Goal: Check status: Check status

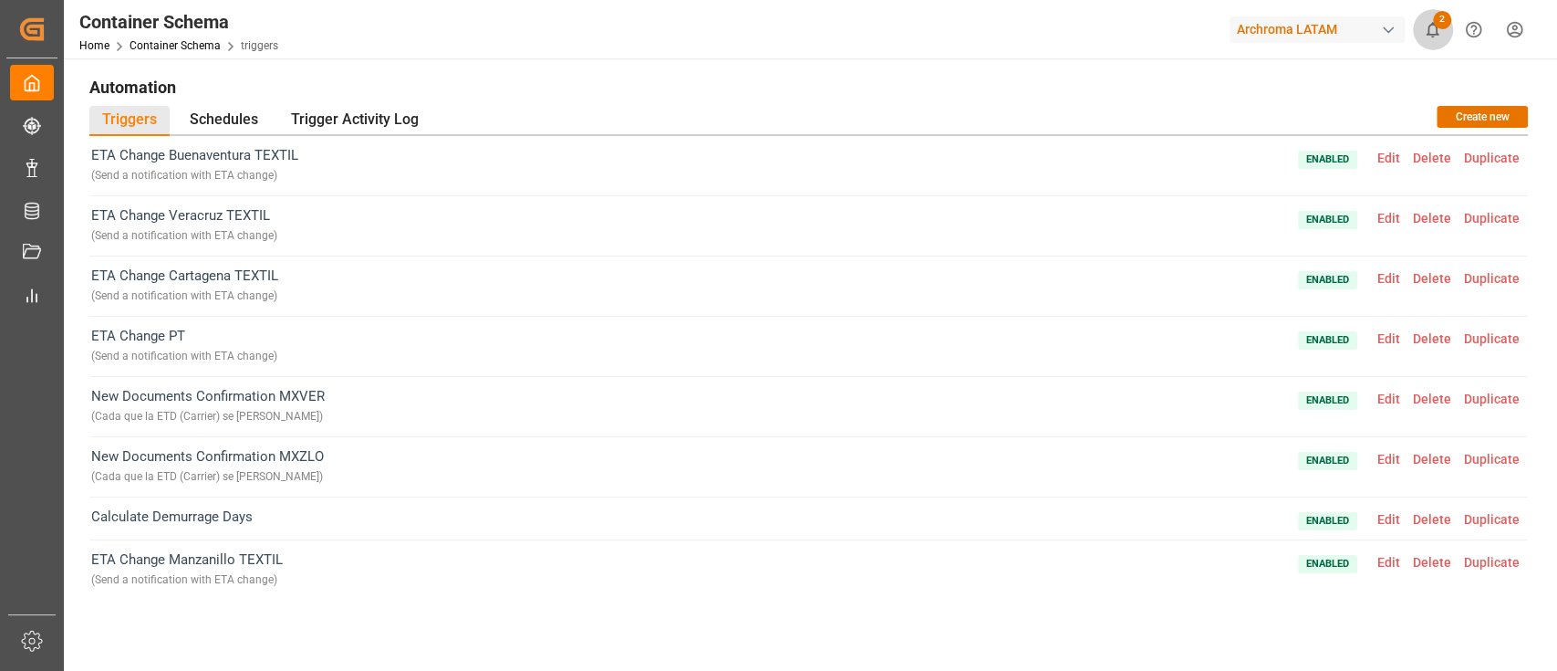
click at [1444, 35] on button "2" at bounding box center [1432, 29] width 41 height 41
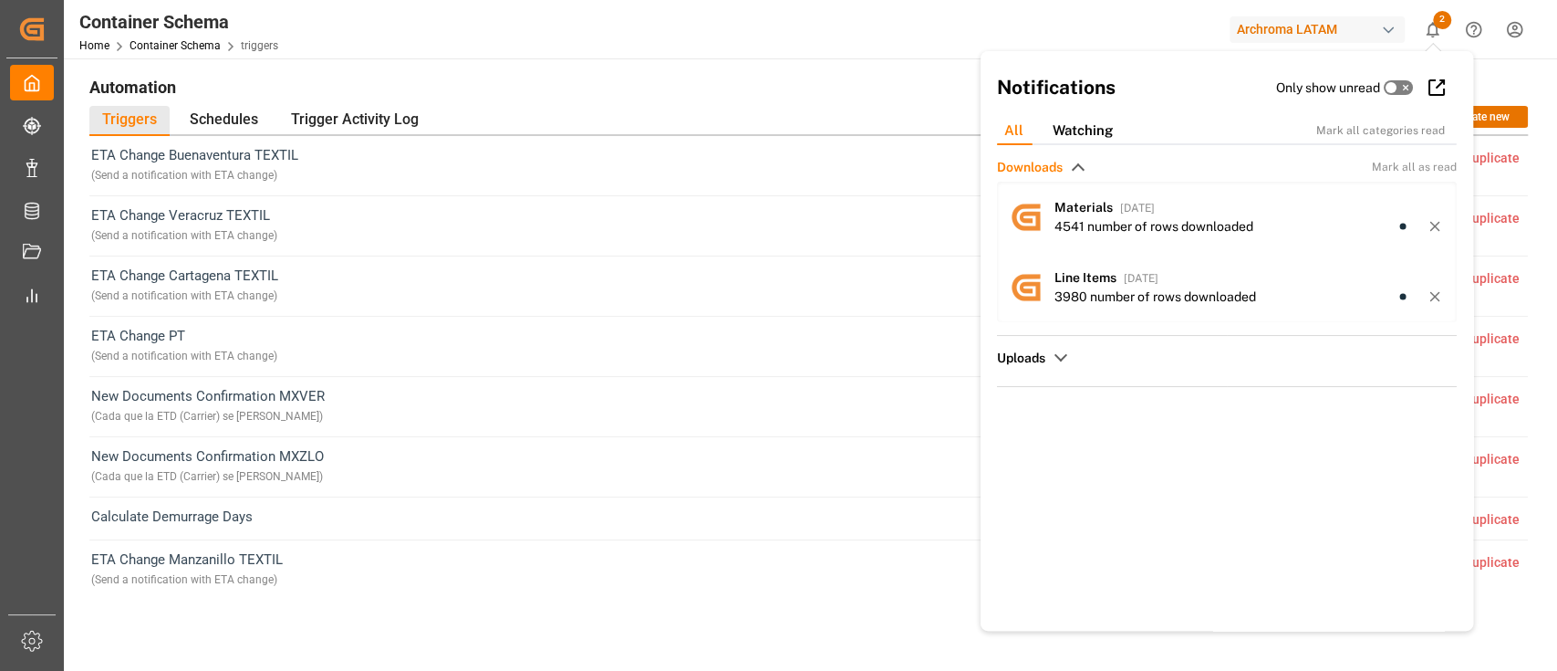
click at [1444, 35] on button "2" at bounding box center [1432, 29] width 41 height 41
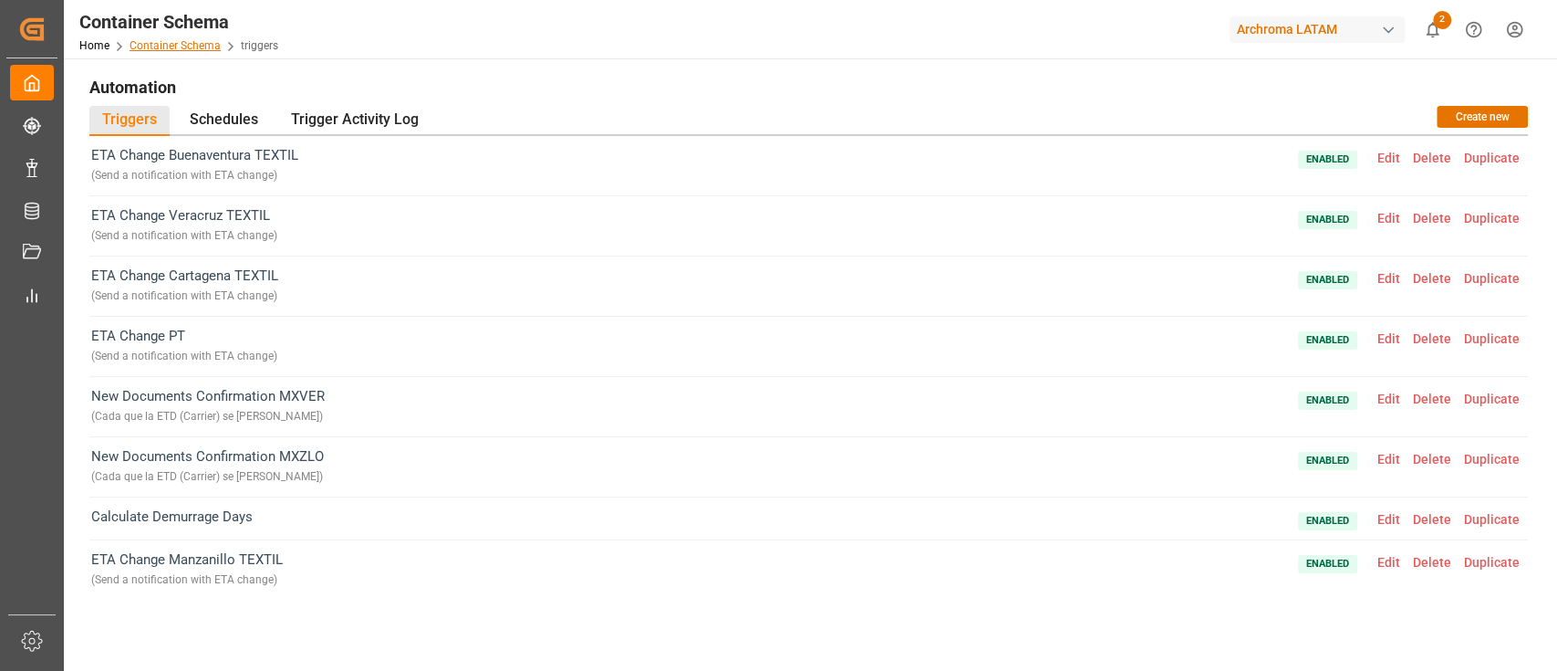
click at [192, 47] on link "Container Schema" at bounding box center [175, 45] width 91 height 13
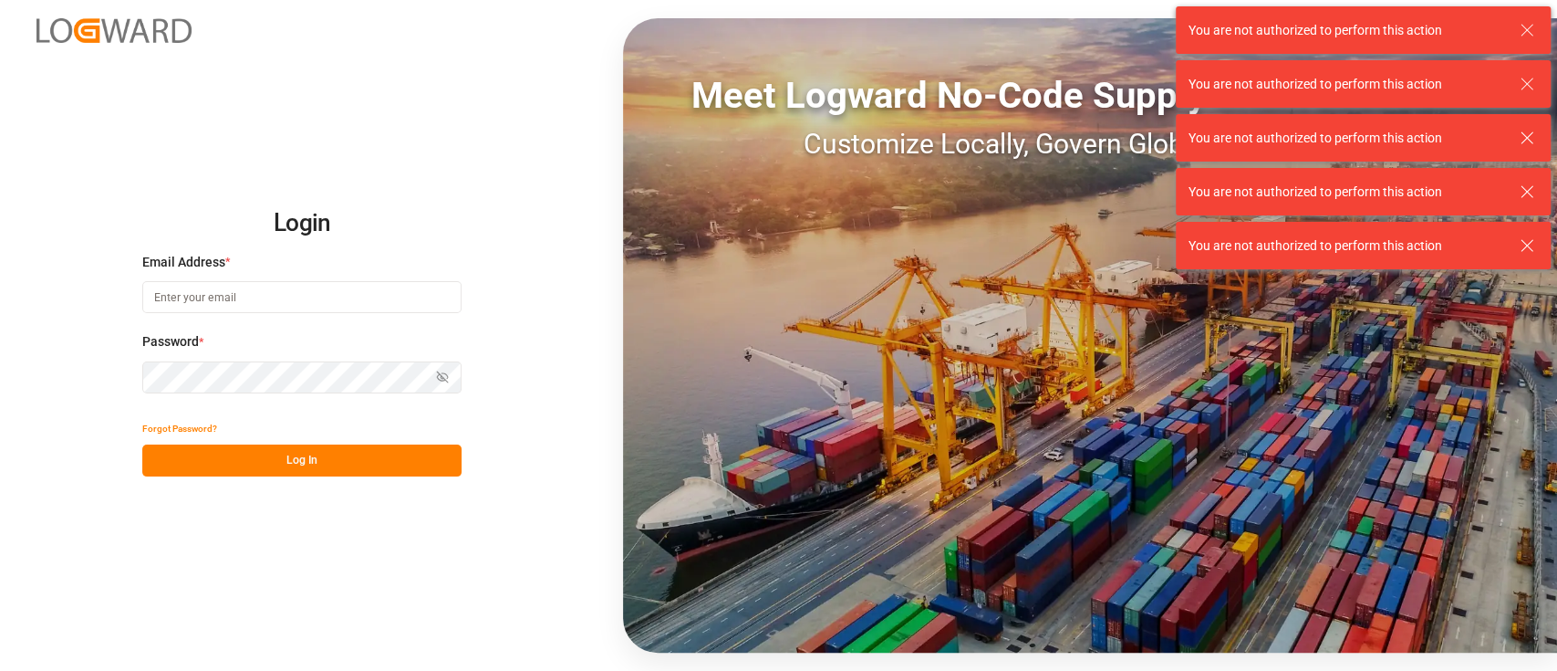
click at [323, 300] on input at bounding box center [301, 297] width 319 height 32
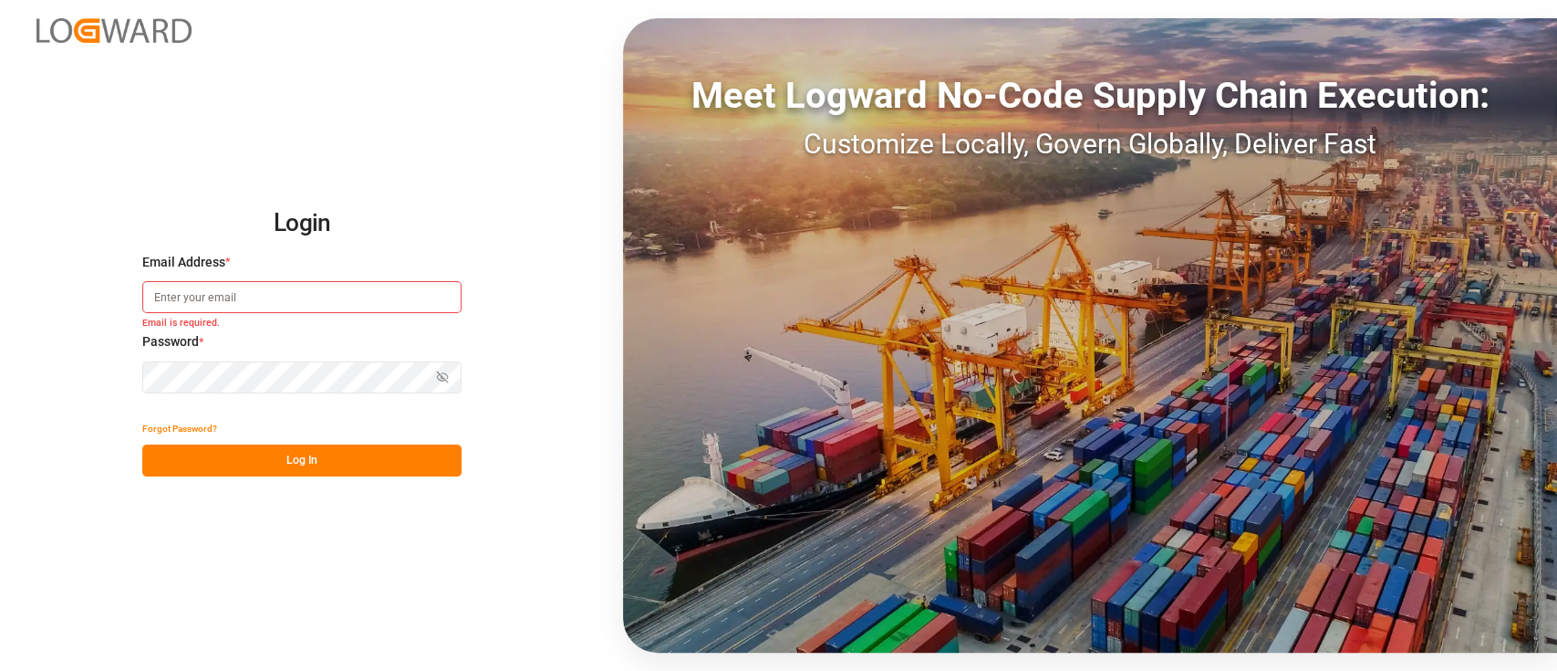
type input "elsie.sanchez@leschaco.com"
click at [293, 448] on button "Log In" at bounding box center [301, 460] width 319 height 32
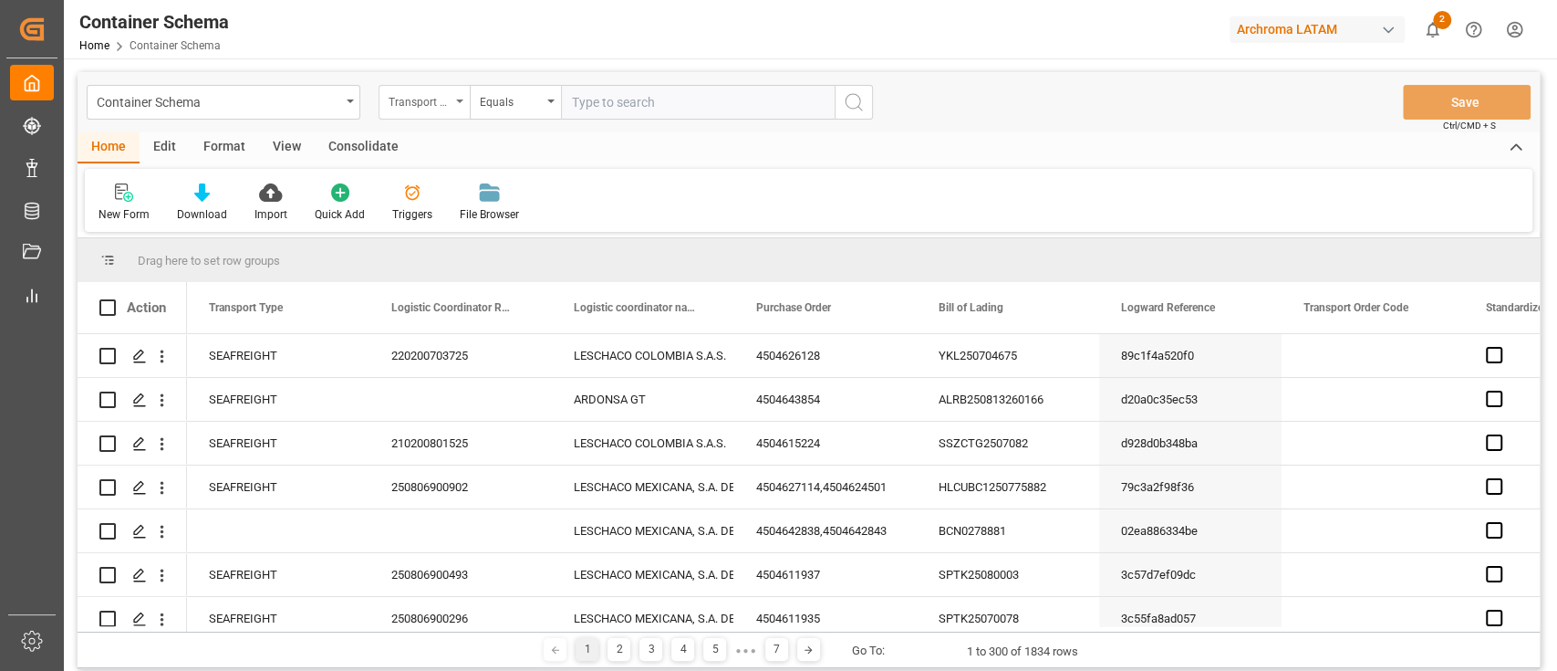
click at [458, 104] on div "Transport Type" at bounding box center [424, 102] width 91 height 35
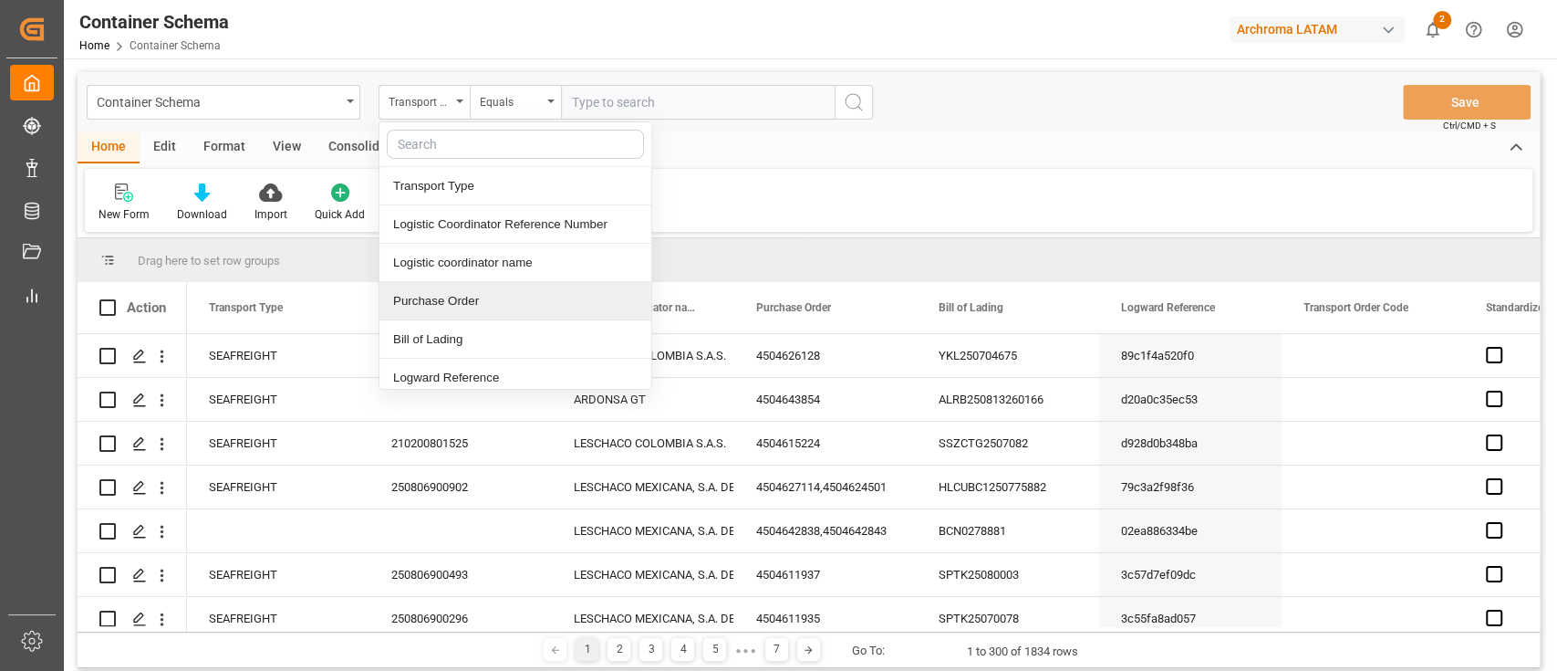
click at [485, 315] on div "Purchase Order" at bounding box center [516, 301] width 272 height 38
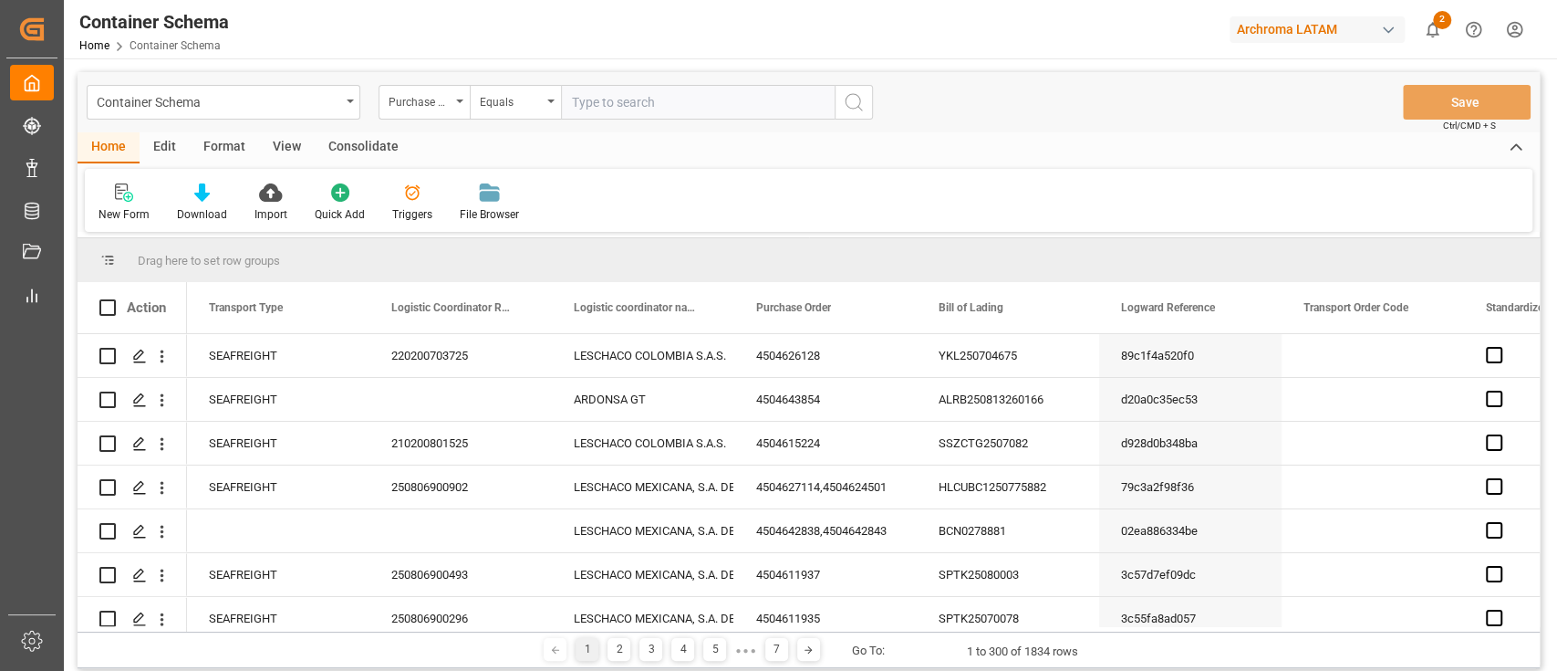
click at [665, 118] on input "text" at bounding box center [698, 102] width 274 height 35
paste input "4504646379"
type input "4504646379"
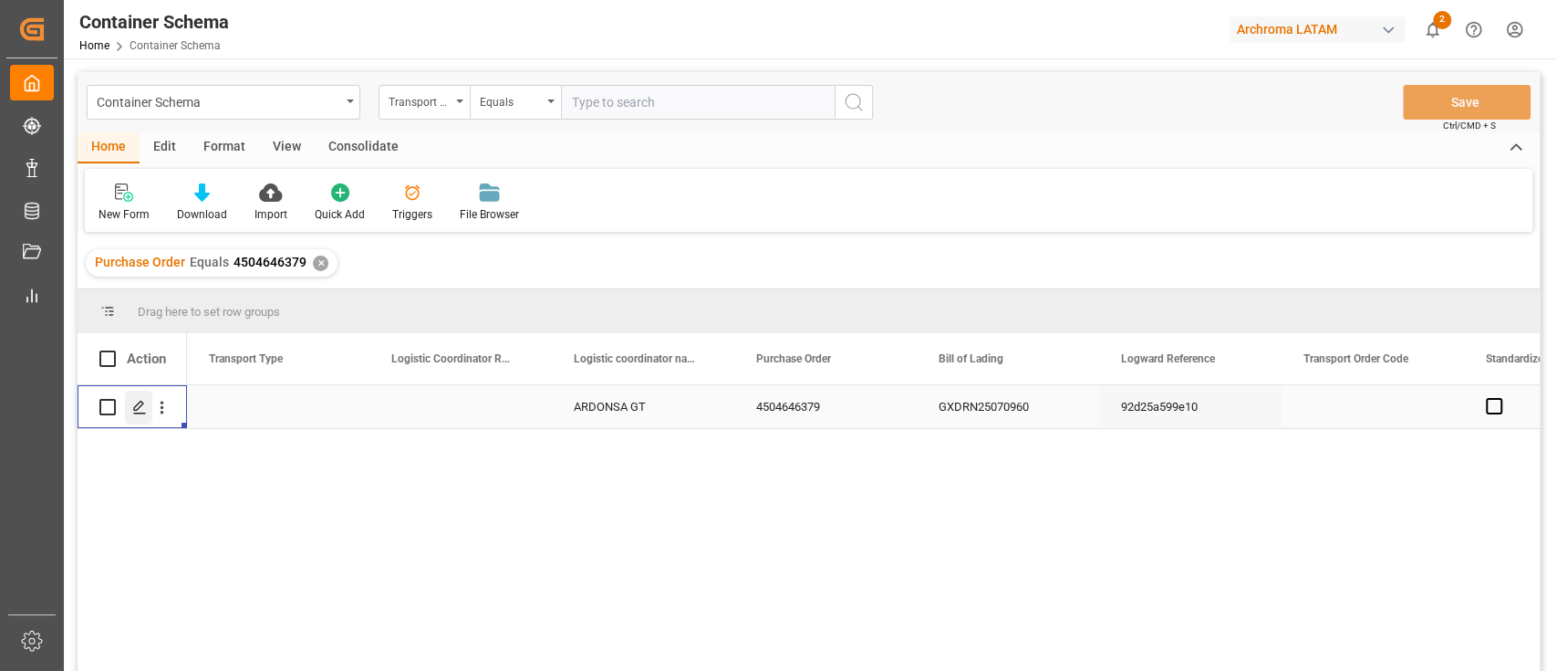
click at [134, 417] on div "Press SPACE to select this row." at bounding box center [138, 407] width 27 height 34
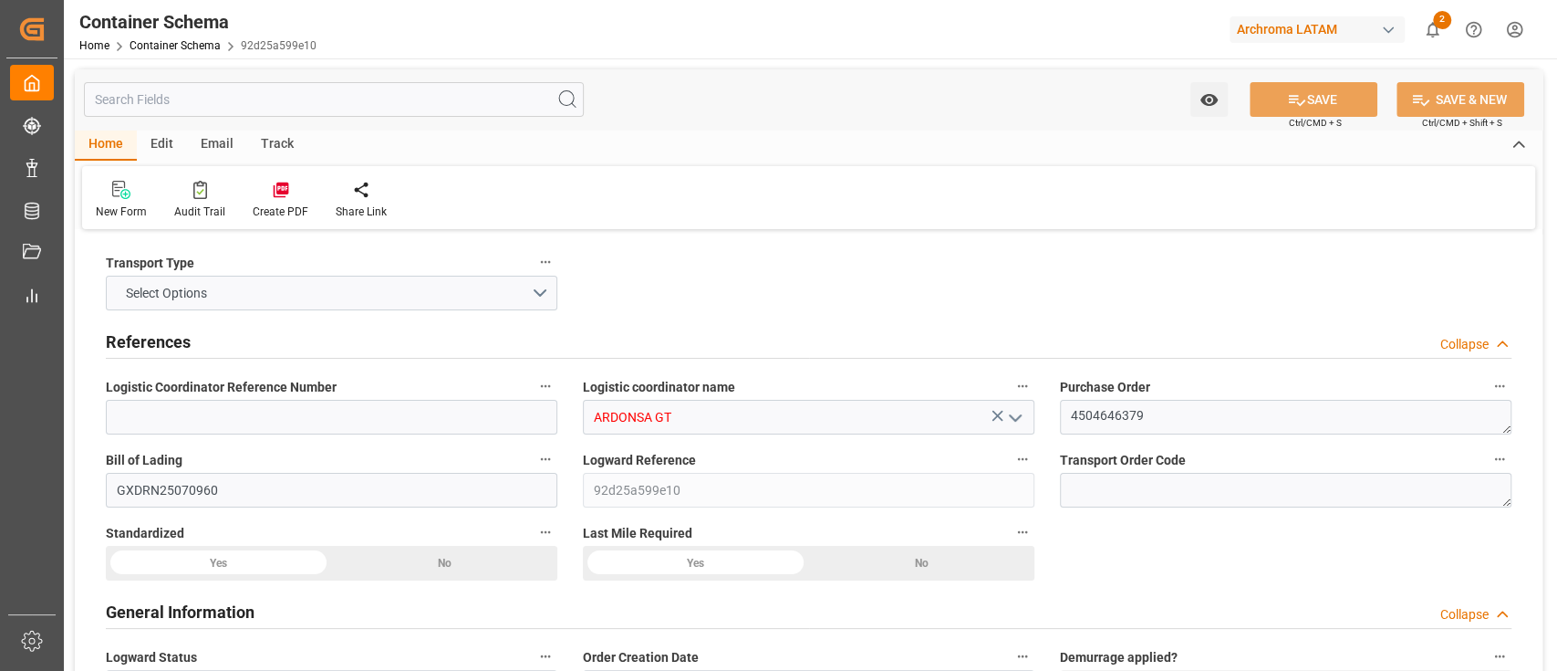
type input "0"
type input "1"
type input "400"
type input "424"
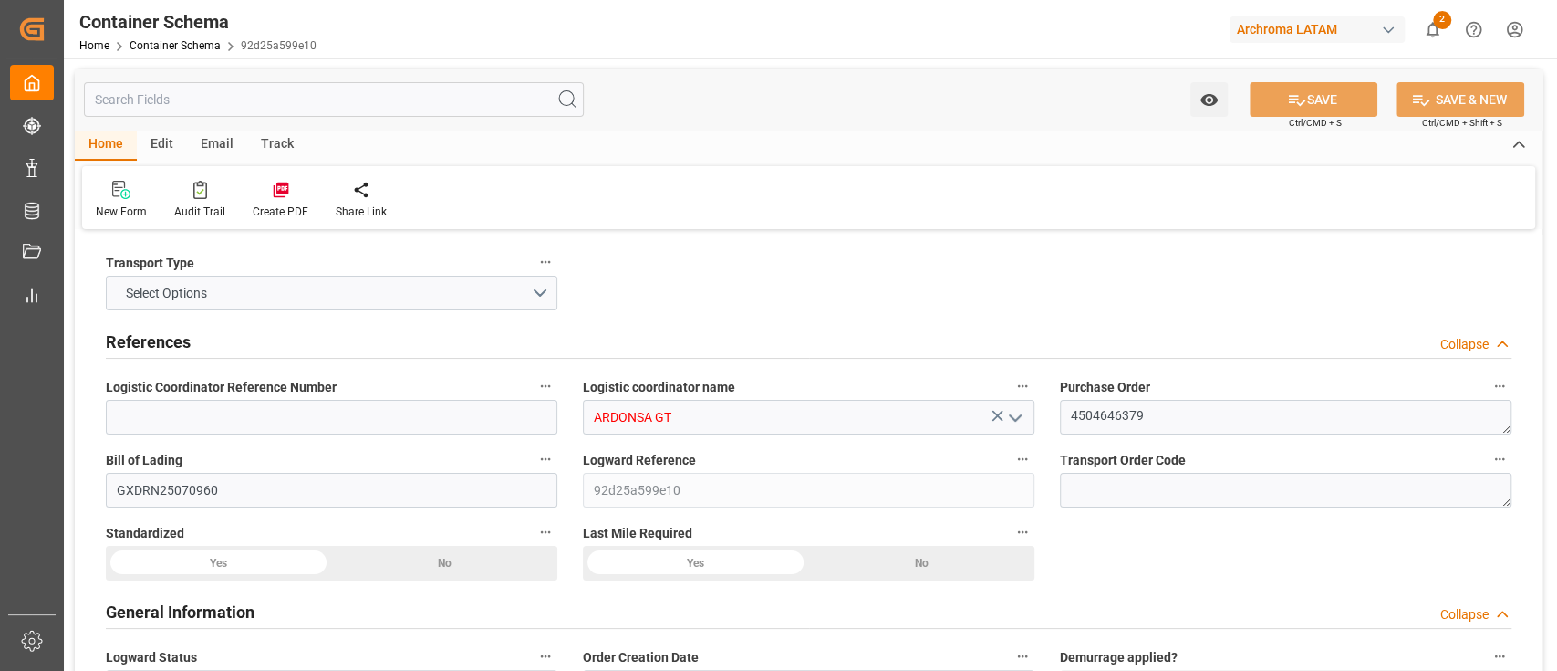
type input "Cosco"
type input "COSCO Shipping Co. Ltd."
type input "CNSHA"
type input "GTPRQ"
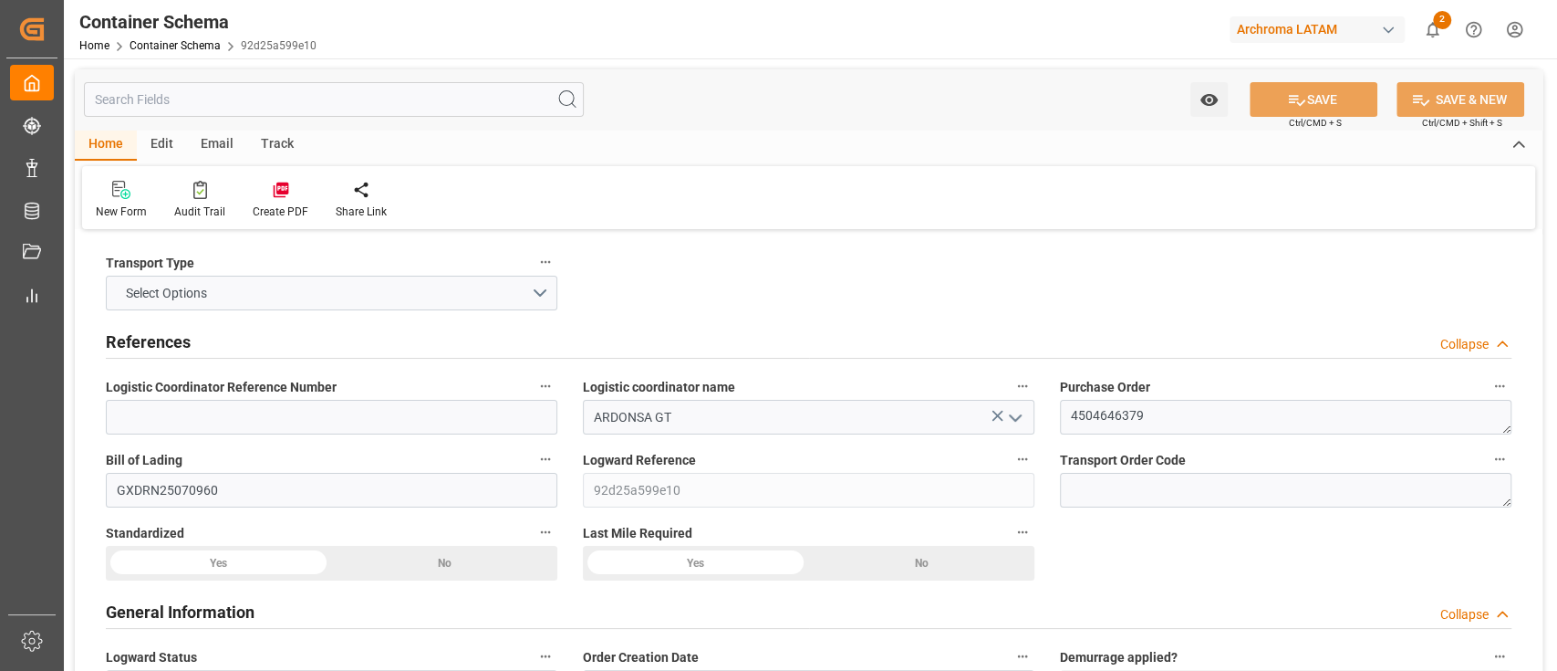
type input "21-08-2025 11:45"
type input "21-08-2025"
type input "06-09-2025"
type input "20-08-2025 00:00"
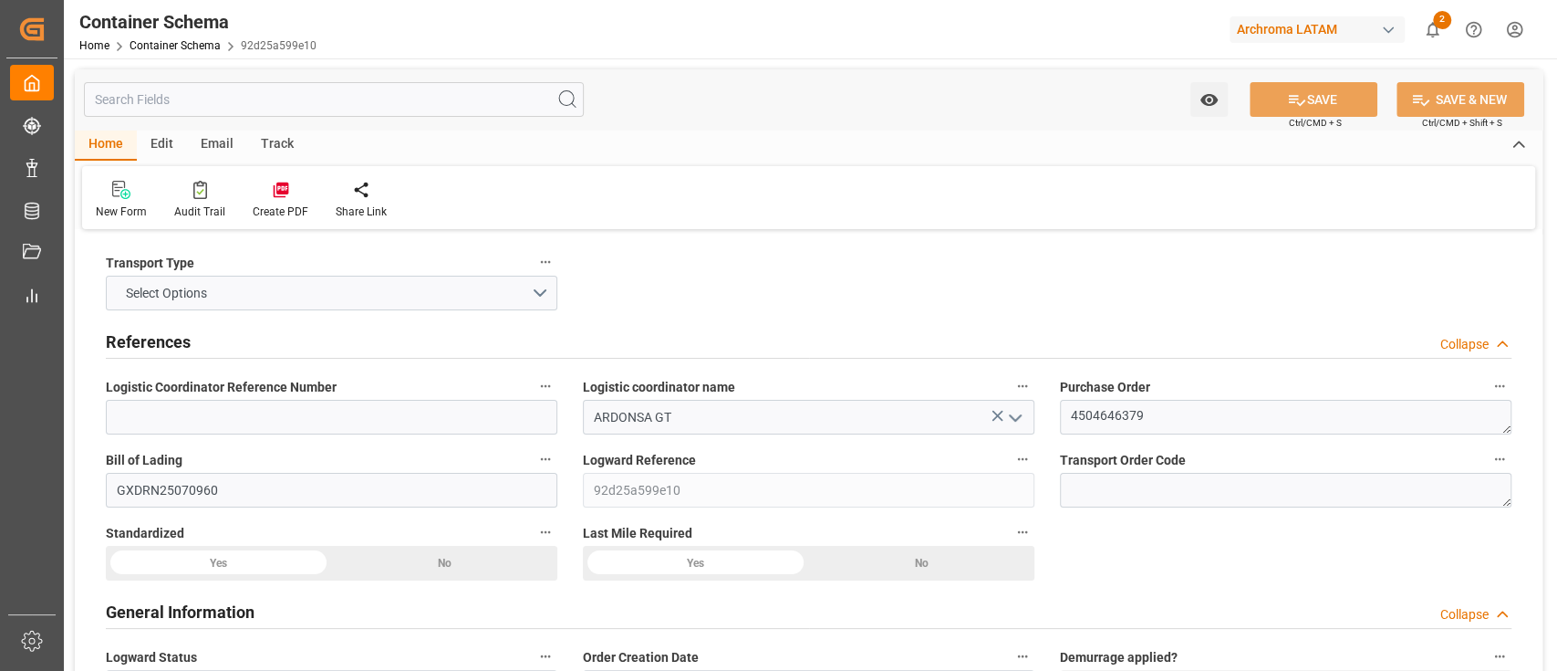
type input "06-09-2025 00:00"
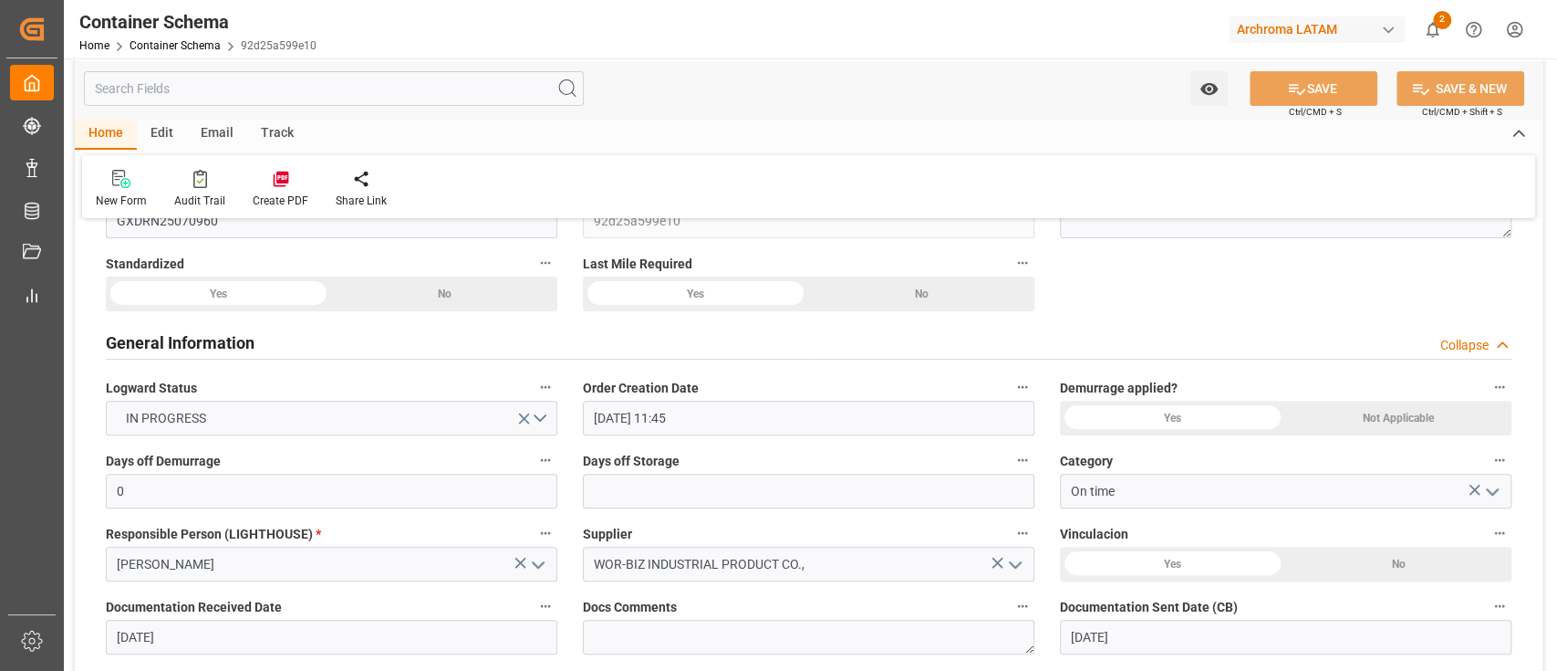
scroll to position [119, 0]
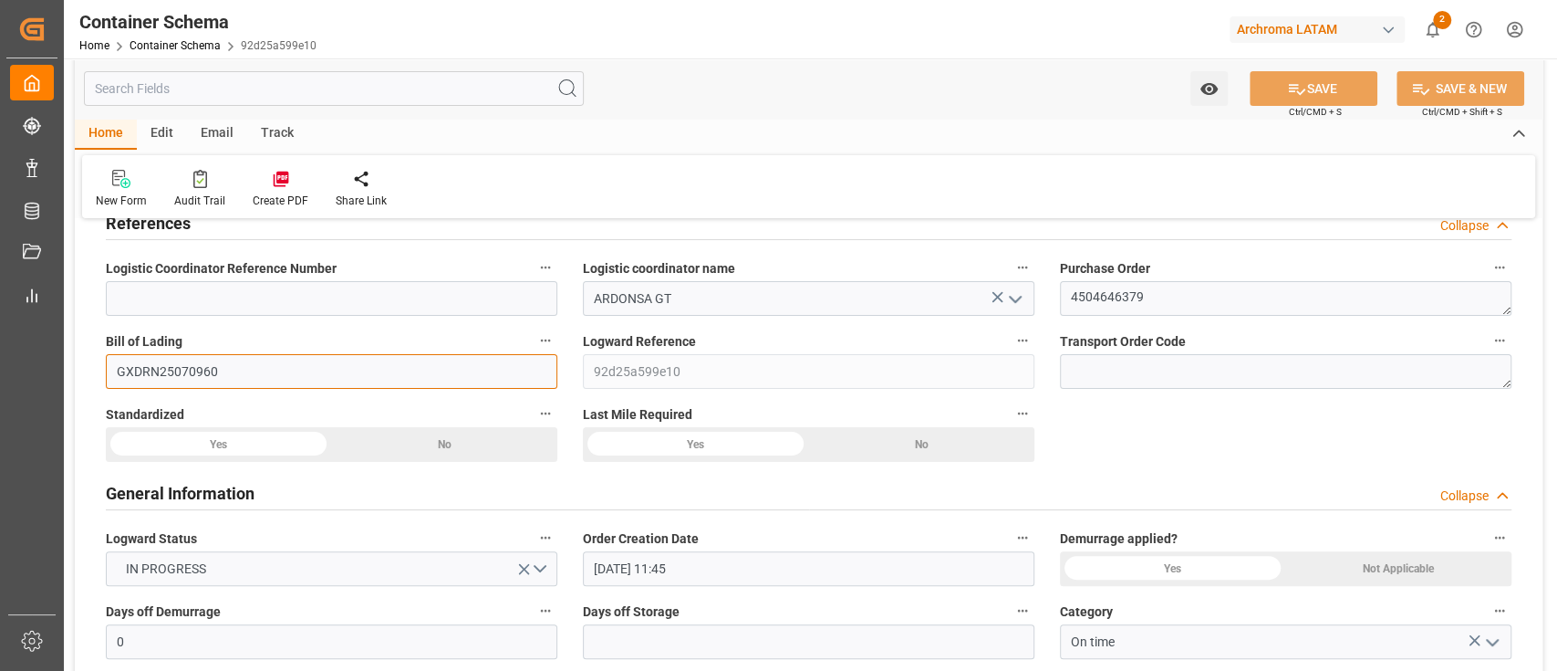
click at [430, 374] on input "GXDRN25070960" at bounding box center [332, 371] width 452 height 35
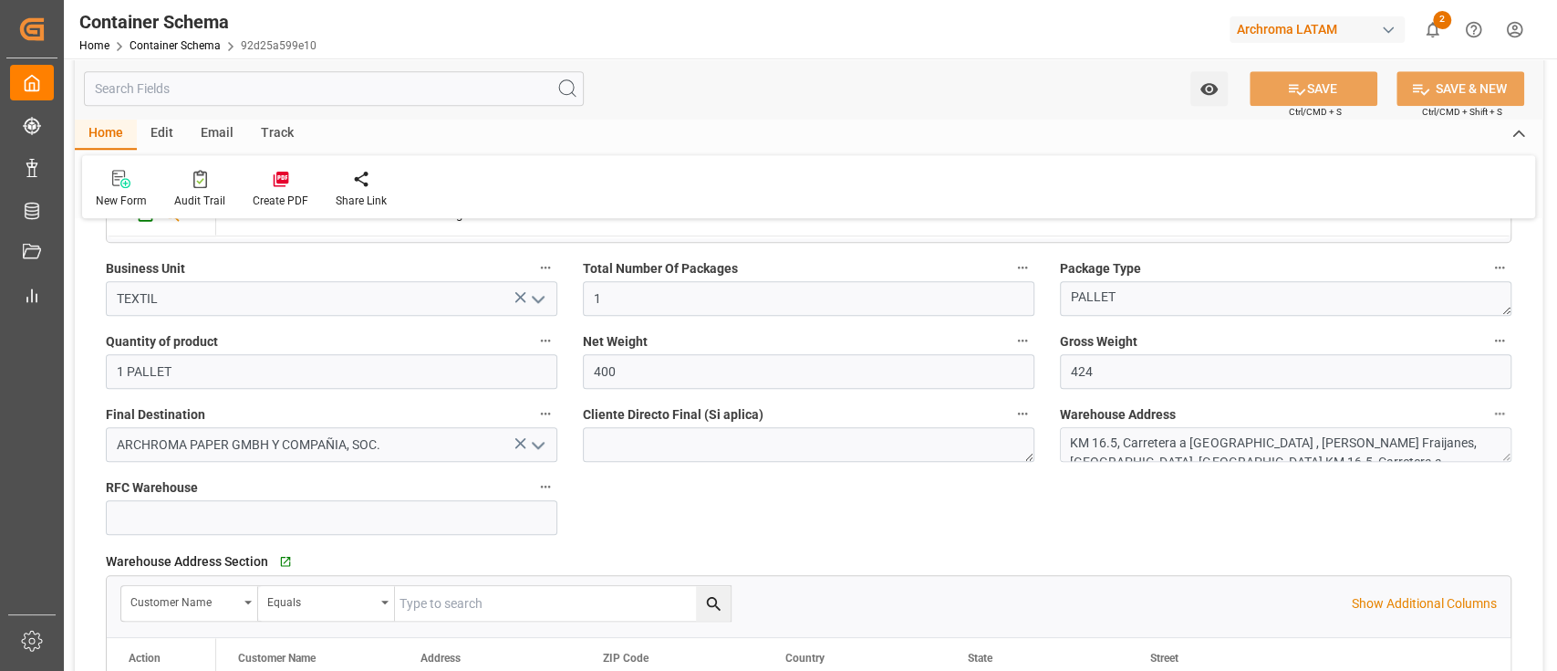
scroll to position [1204, 0]
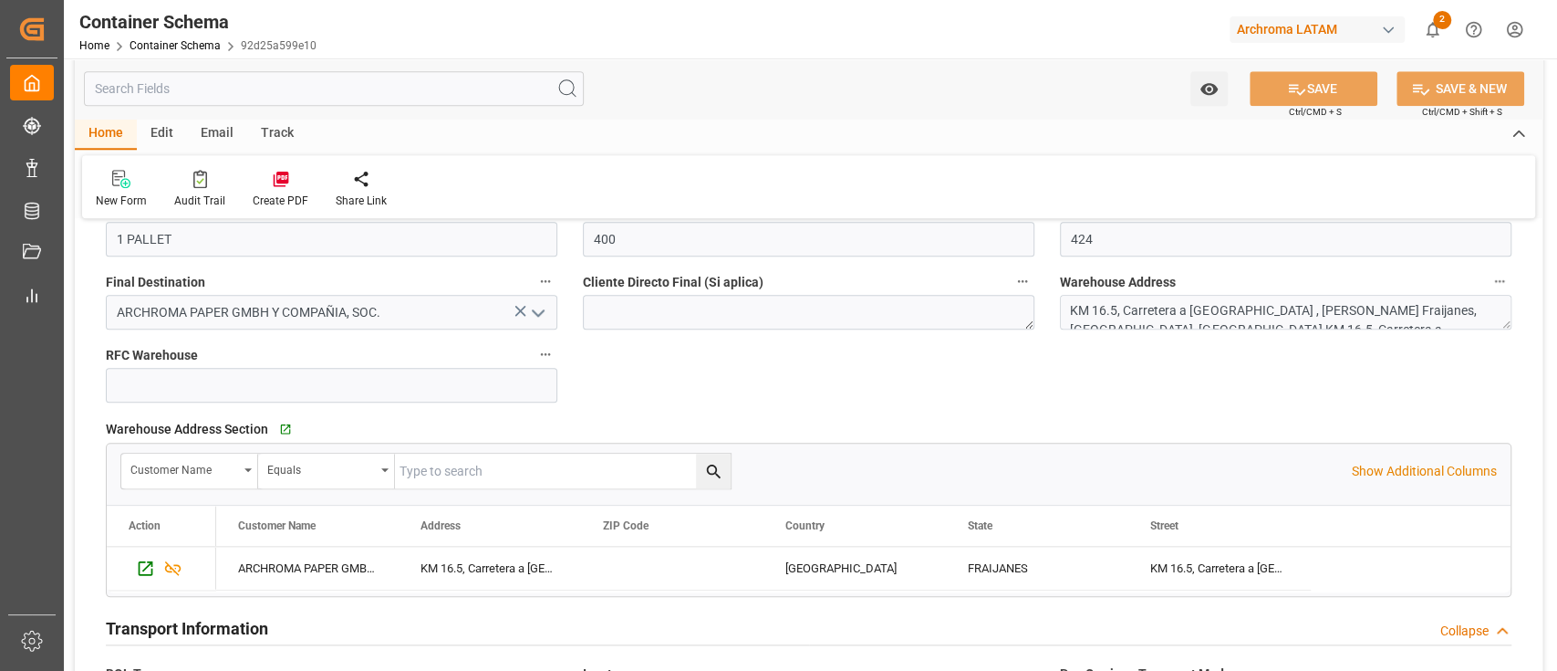
click at [282, 143] on div "Track" at bounding box center [277, 134] width 60 height 31
click at [137, 183] on div at bounding box center [117, 178] width 43 height 19
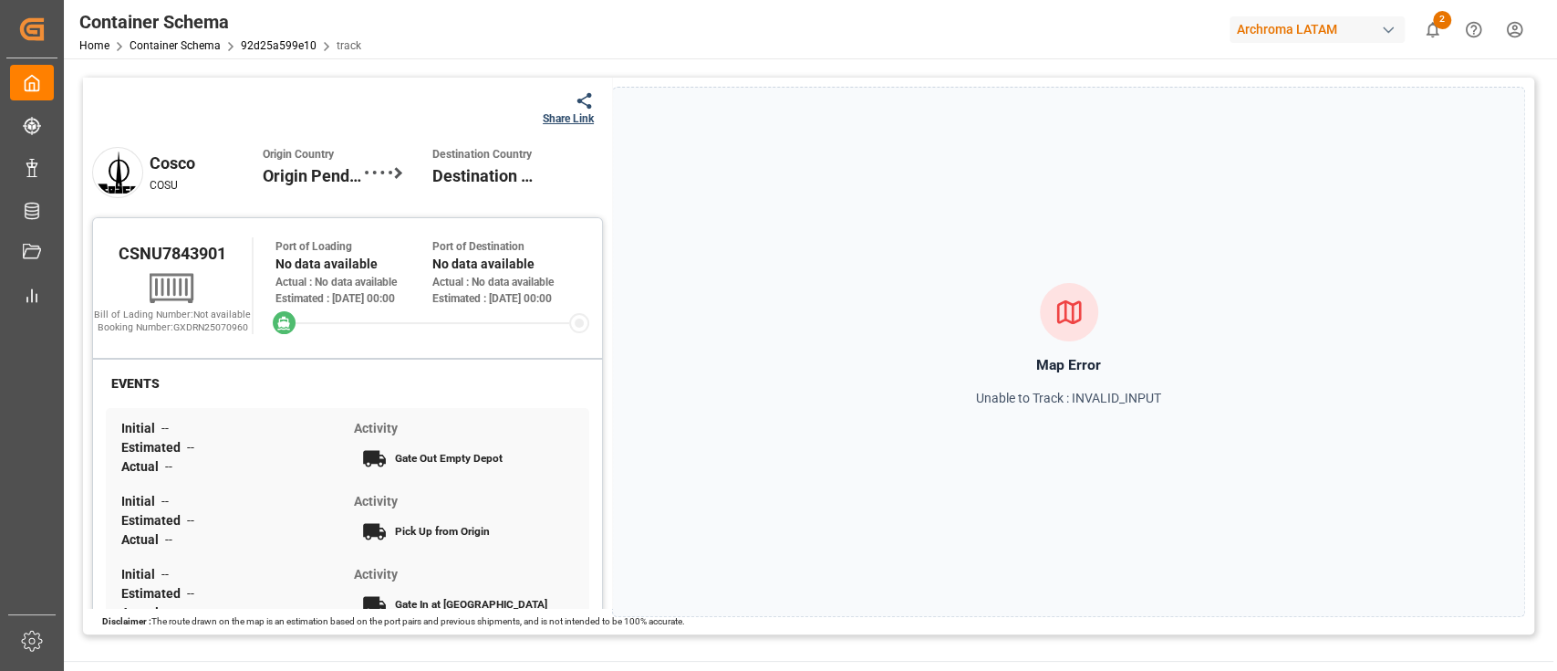
click at [1108, 393] on p "Unable to Track : INVALID_INPUT" at bounding box center [1068, 398] width 185 height 19
click at [1051, 317] on div at bounding box center [1069, 312] width 58 height 58
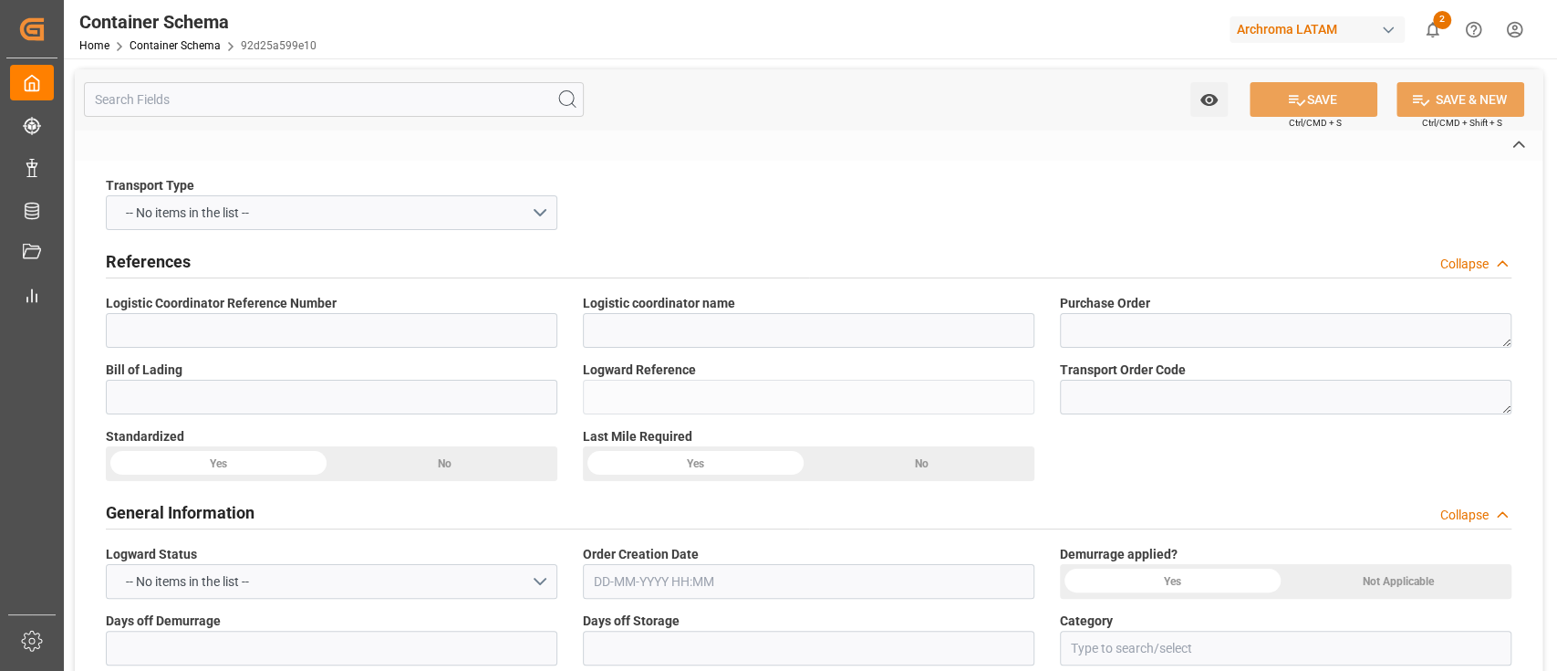
type input "ARDONSA GT"
type textarea "4504646379"
type input "GXDRN25070960"
type input "92d25a599e10"
type input "On time"
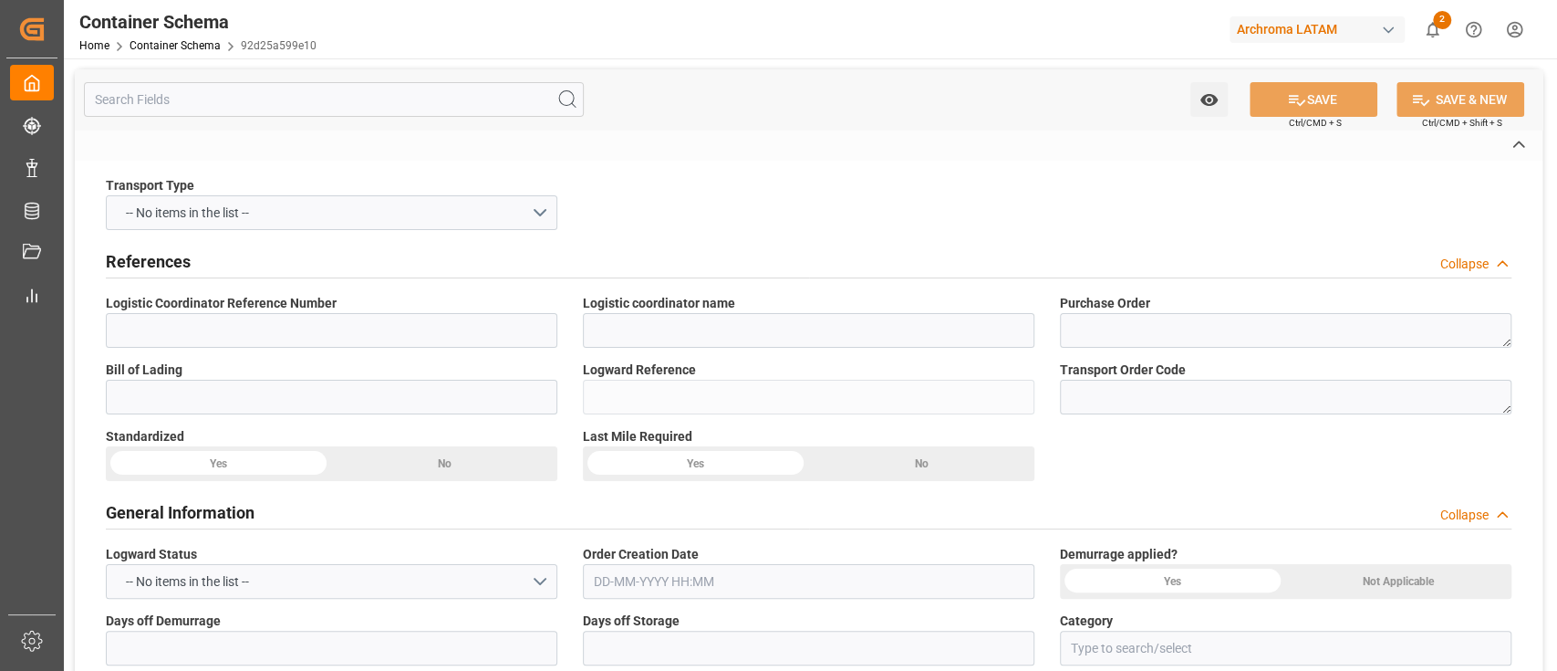
type input "[PERSON_NAME]"
type input "WOR-BIZ INDUSTRIAL PRODUCT CO.,"
type input "Document Sent"
type input "PUERTO QUETZAL"
type input "TEXTIL"
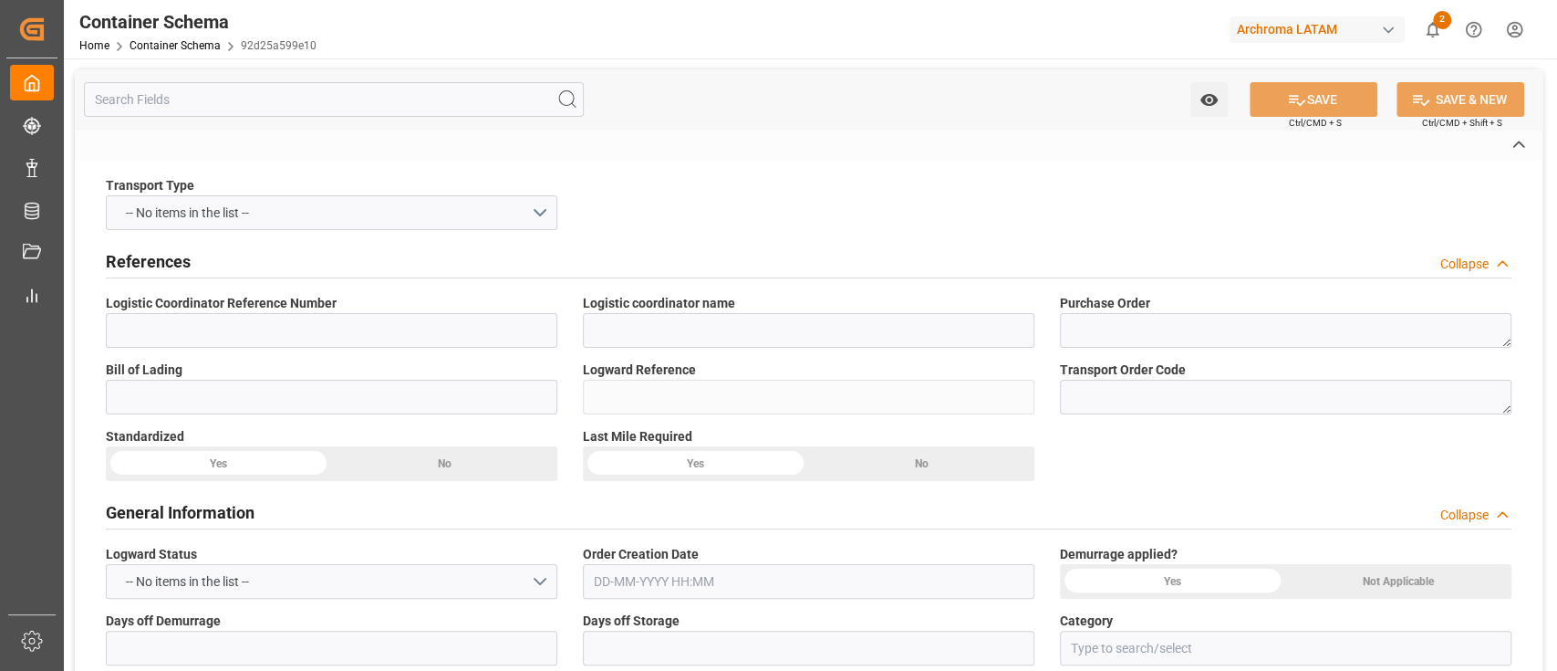
type textarea "PALLET"
type input "1 PALLET"
type input "ARCHROMA PAPER GMBH Y COMPAÑIA, SOC."
type textarea "KM 16.5, Carretera a [GEOGRAPHIC_DATA] , [PERSON_NAME] Fraijanes, [GEOGRAPHIC_D…"
type input "HOUSE"
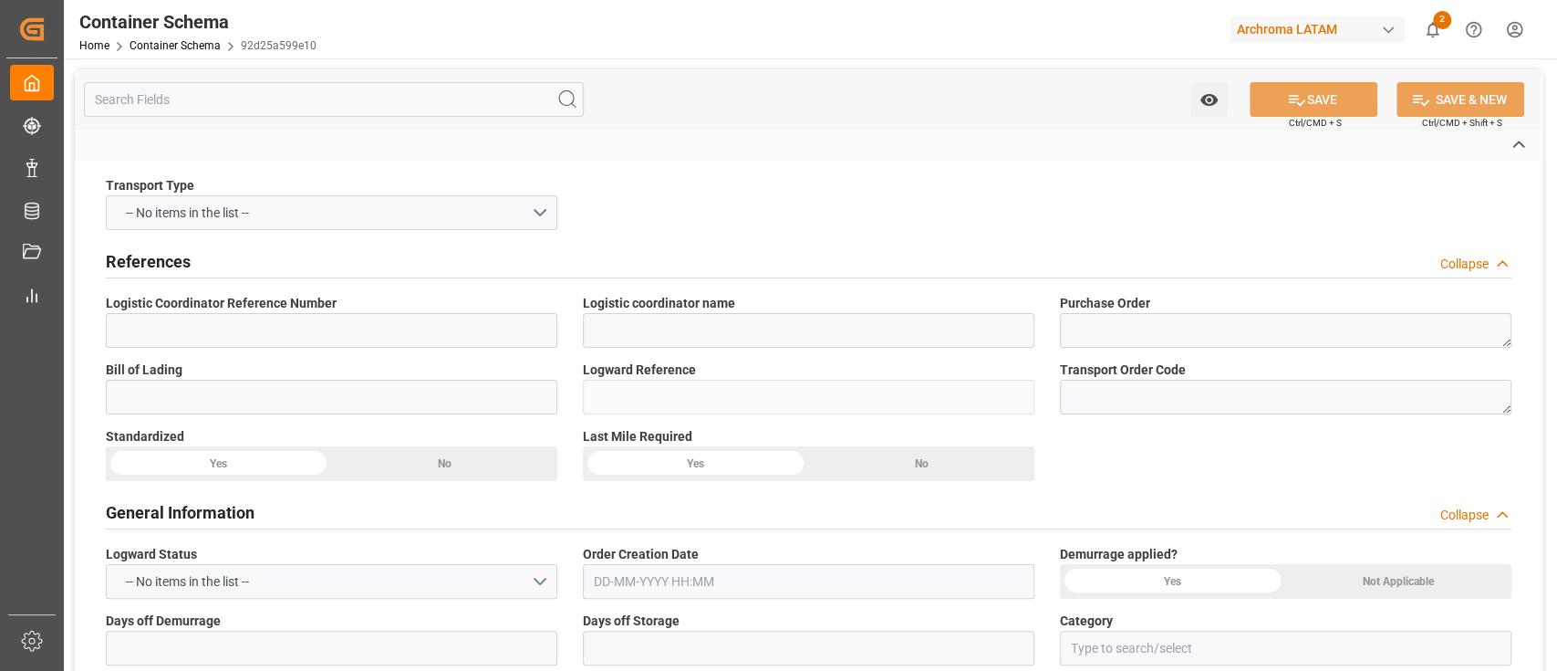
type input "CIF"
type input "Truck"
type input "Sea Ship"
type input "Truck"
type input "LCL"
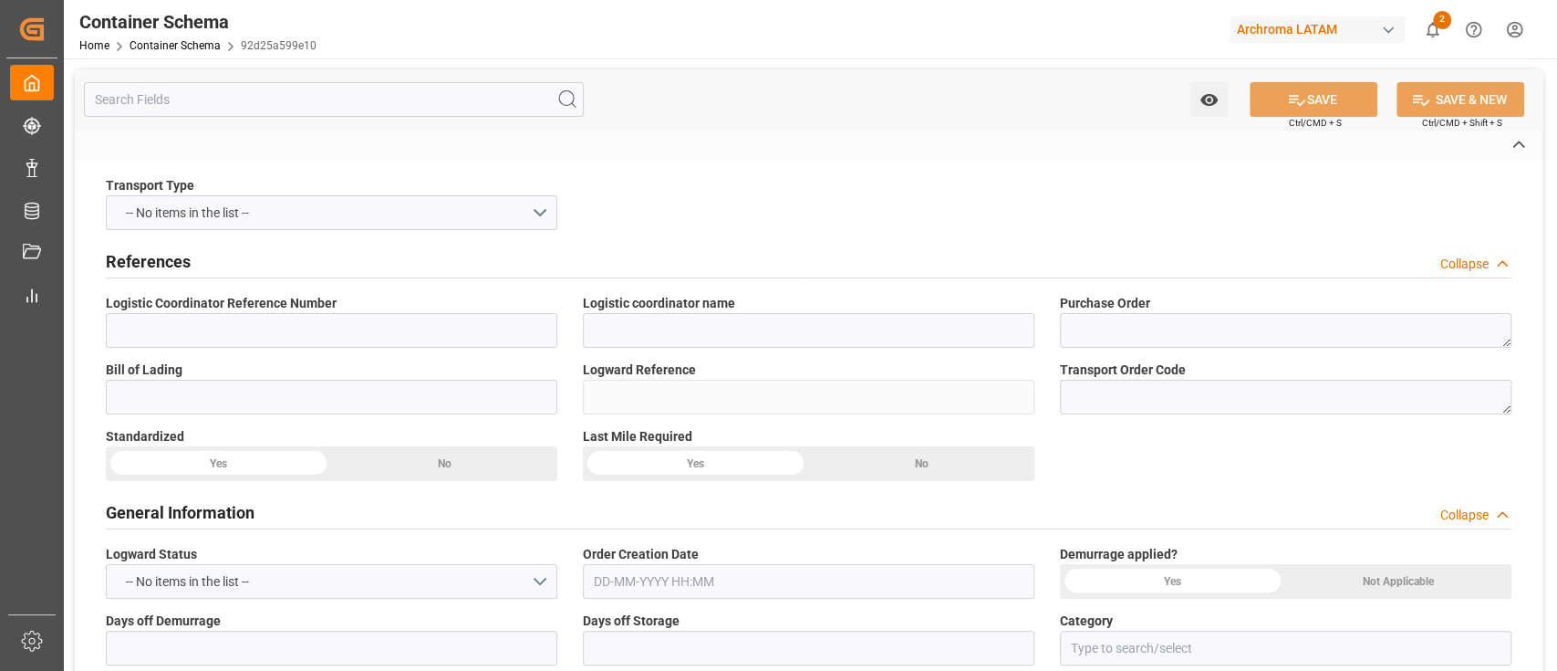
type input "CSNU7843901"
type input "CORPORACION INTERMODAL OCEANICA INTERNACIONAL S.A"
type input "COSU"
type input "Shanghai"
type input "Puerto Quetzal"
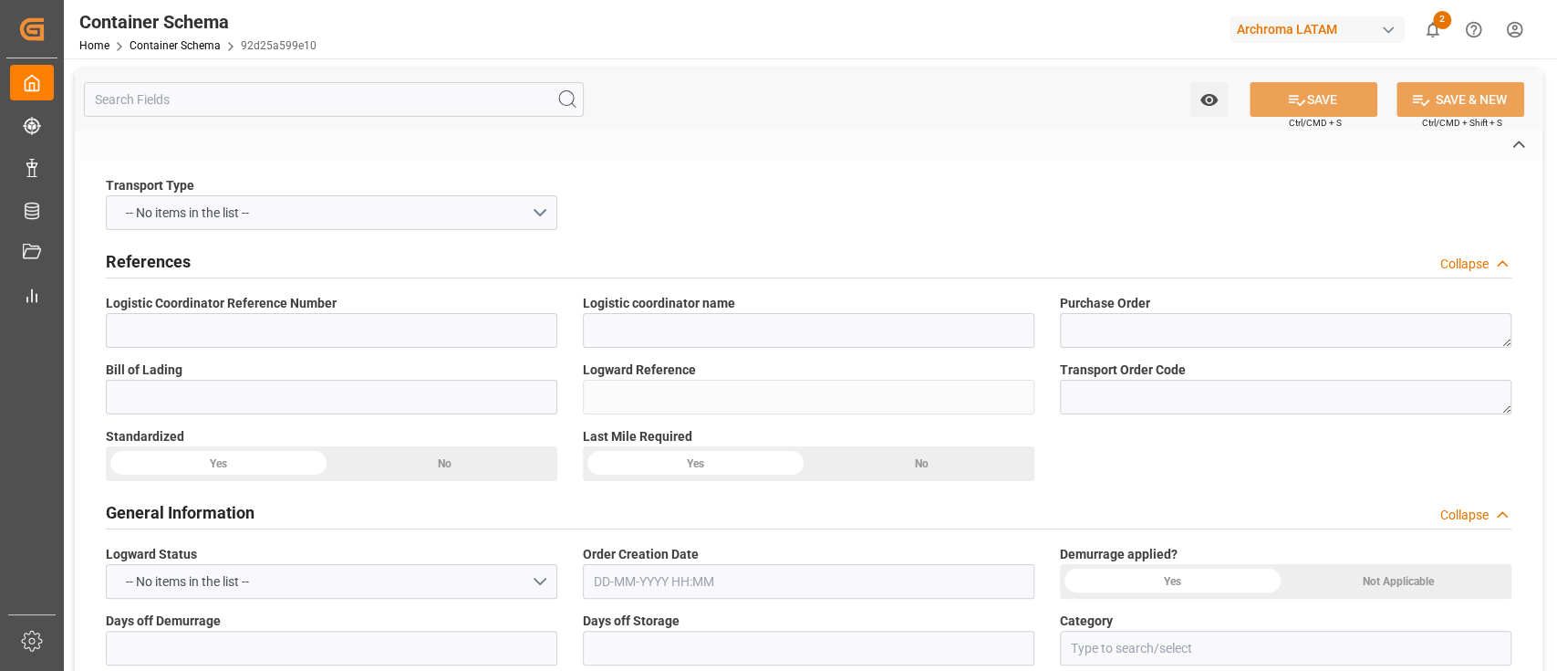
type input "Puerto Quetzal"
type input "CSL SPRING"
type input "063E"
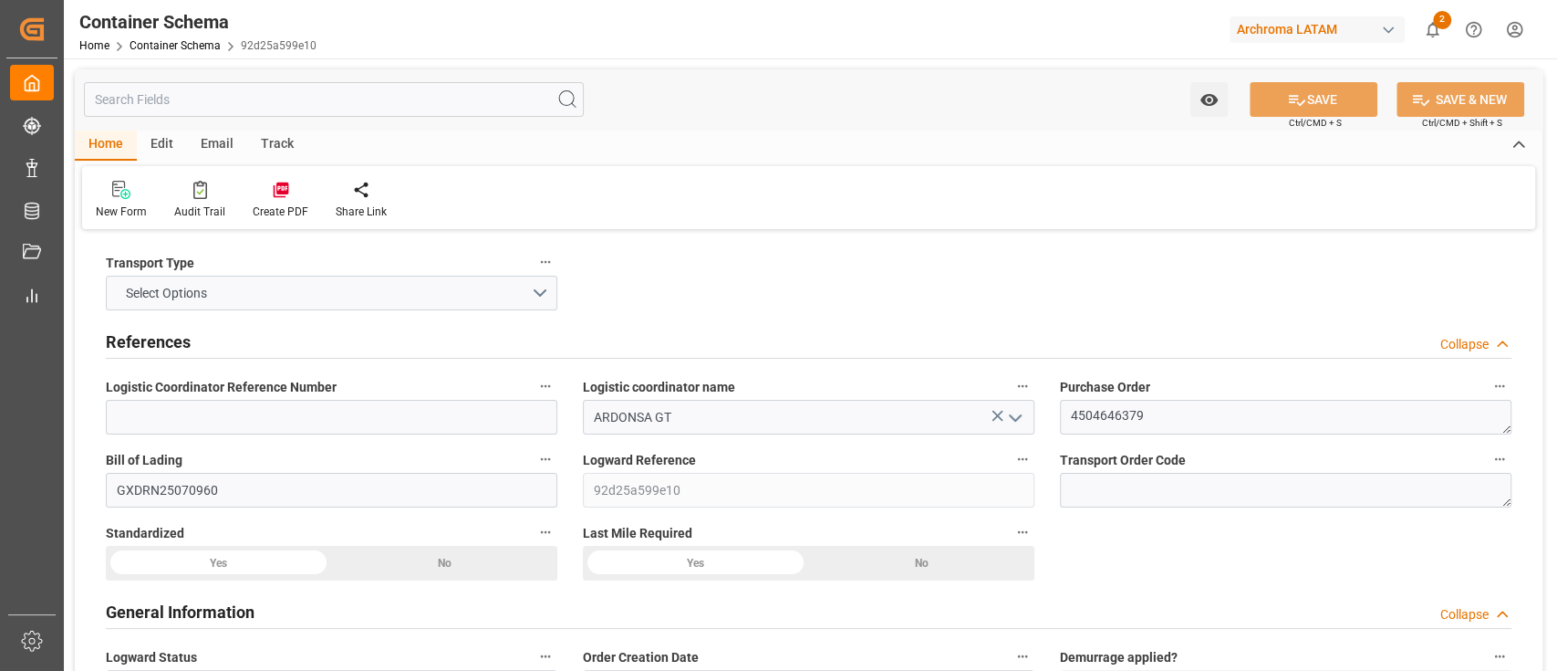
type input "0"
type input "1"
type input "400"
type input "424"
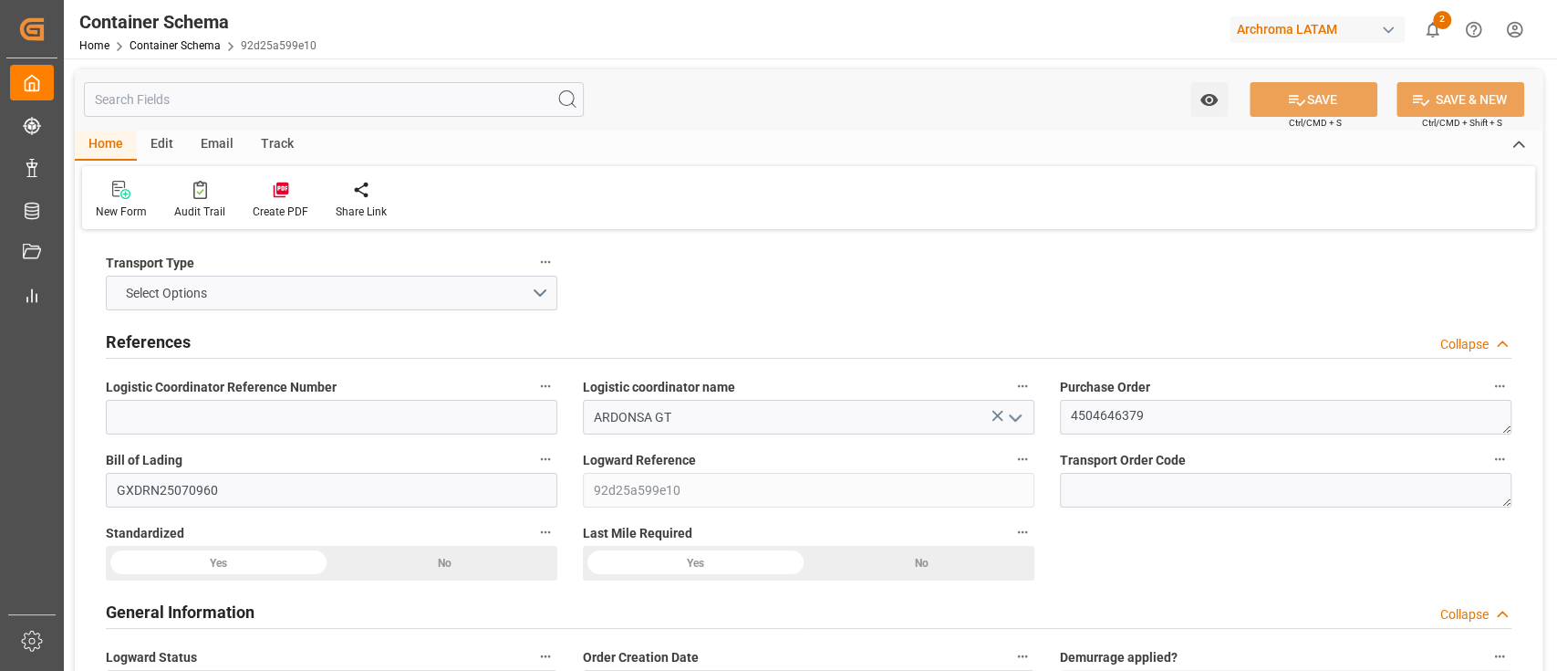
type input "Cosco"
type input "COSCO Shipping Co. Ltd."
type input "CNSHA"
type input "GTPRQ"
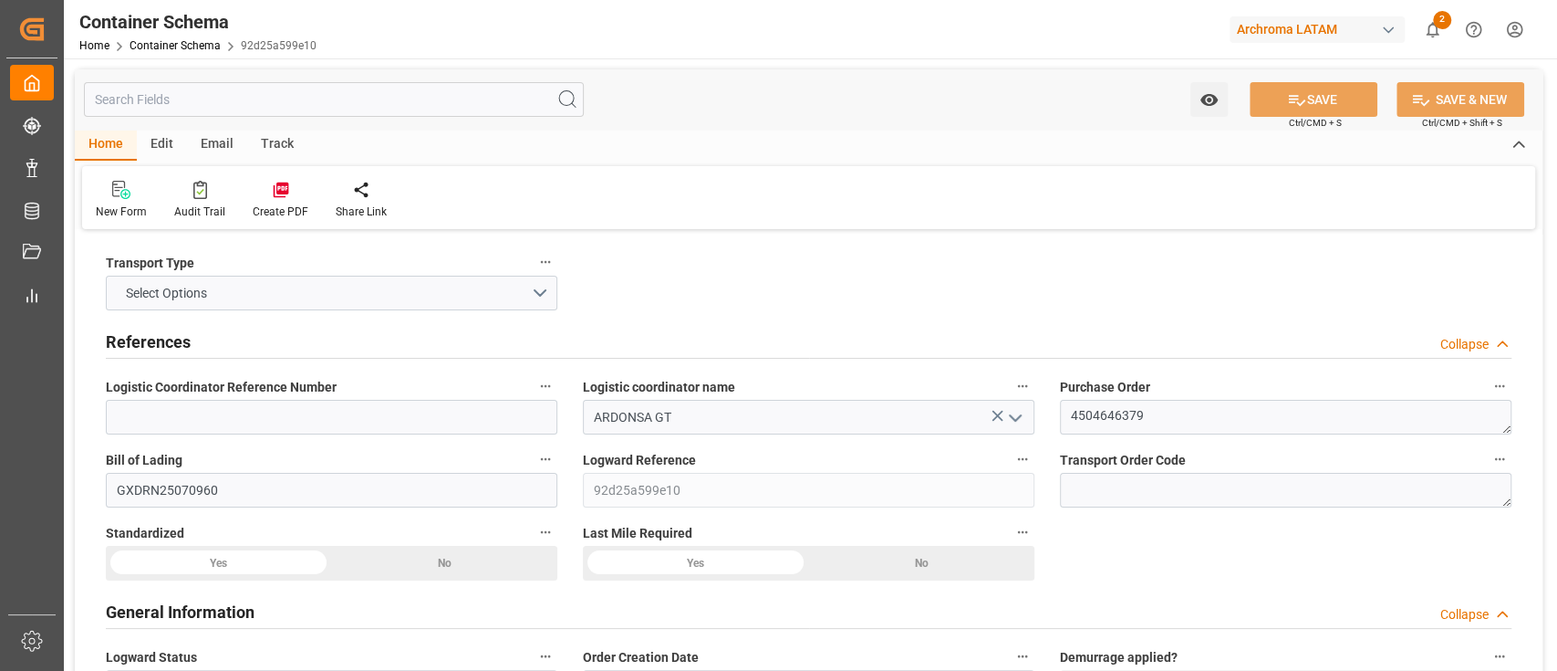
type input "21-08-2025 11:45"
type input "21-08-2025"
type input "06-09-2025"
type input "20-08-2025 00:00"
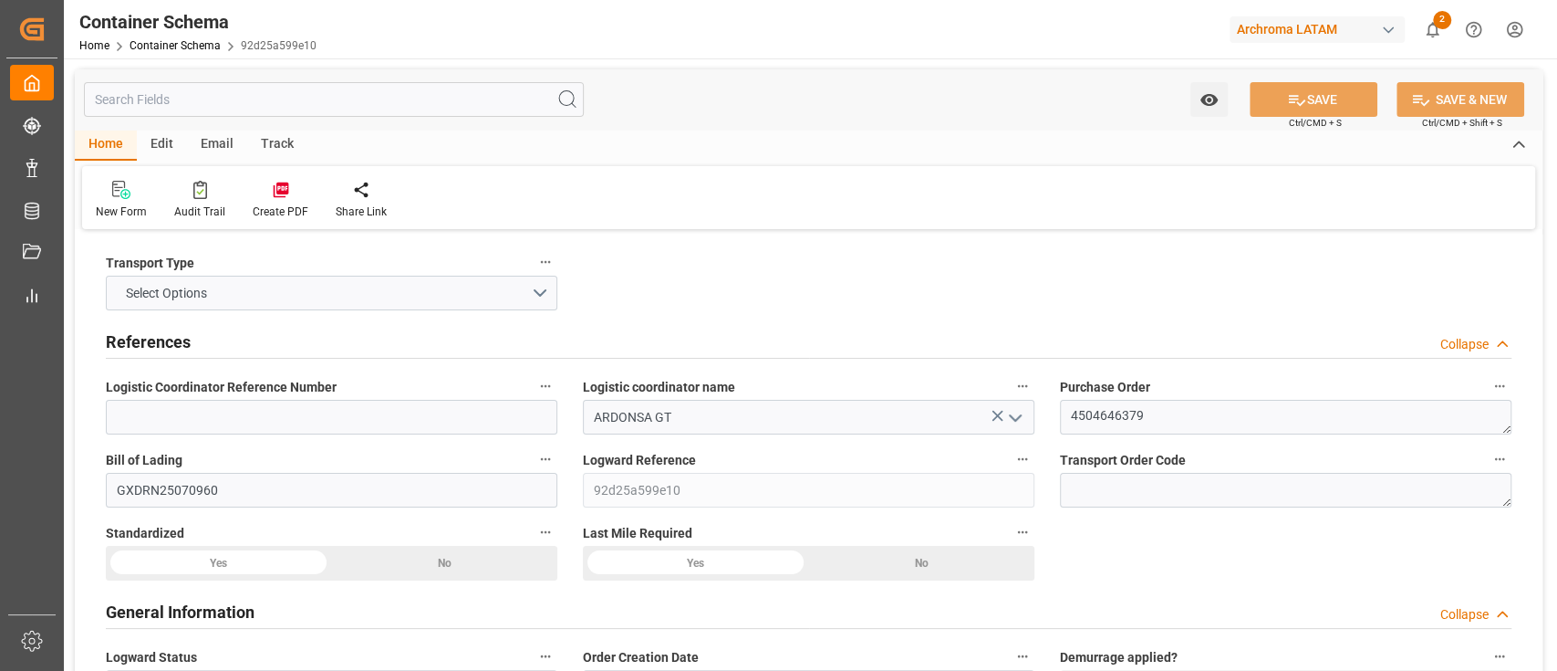
type input "06-09-2025 00:00"
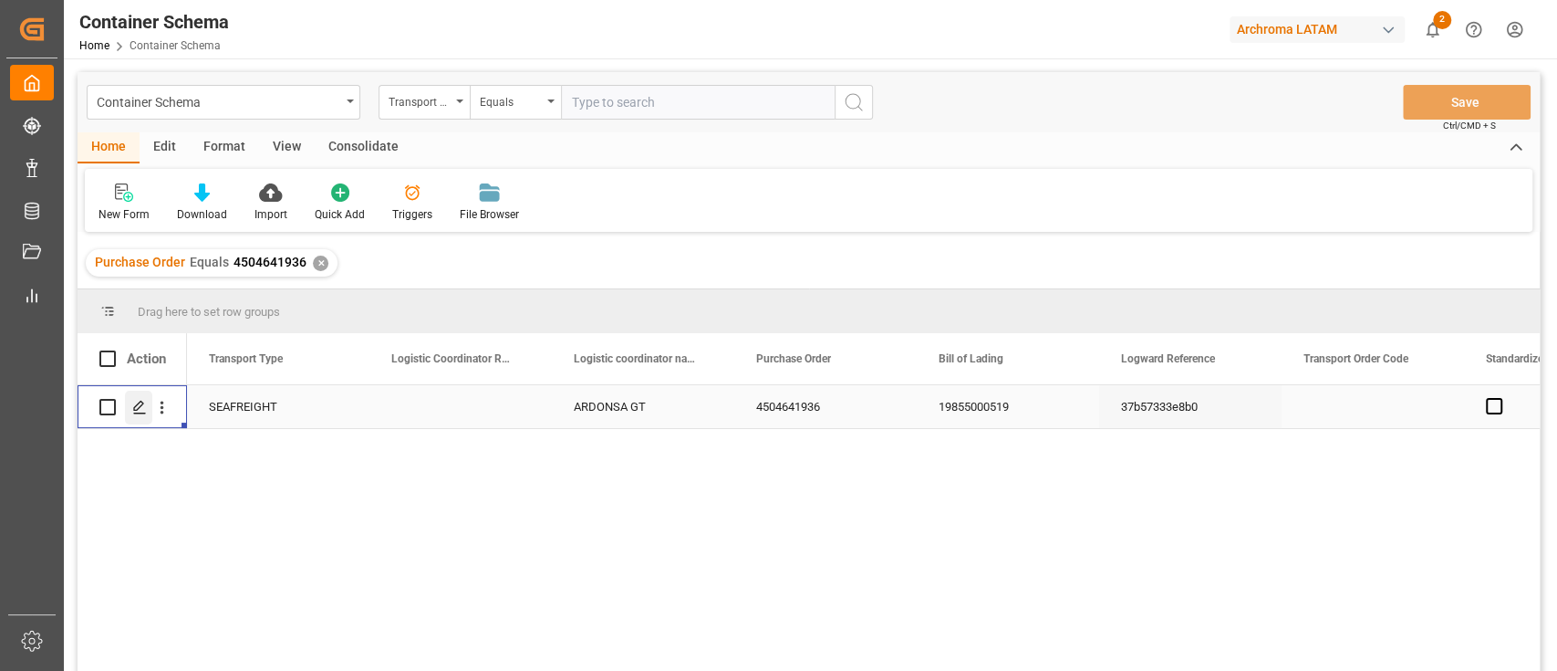
click at [141, 413] on line "Press SPACE to select this row." at bounding box center [139, 413] width 11 height 0
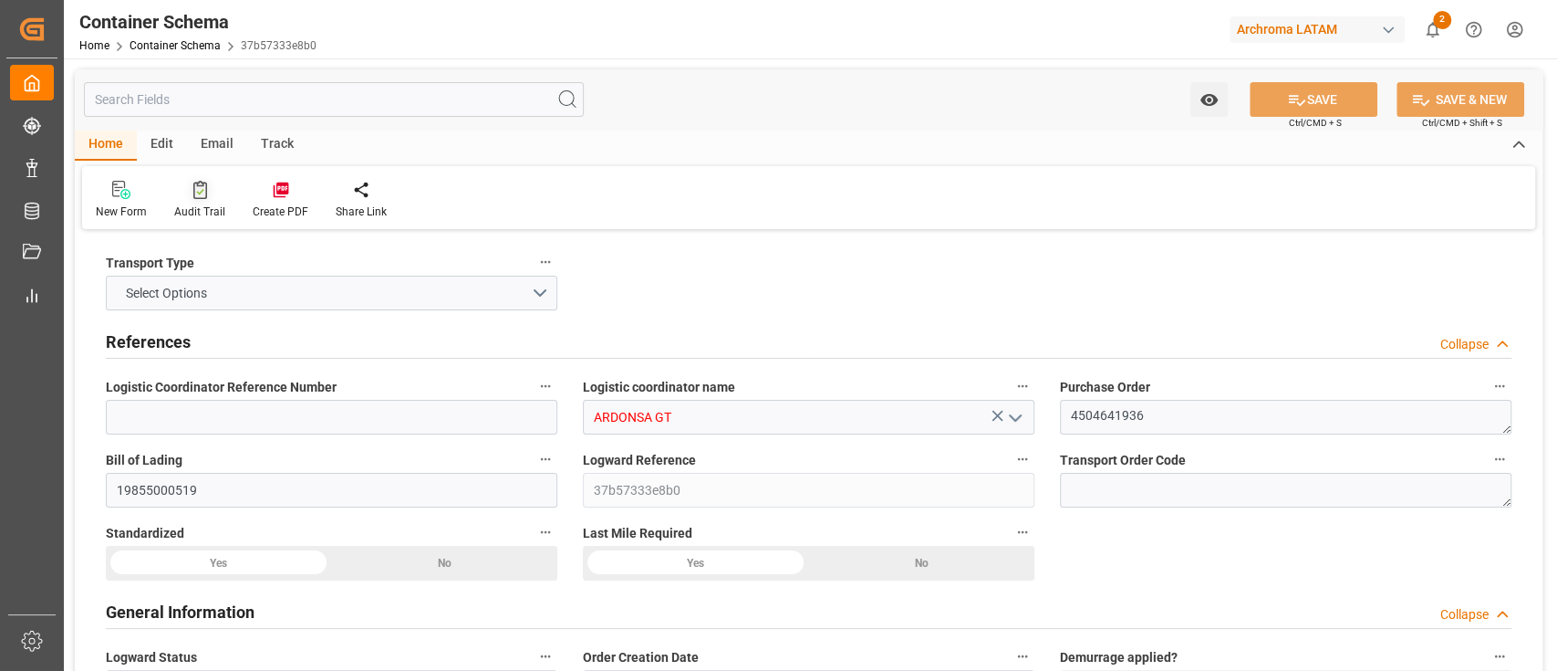
type input "0"
type input "1"
type input "9"
type input "6840"
type input "7344"
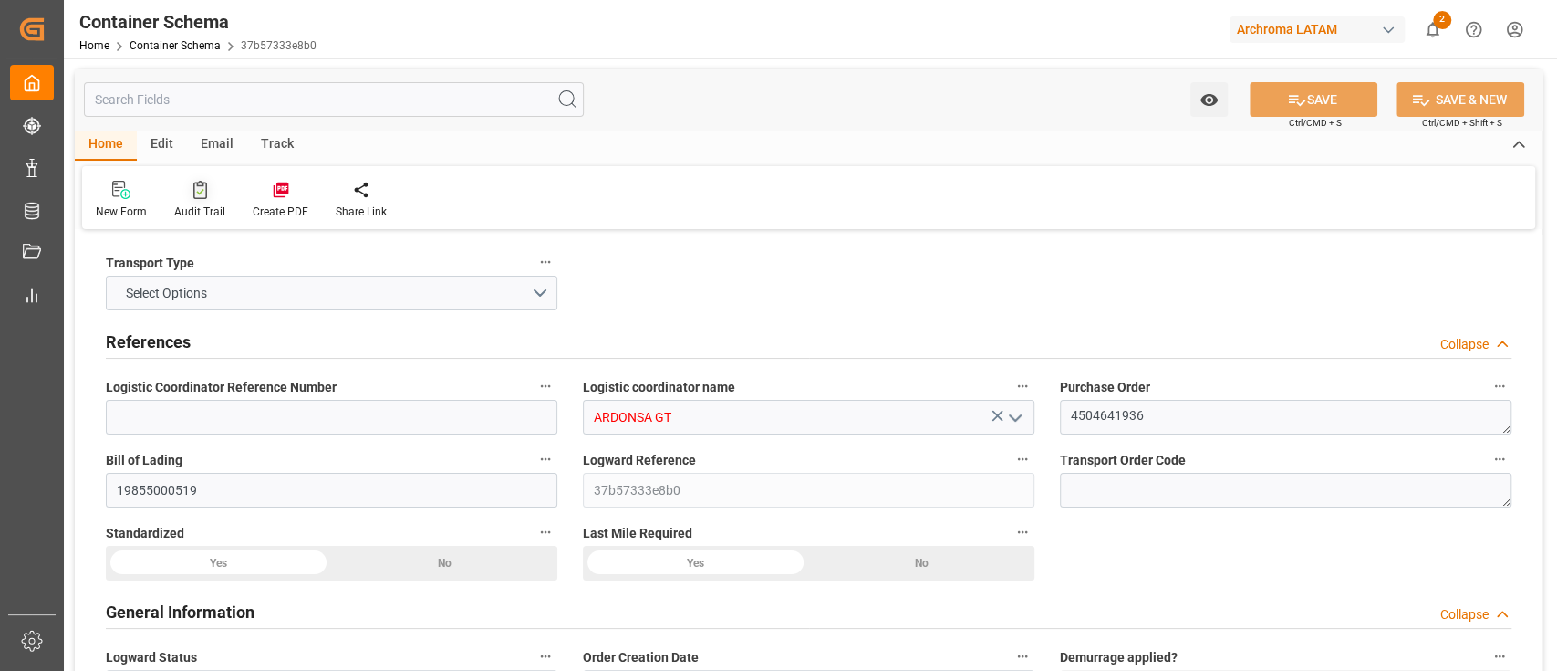
type input "CMACGM"
type input "CMA CGM Group"
type input "INMUN"
type input "GTPRQ"
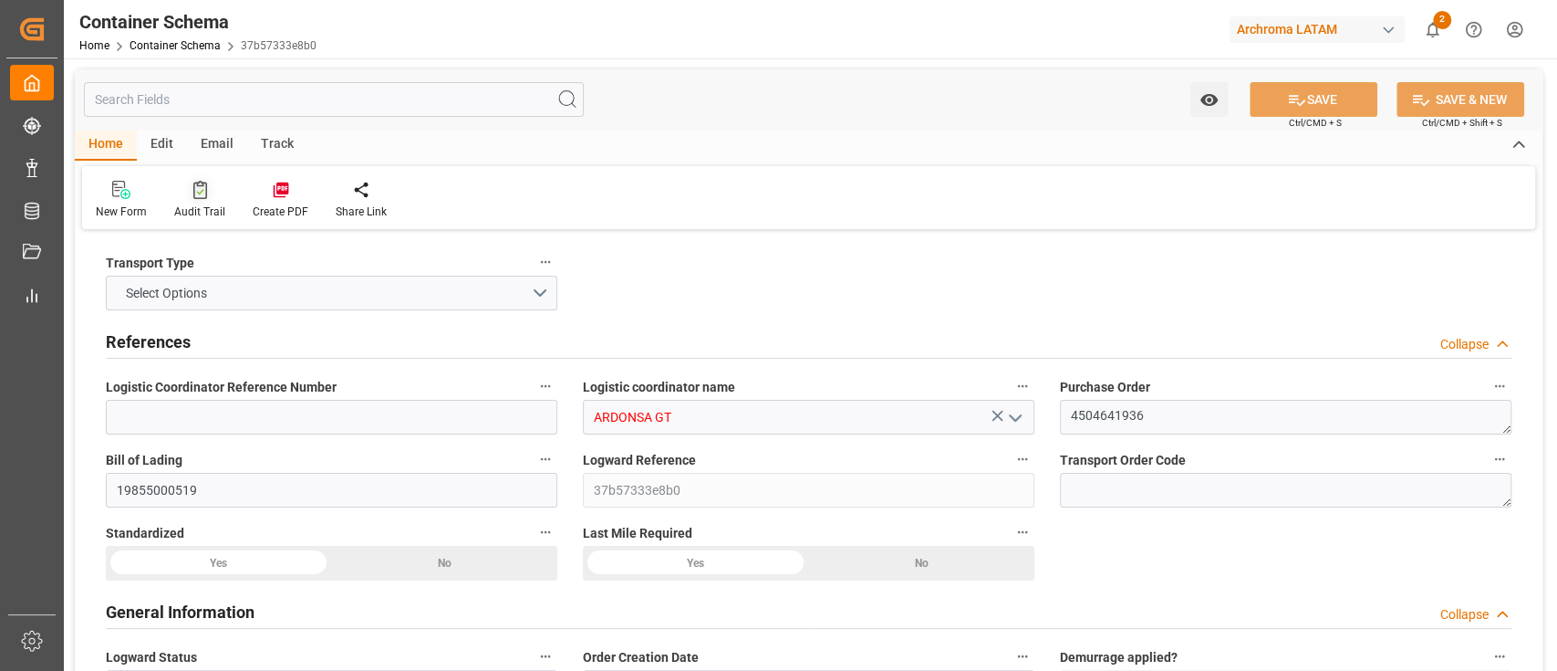
type input "9200706"
type input "14-08-2025 10:00"
type input "14-08-2025"
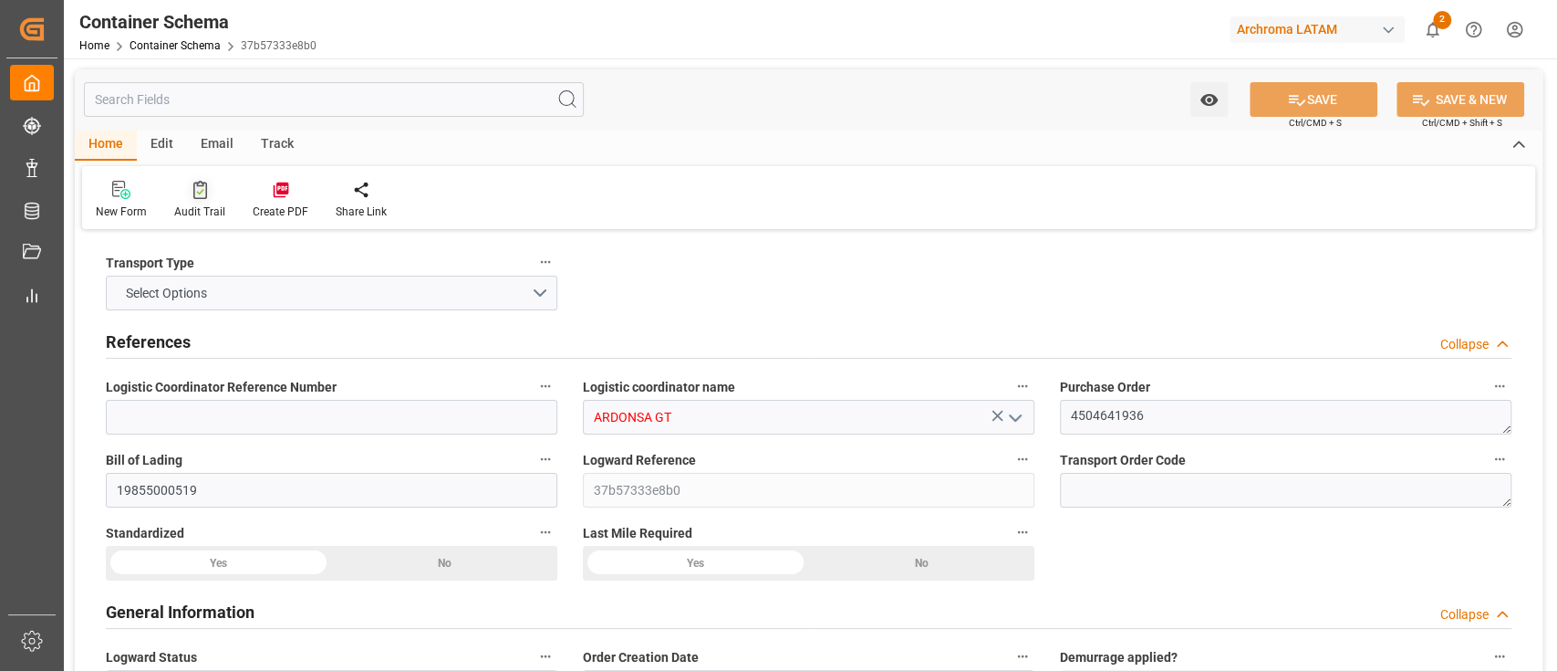
type input "30-09-2025"
type input "07-08-2025 00:00"
type input "13-08-2025 12:45"
type input "13-08-2025 00:00"
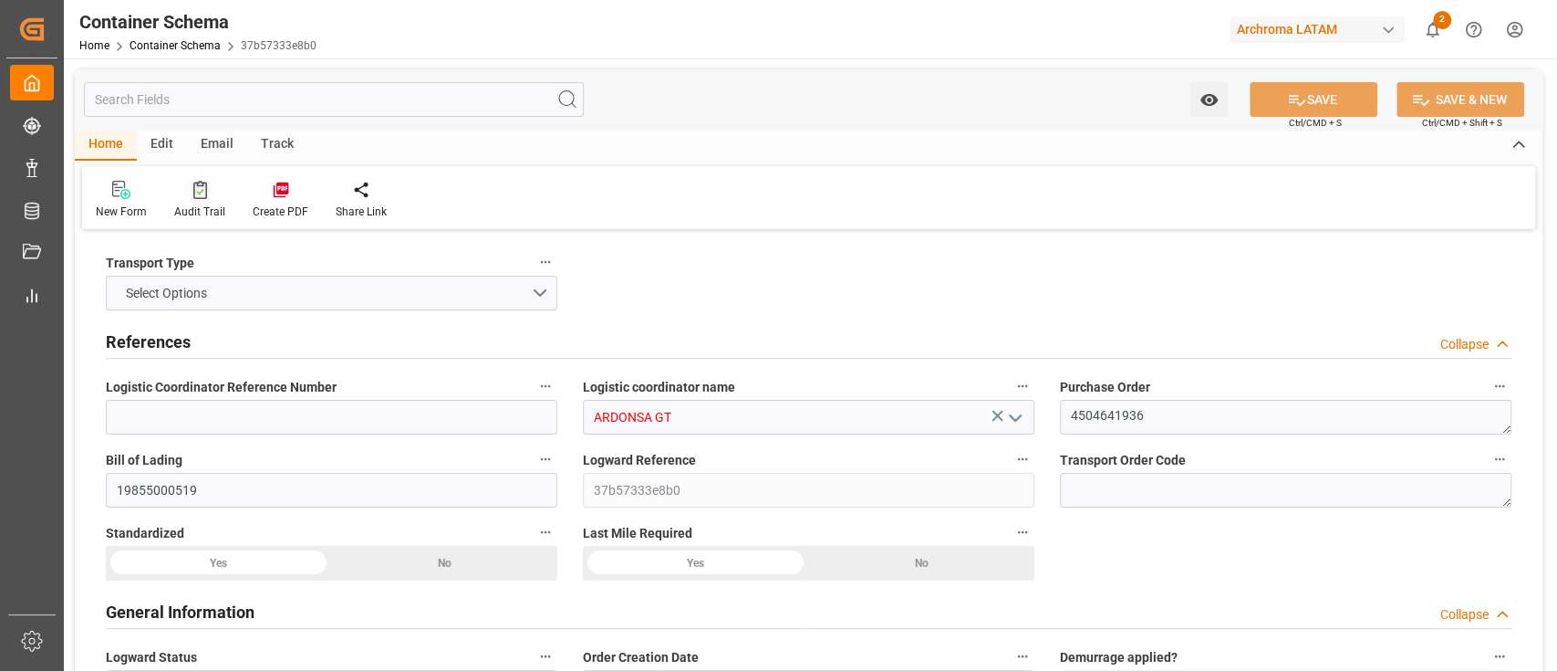
type input "08-10-2025 00:00"
type input "30-09-2025 05:00"
type input "02-10-2025 00:00"
type input "30-09-2025 05:00"
click at [278, 142] on div "Track" at bounding box center [277, 145] width 60 height 31
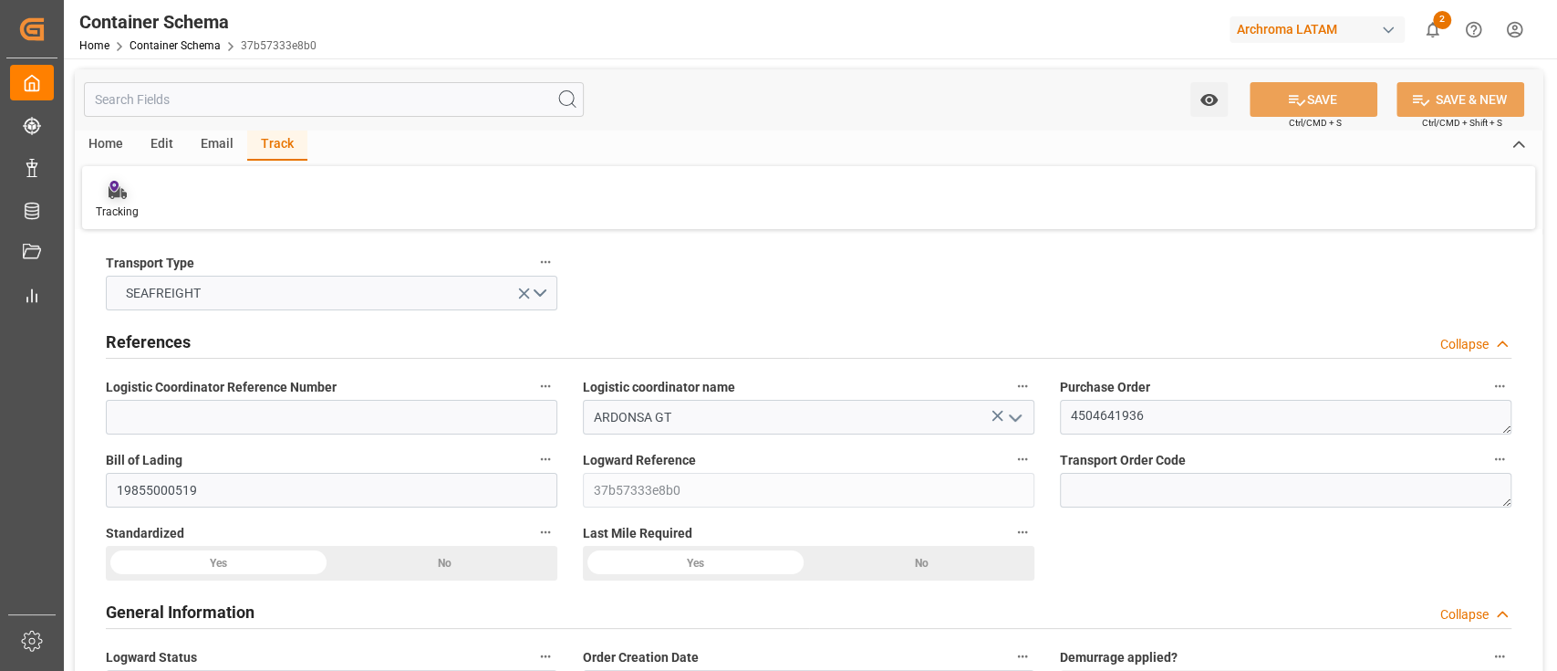
click at [131, 199] on div at bounding box center [117, 189] width 43 height 19
type input "0"
type input "1"
type input "9"
type input "6840"
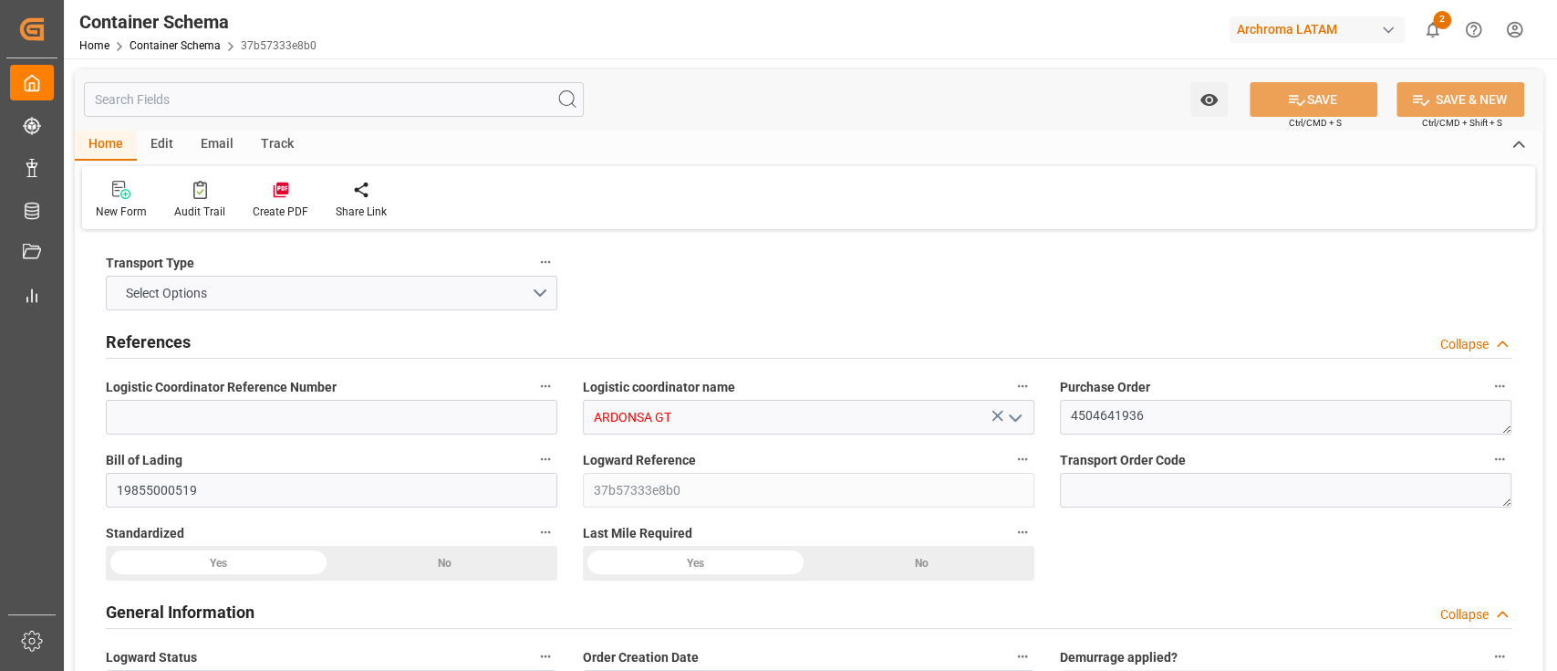
type input "7344"
type input "CMACGM"
type input "CMA CGM Group"
type input "INMUN"
type input "GTPRQ"
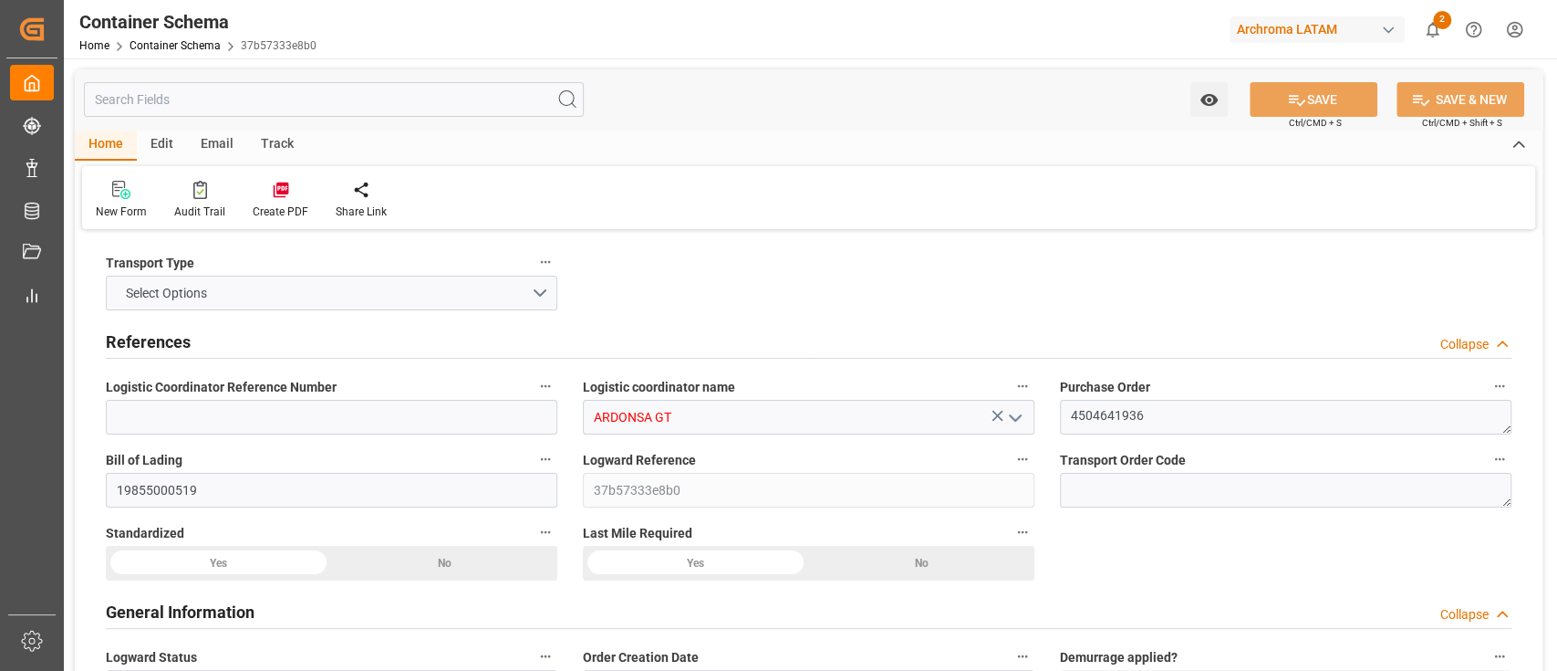
type input "GTPRQ"
type input "9200706"
type input "14-08-2025 10:00"
type input "14-08-2025"
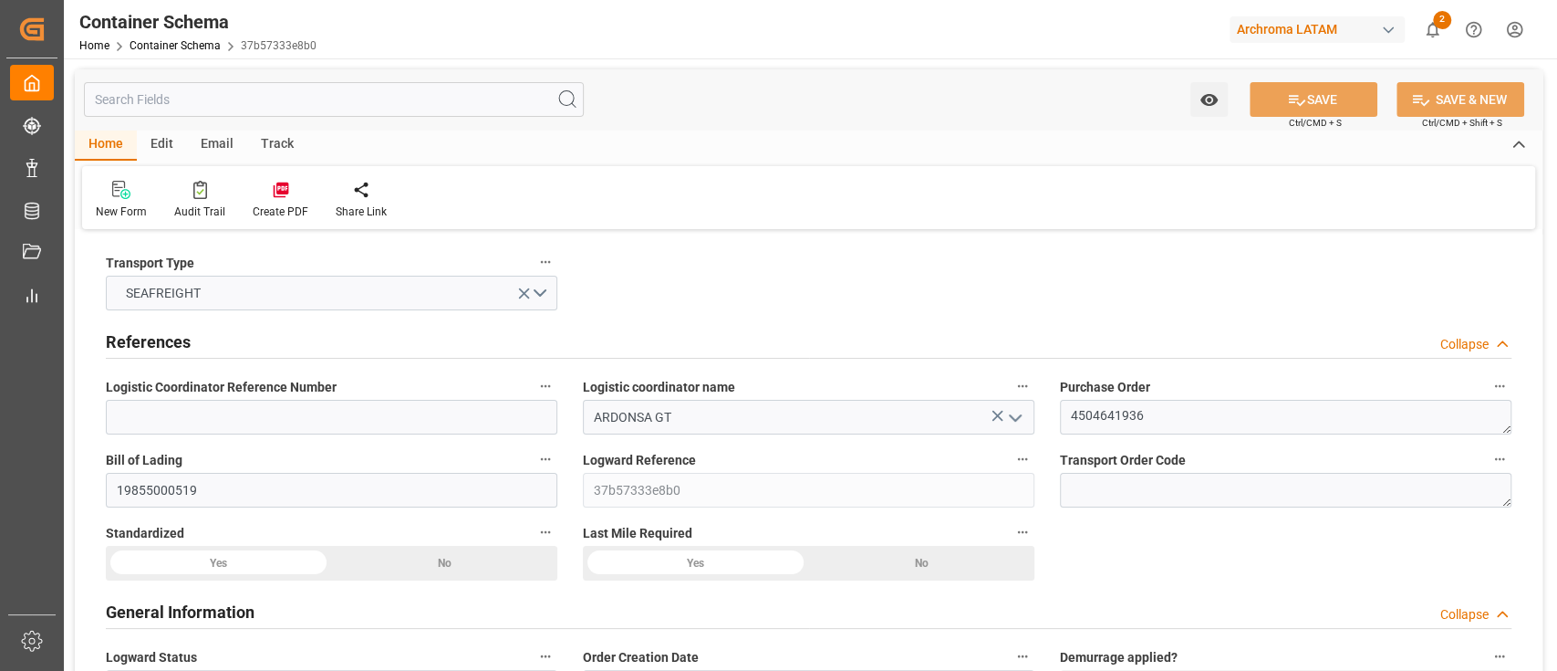
type input "14-08-2025"
type input "30-09-2025"
type input "07-08-2025 00:00"
type input "13-08-2025 12:45"
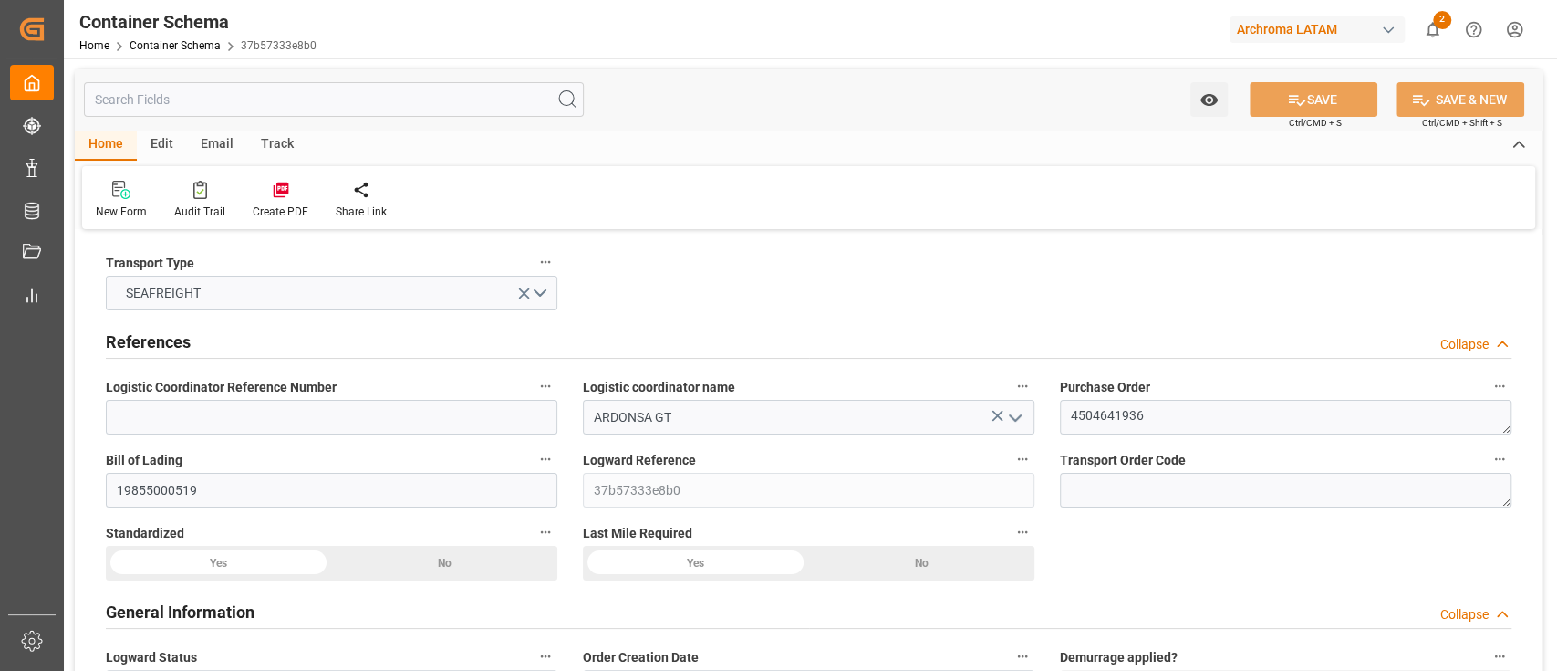
type input "13-08-2025 00:00"
type input "08-10-2025 00:00"
type input "30-09-2025 05:00"
type input "02-10-2025 00:00"
type input "30-09-2025 05:00"
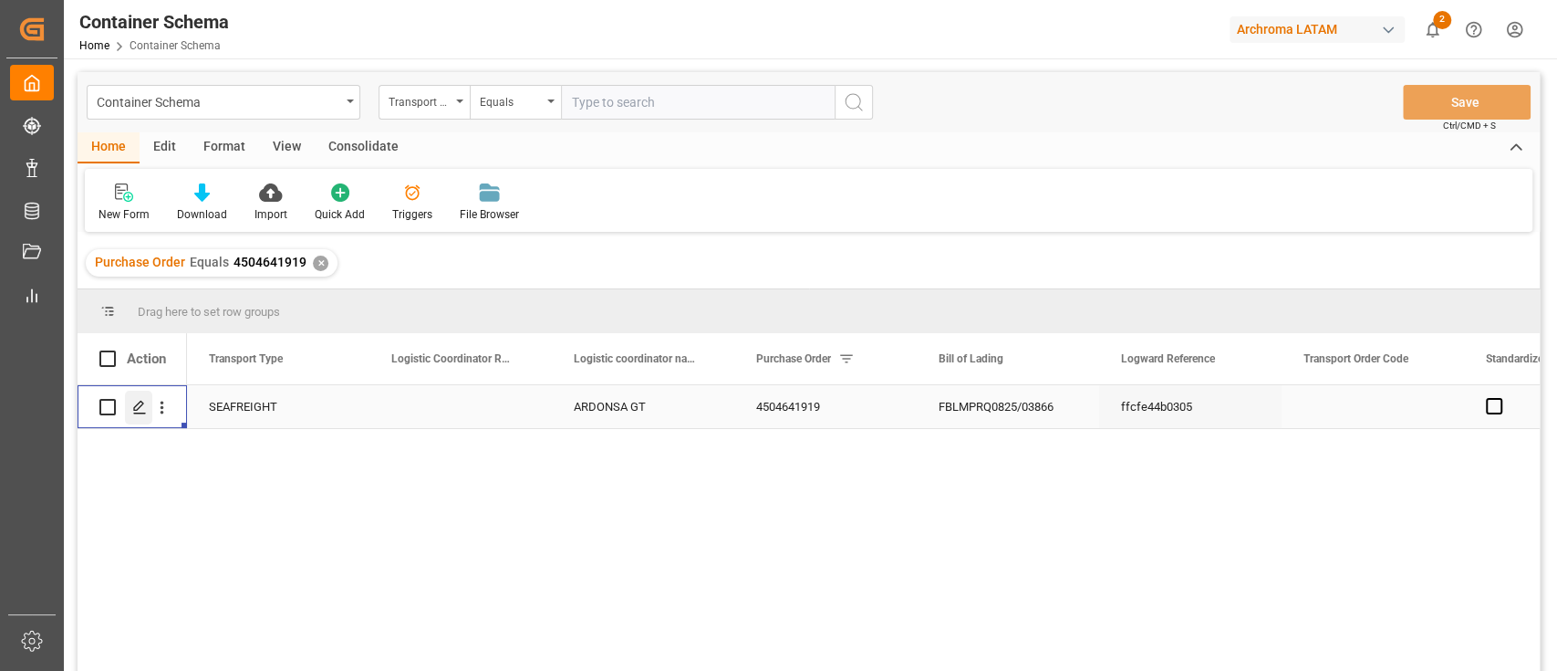
click at [134, 408] on polygon "Press SPACE to select this row." at bounding box center [138, 405] width 9 height 9
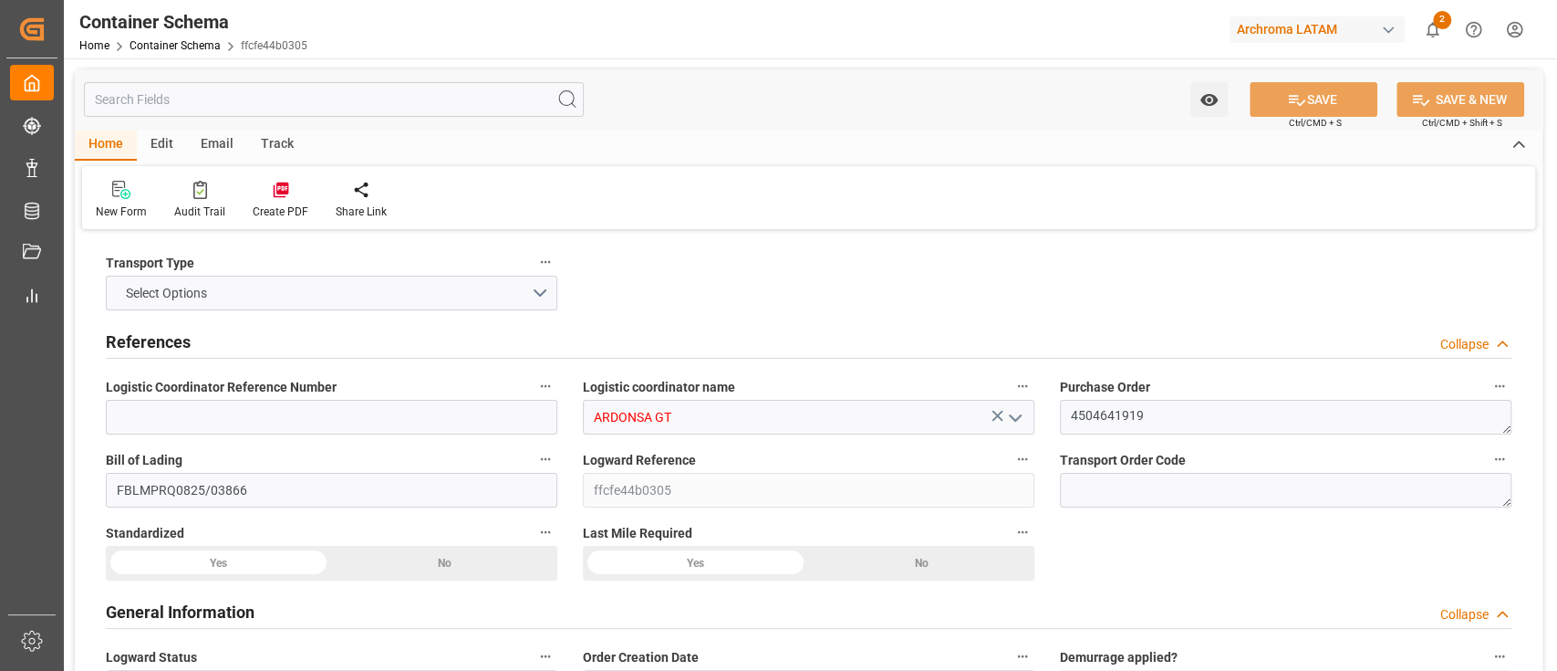
type input "0"
type input "1"
type input "5"
type input "4600"
type input "4864"
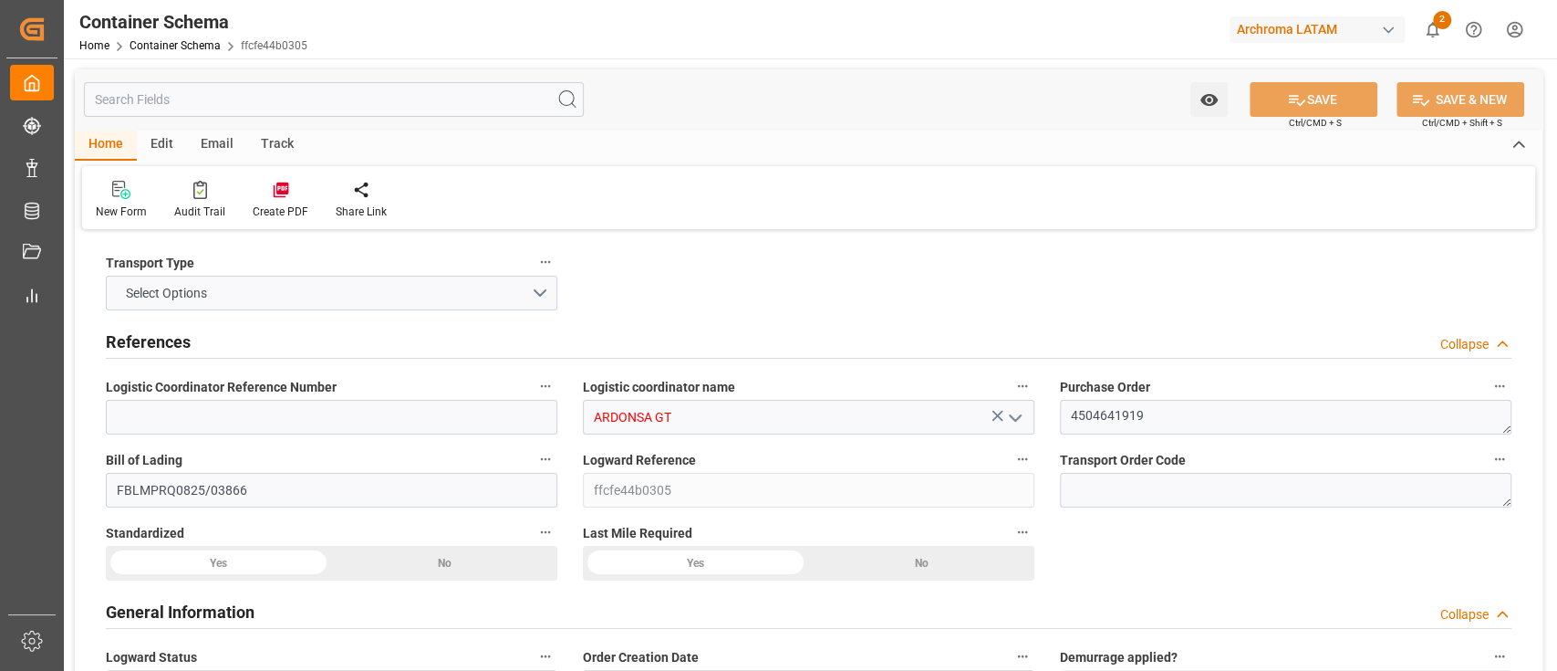
type input "Hapag [PERSON_NAME]"
type input "Hapag [PERSON_NAME] Aktiengesellschaft"
type input "INNSA"
type input "GTPRQ"
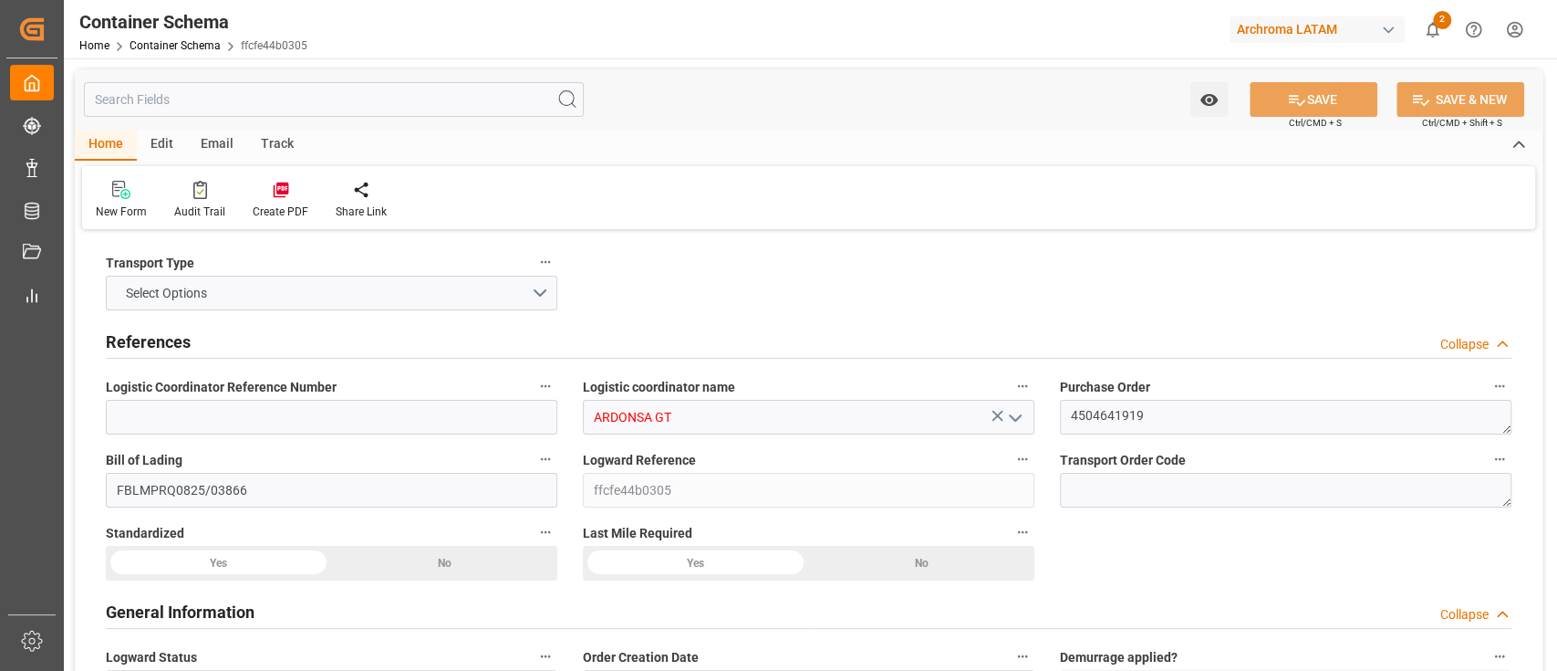
type input "9294850"
type input "[DATE] 07:30"
type input "[DATE]"
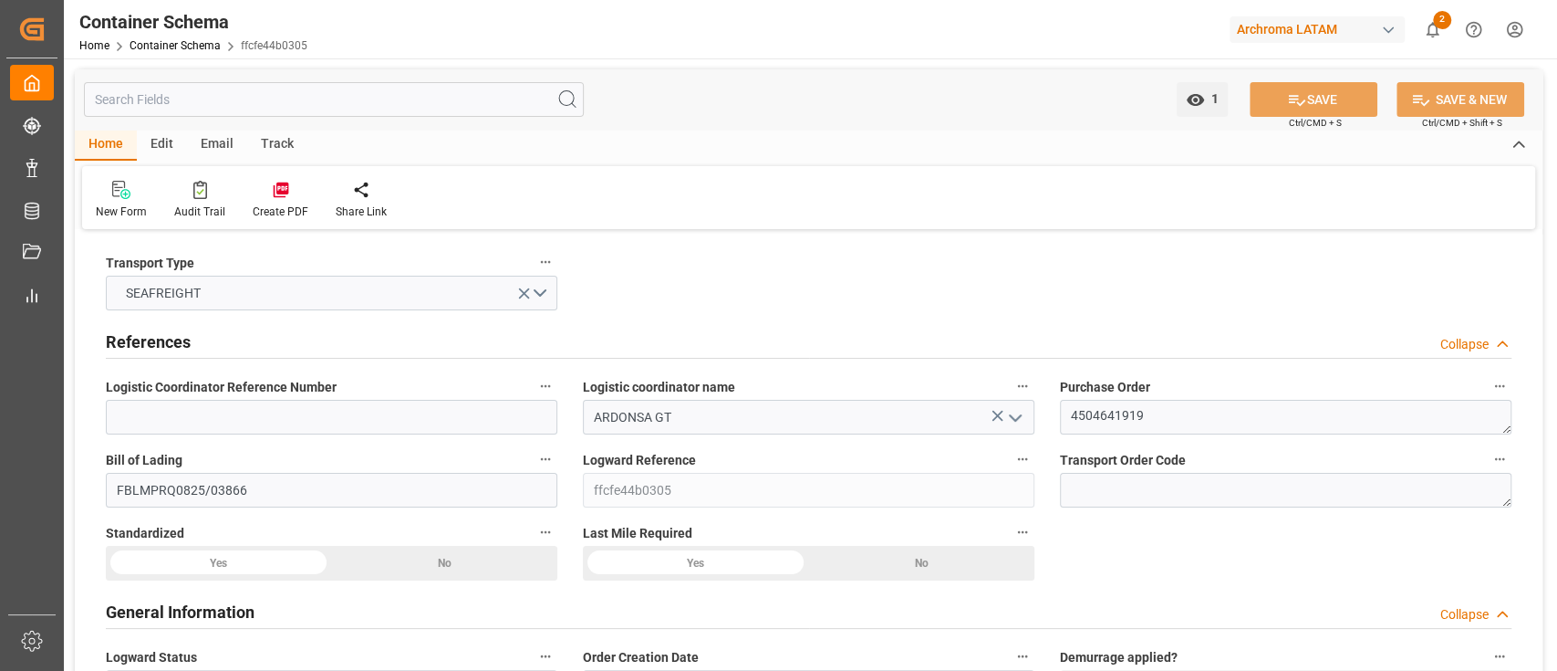
type input "[DATE]"
type input "[DATE] 00:00"
type input "[DATE] 01:00"
type input "[DATE] 00:00"
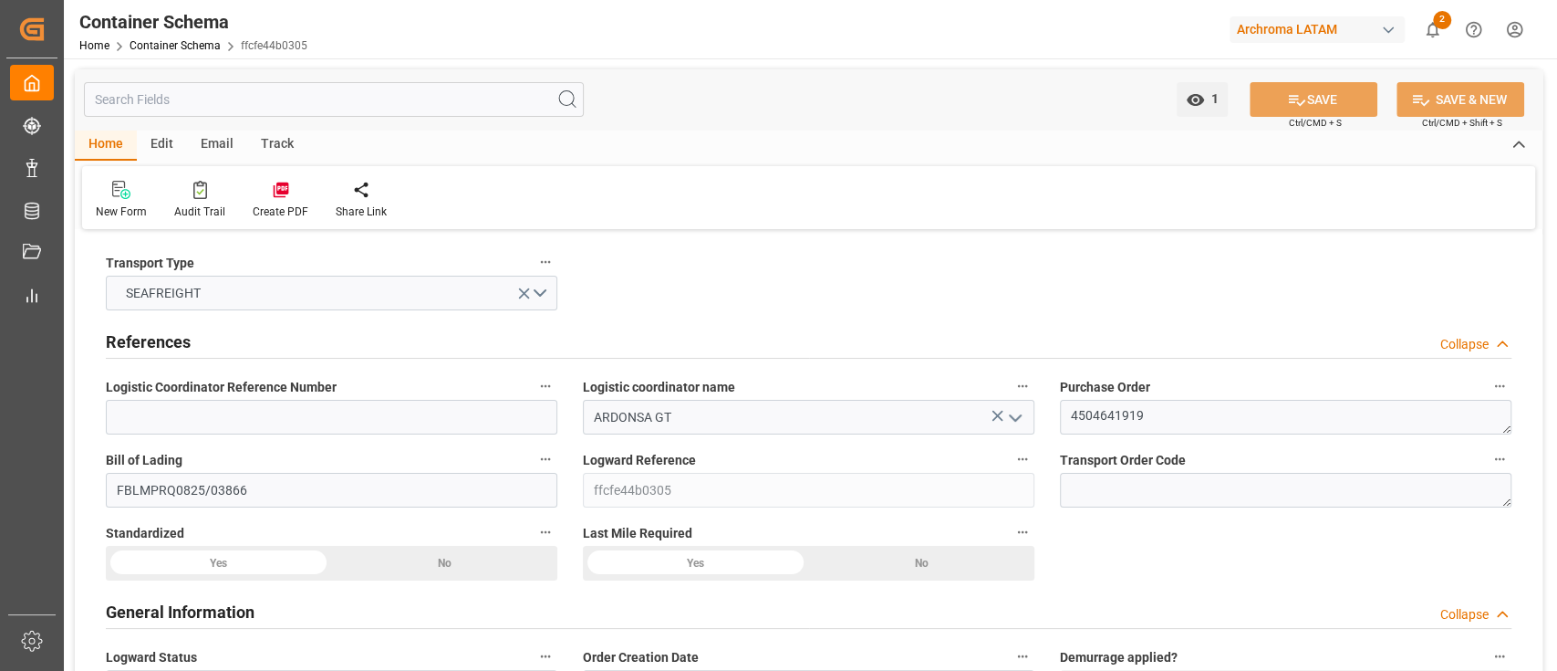
type input "[DATE] 00:00"
type input "[DATE] 04:00"
type input "[DATE] 00:00"
type input "[DATE] 04:00"
click at [273, 140] on div "Track" at bounding box center [277, 145] width 60 height 31
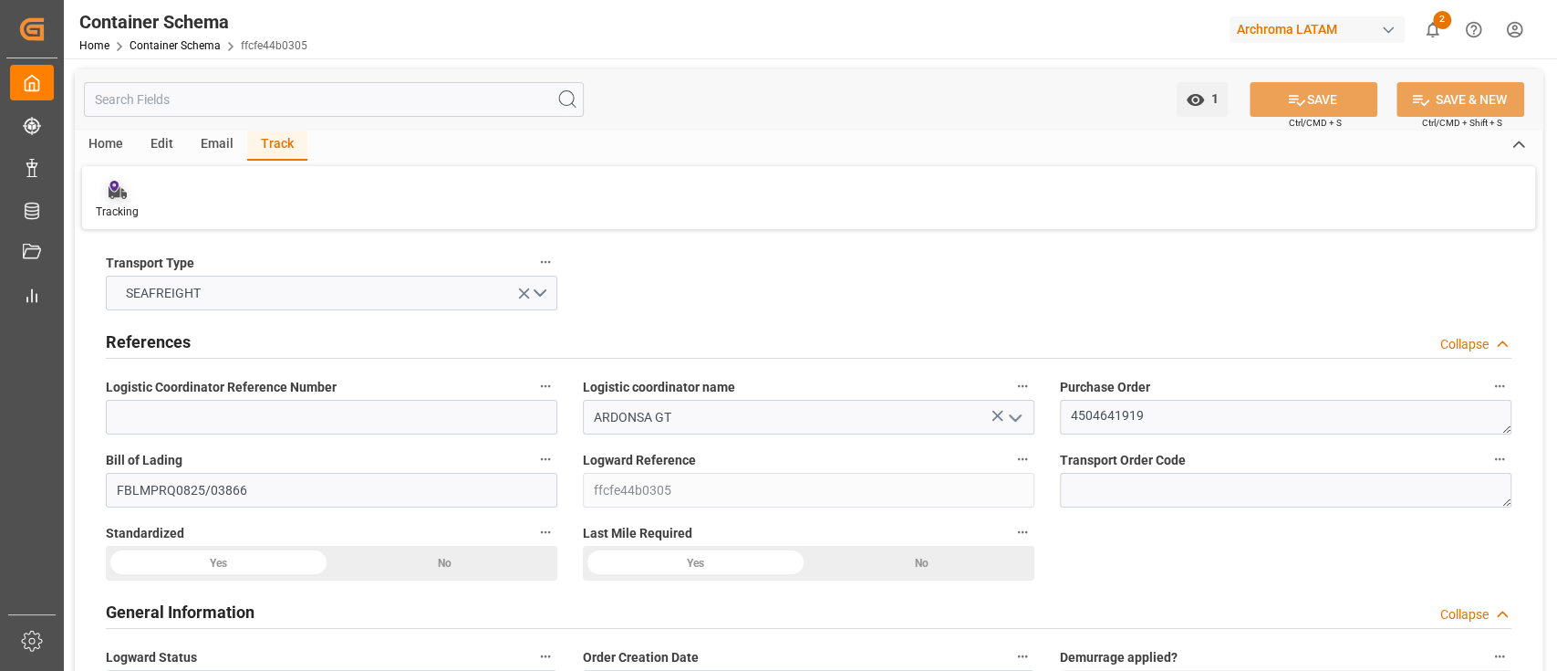
click at [138, 202] on div "Tracking" at bounding box center [117, 200] width 70 height 40
type input "0"
type input "1"
type input "5"
type input "4600"
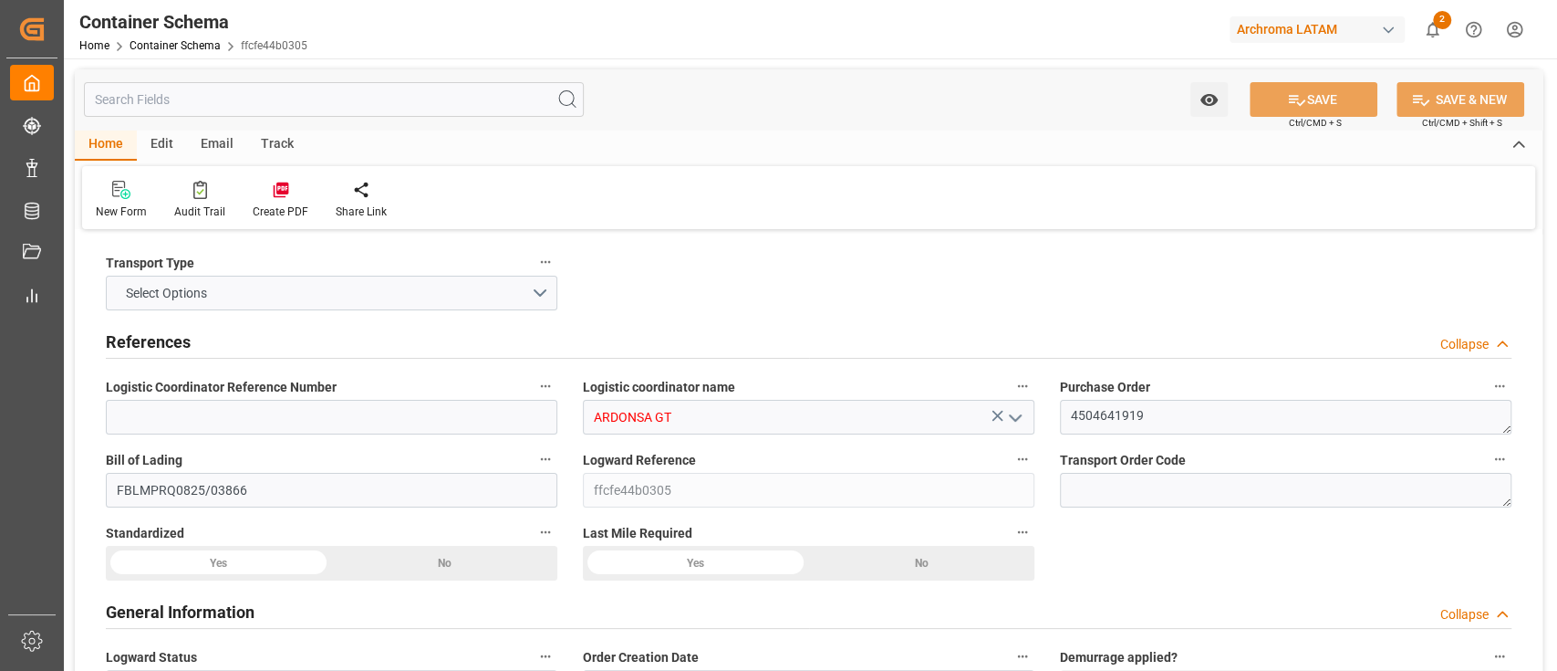
type input "4864"
type input "Hapag [PERSON_NAME]"
type input "Hapag [PERSON_NAME] Aktiengesellschaft"
type input "INNSA"
type input "GTPRQ"
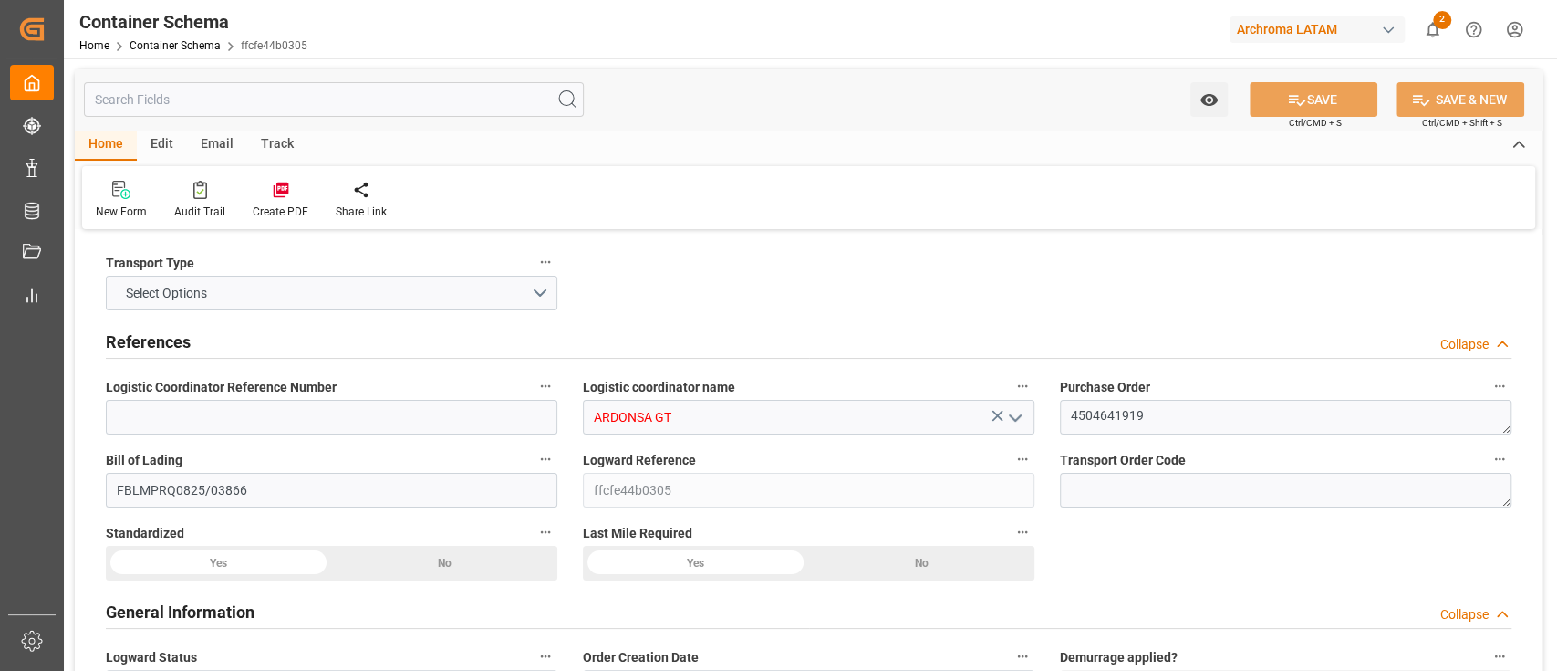
type input "GTPRQ"
type input "9294850"
type input "[DATE] 07:30"
type input "[DATE]"
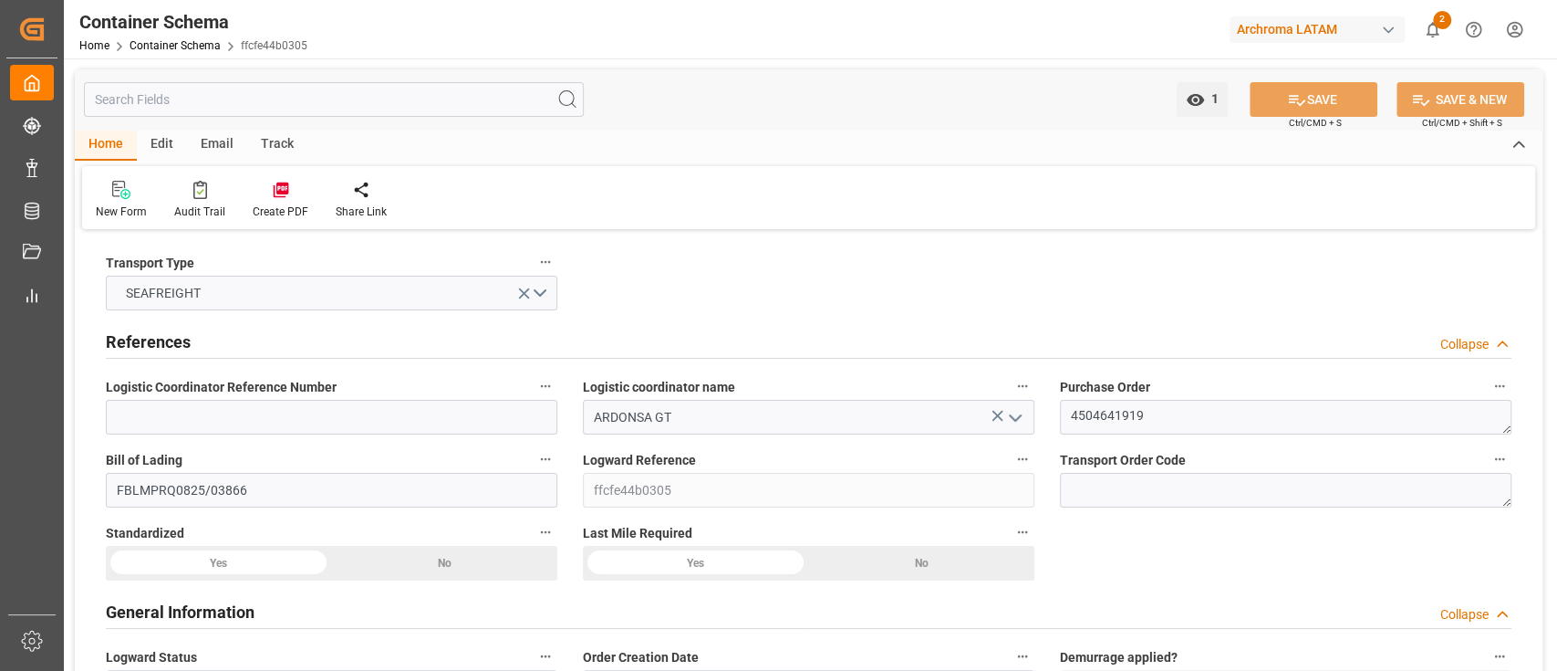
type input "[DATE]"
type input "[DATE] 00:00"
type input "[DATE] 01:00"
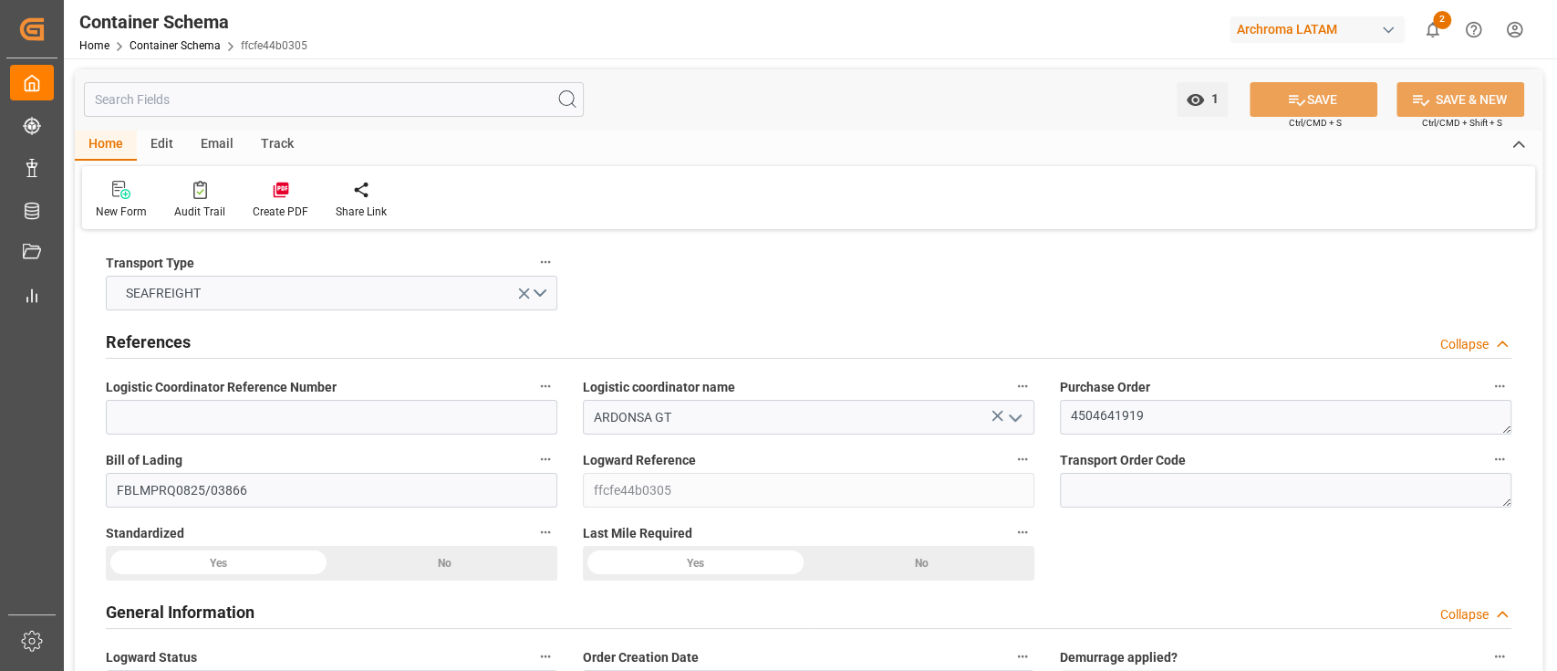
type input "[DATE] 00:00"
type input "[DATE] 04:00"
type input "[DATE] 00:00"
type input "[DATE] 04:00"
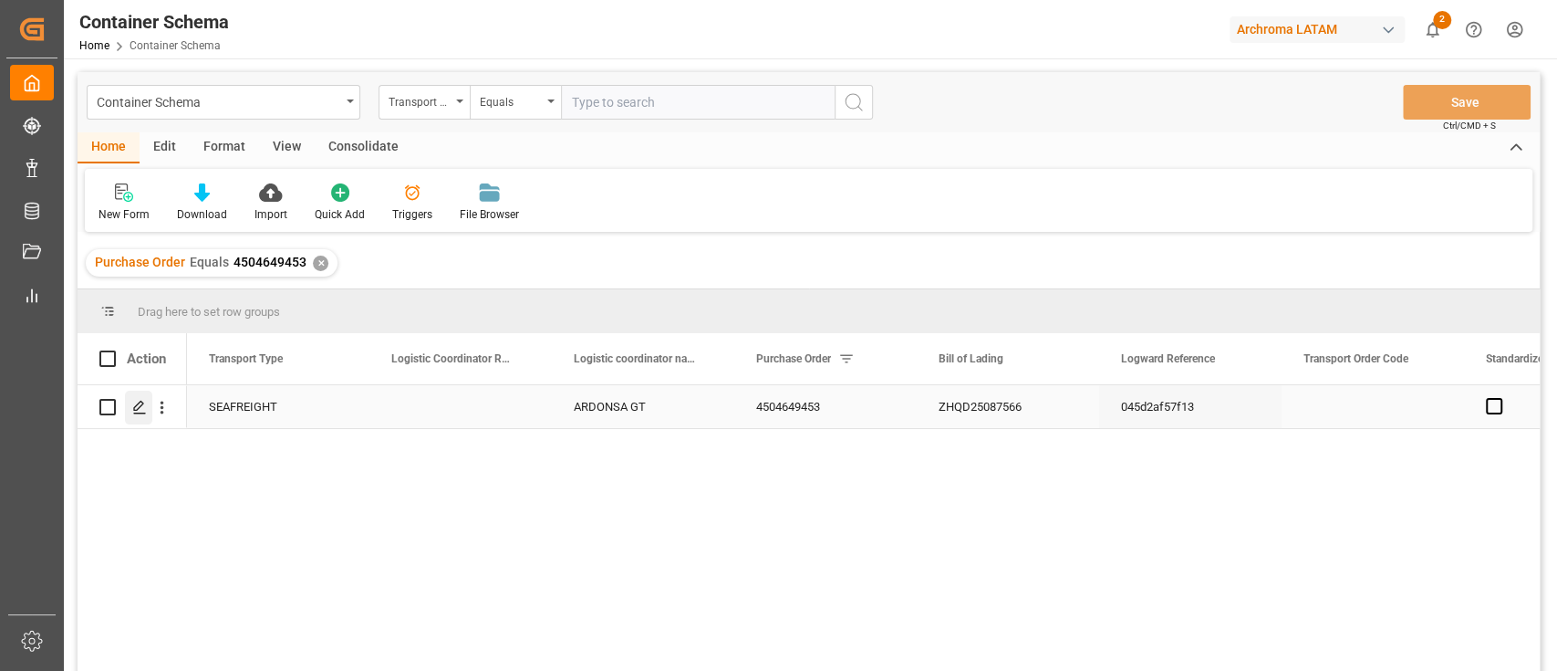
click at [139, 400] on icon "Press SPACE to select this row." at bounding box center [139, 407] width 15 height 15
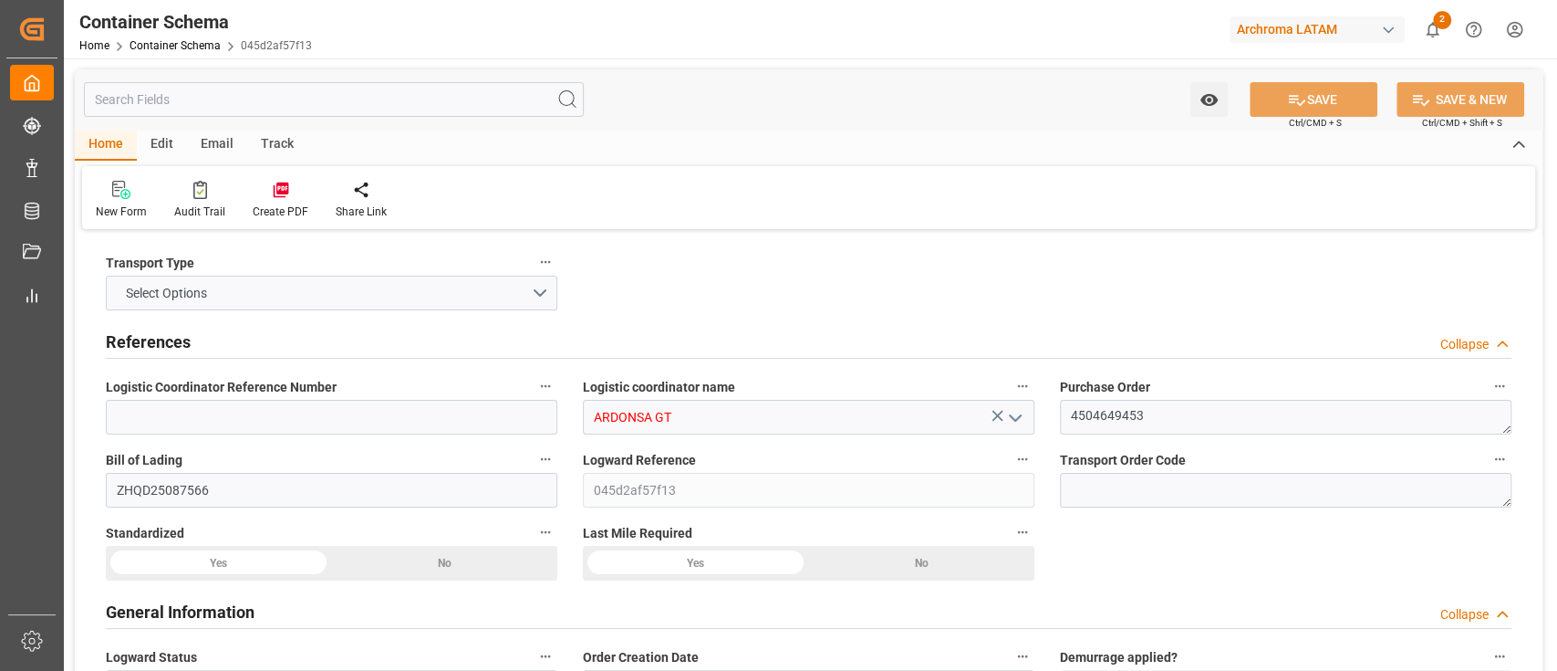
type input "0"
type input "1"
type input "10"
type input "10000"
type input "10080"
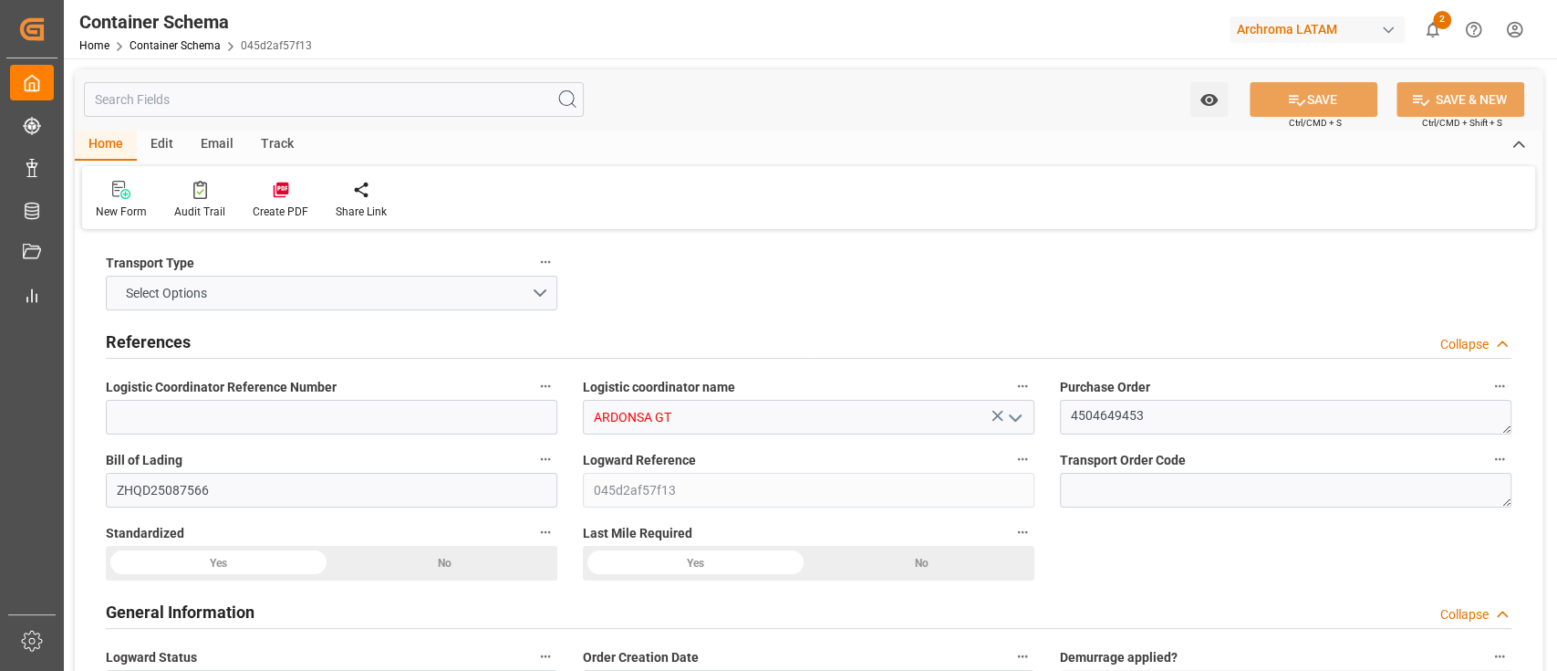
type input "Cosco"
type input "COSCO Shipping Co. Ltd."
type input "CNQDG"
type input "GTPRQ"
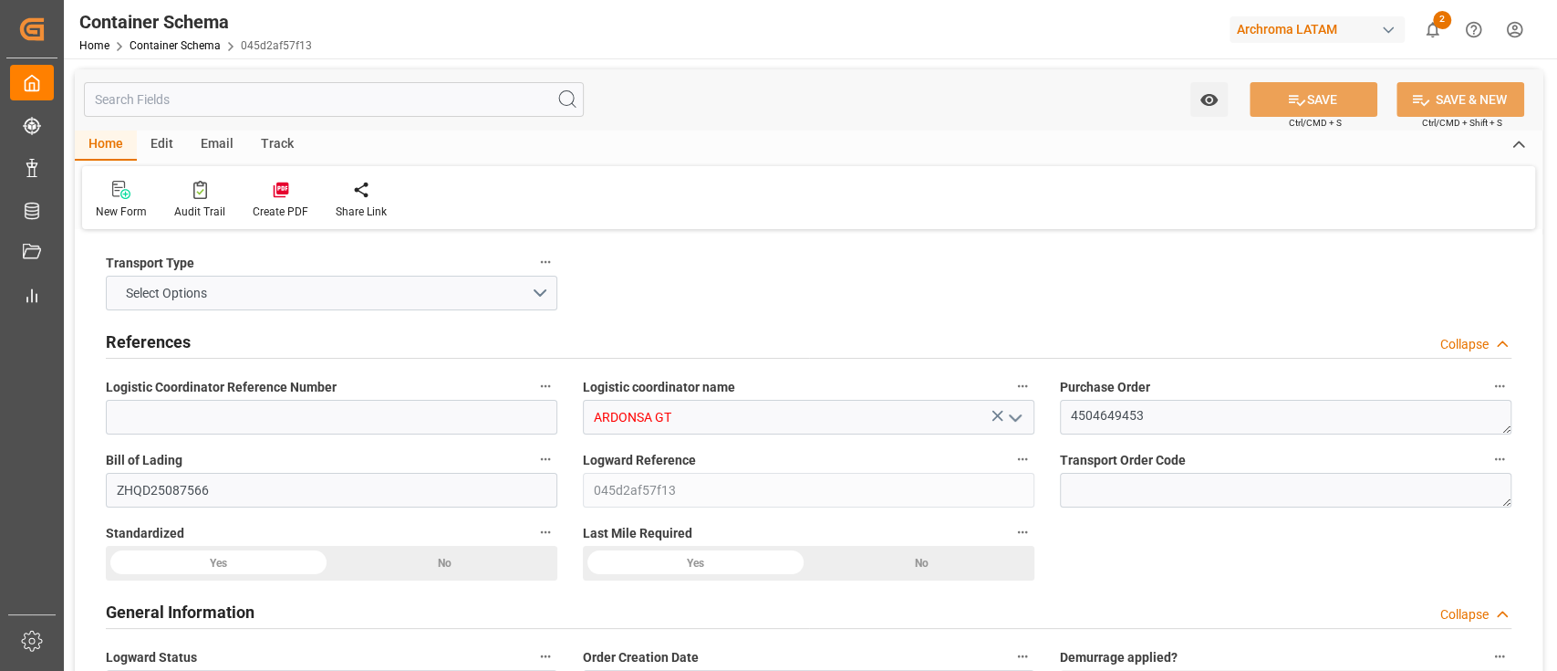
type input "9523093"
type input "[DATE] 11:45"
type input "[DATE]"
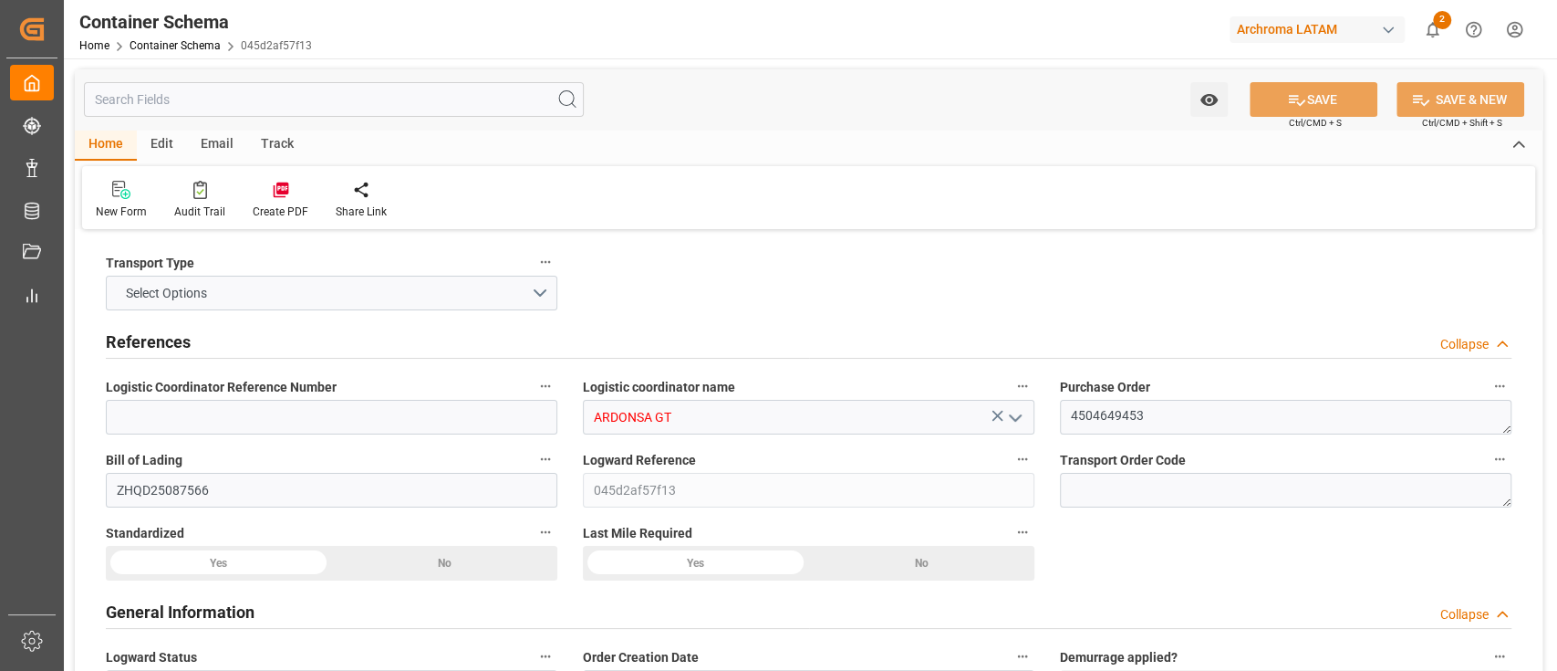
type input "[DATE]"
type input "[DATE] 00:00"
type input "[DATE] 06:00"
click at [279, 143] on div "Track" at bounding box center [277, 145] width 60 height 31
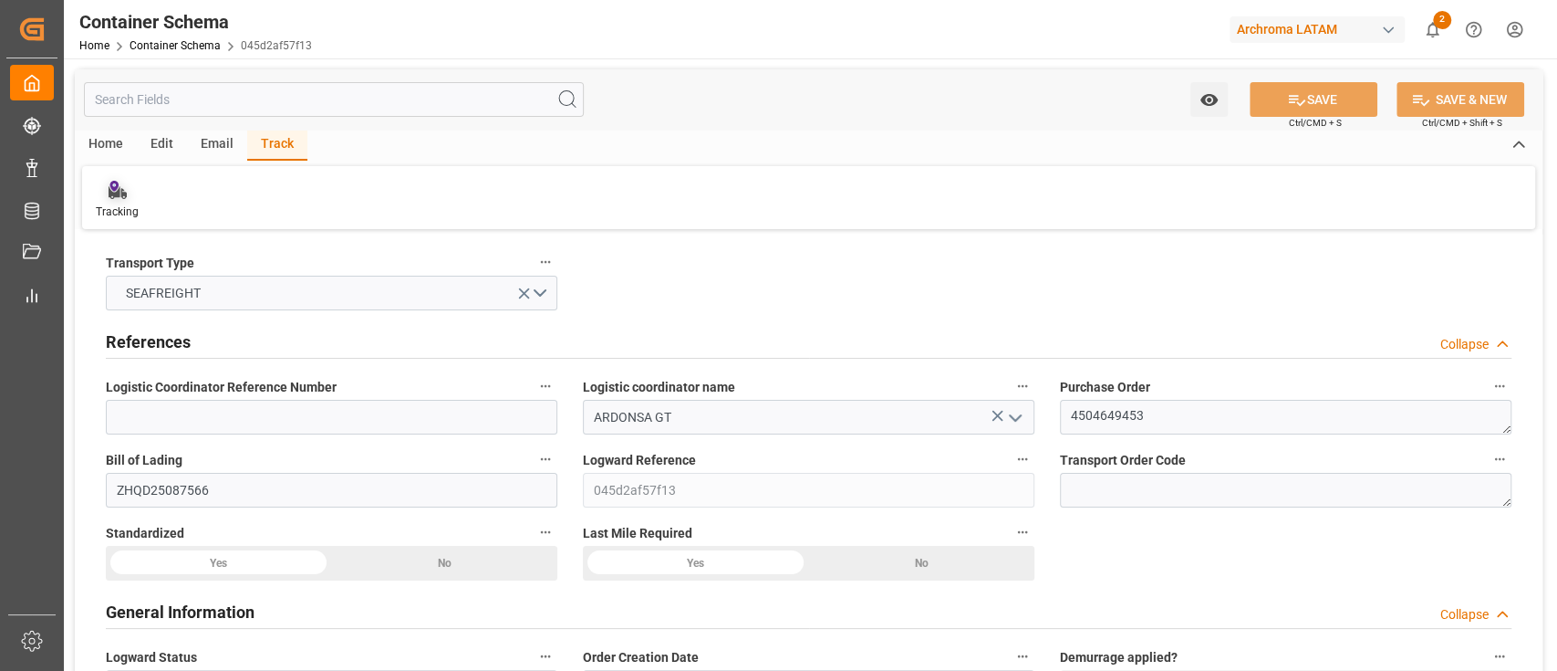
click at [129, 203] on div "Tracking" at bounding box center [117, 211] width 43 height 16
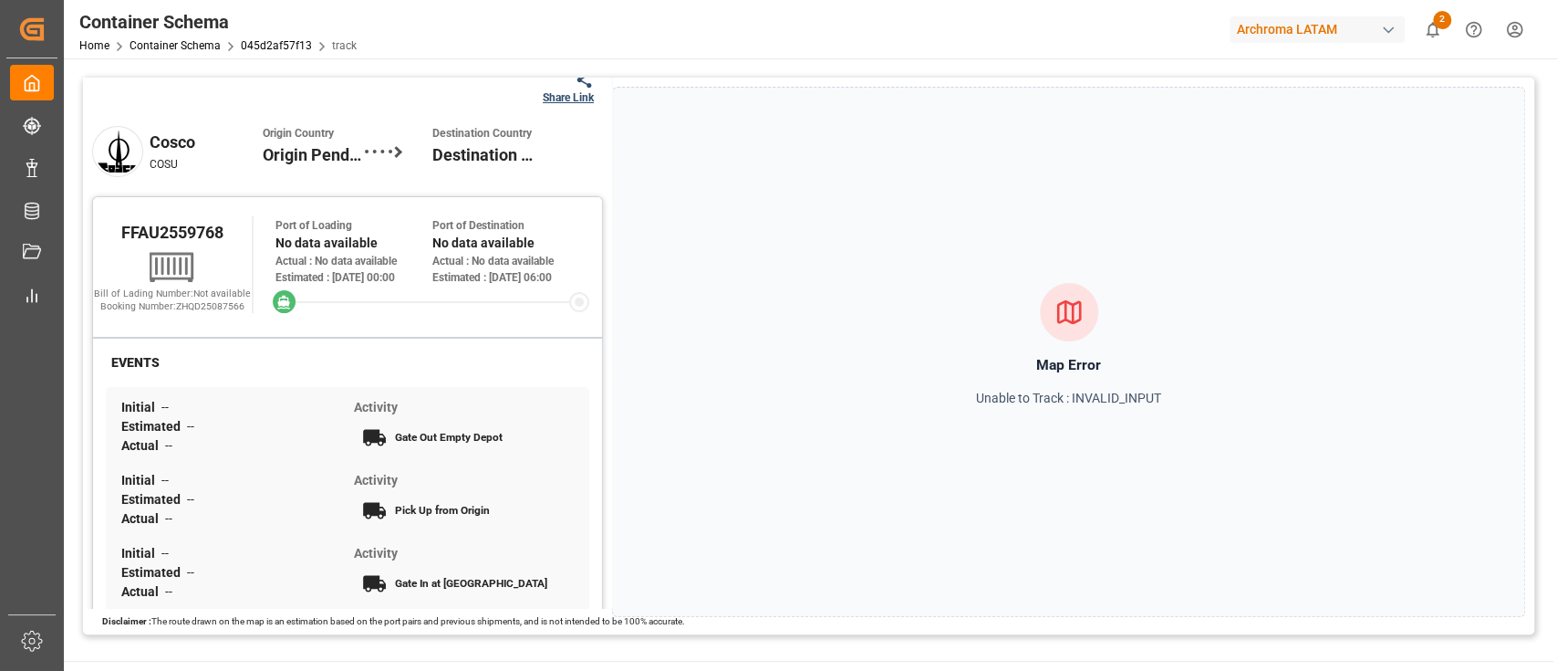
scroll to position [29, 0]
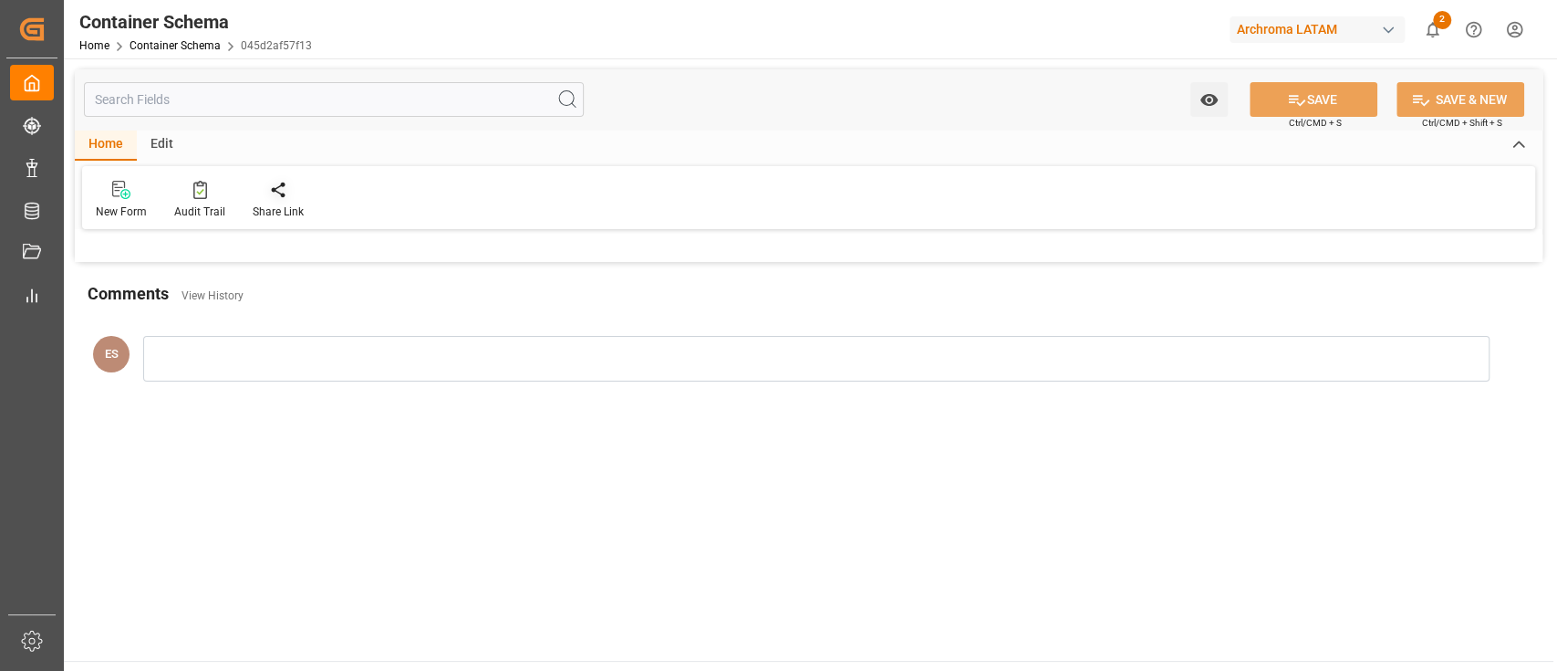
click at [283, 201] on div "Share Link" at bounding box center [278, 200] width 78 height 40
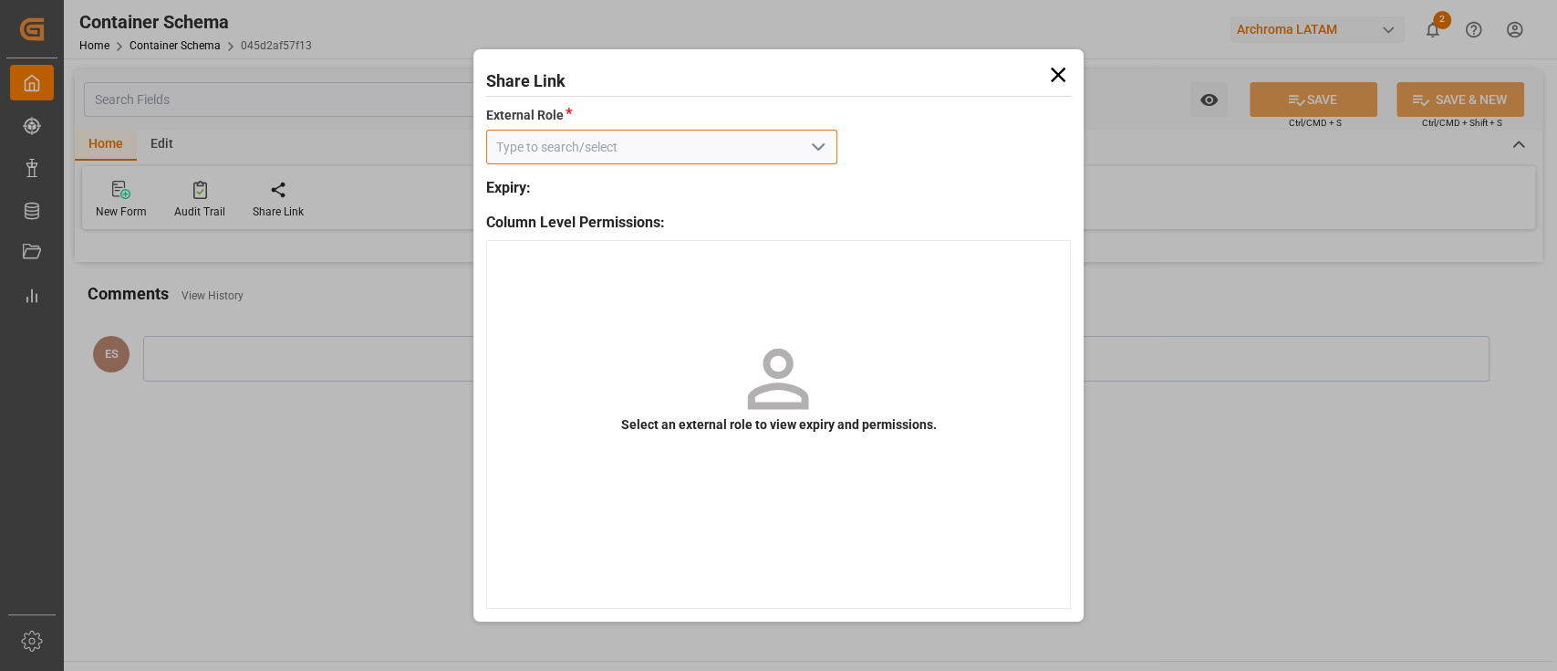
click at [798, 149] on input at bounding box center [661, 147] width 351 height 35
click at [817, 148] on icon "open menu" at bounding box center [818, 147] width 22 height 22
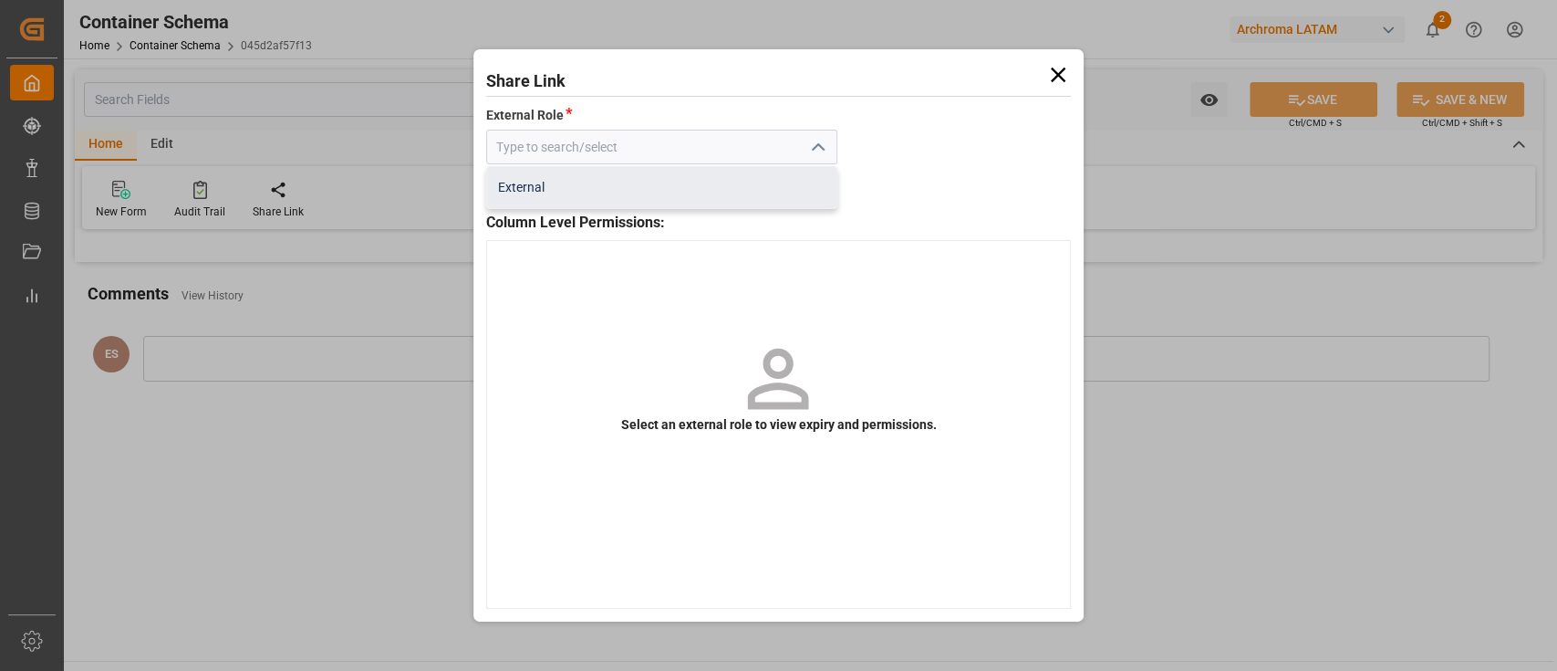
click at [706, 191] on div "External" at bounding box center [661, 187] width 349 height 41
type input "External"
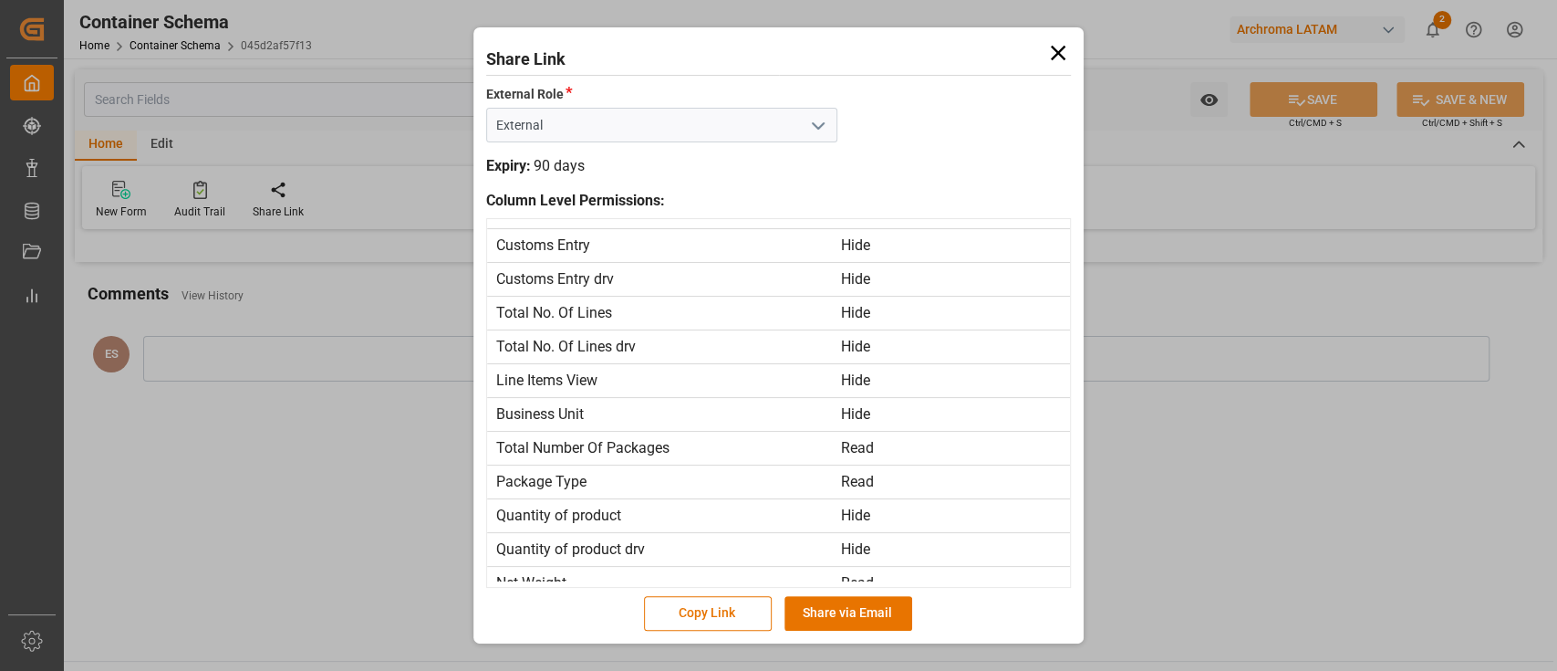
scroll to position [1236, 0]
click at [813, 129] on icon "open menu" at bounding box center [818, 126] width 22 height 22
click at [813, 129] on icon "close menu" at bounding box center [818, 126] width 22 height 22
click at [1050, 55] on icon at bounding box center [1058, 53] width 26 height 26
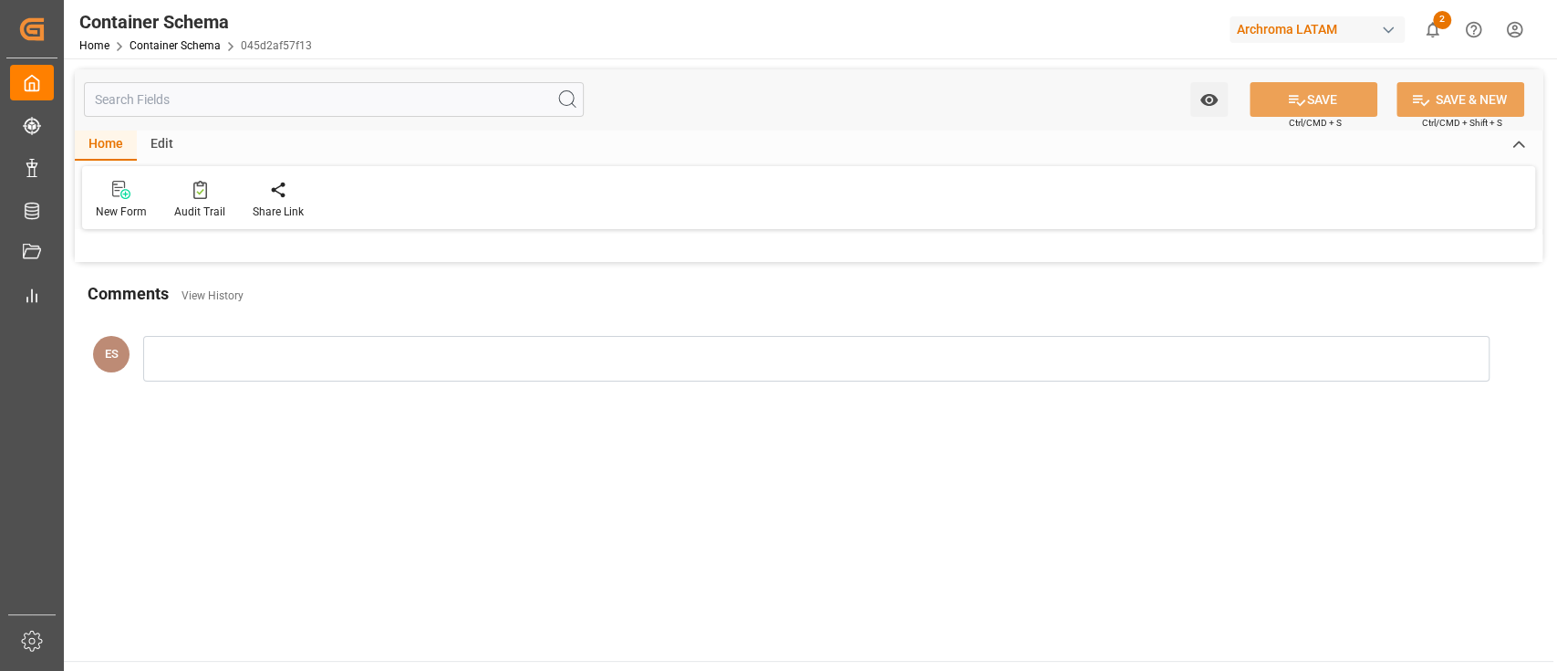
click at [1503, 28] on html "Created by potrace 1.15, written by [PERSON_NAME] [DATE]-[DATE] Created by potr…" at bounding box center [778, 335] width 1557 height 671
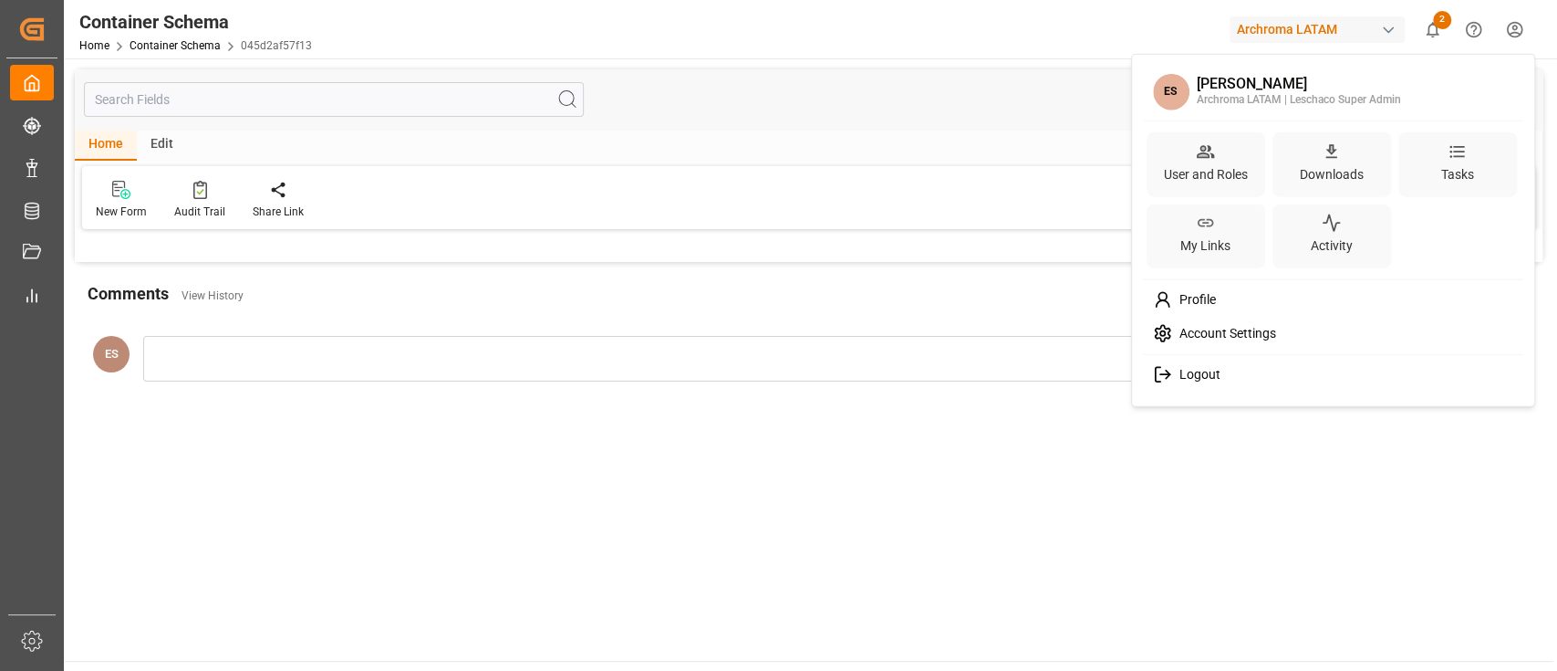
click at [1201, 331] on span "Account Settings" at bounding box center [1224, 334] width 104 height 16
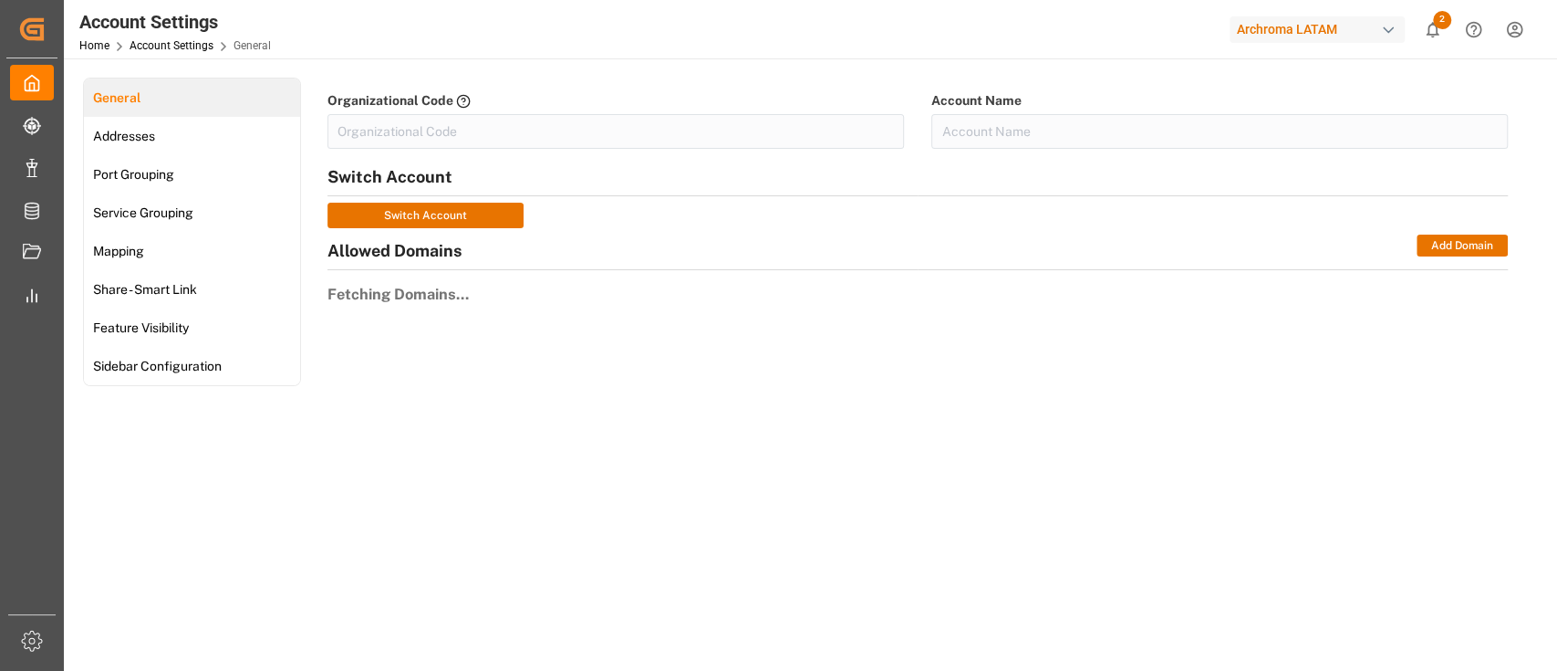
type input "ArchMexic-N1L7"
type input "Archroma LATAM"
click at [226, 280] on link "Share - Smart Link" at bounding box center [192, 289] width 216 height 38
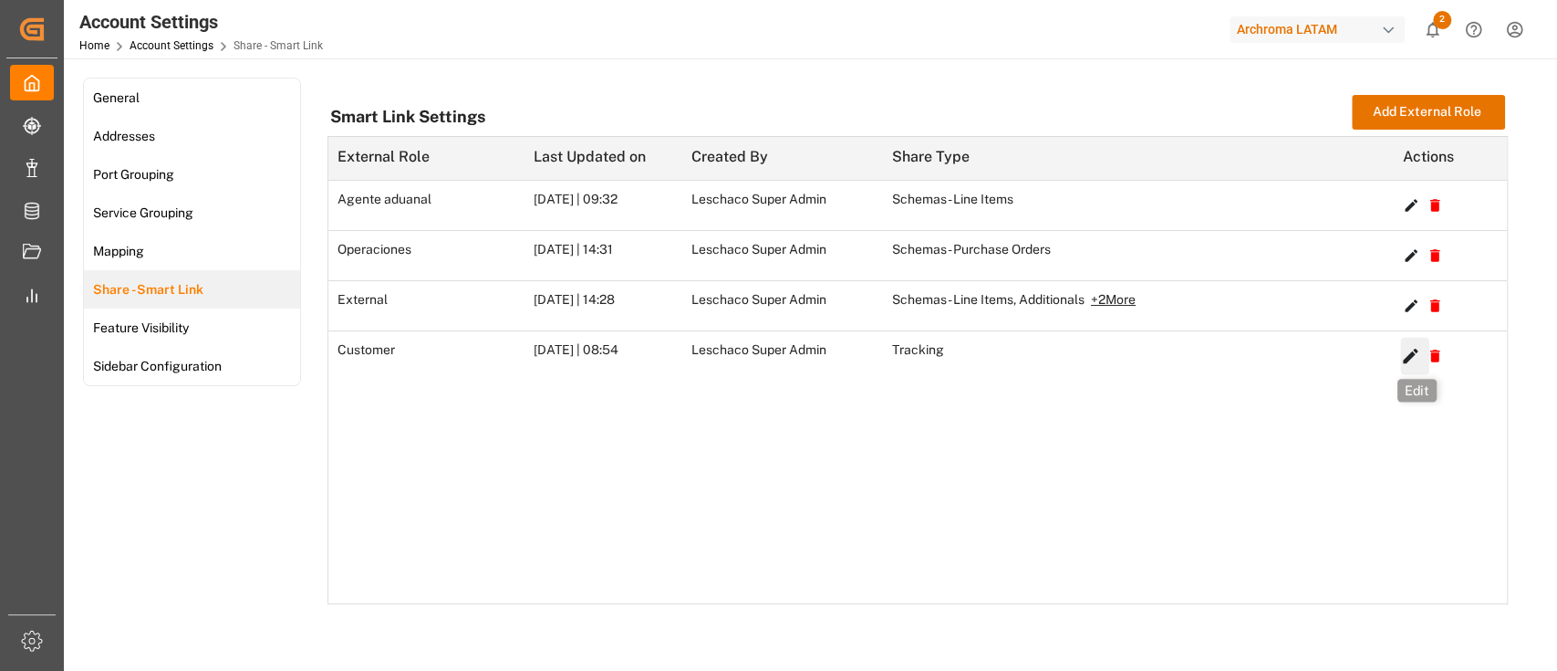
click at [1408, 360] on icon "button" at bounding box center [1410, 356] width 20 height 20
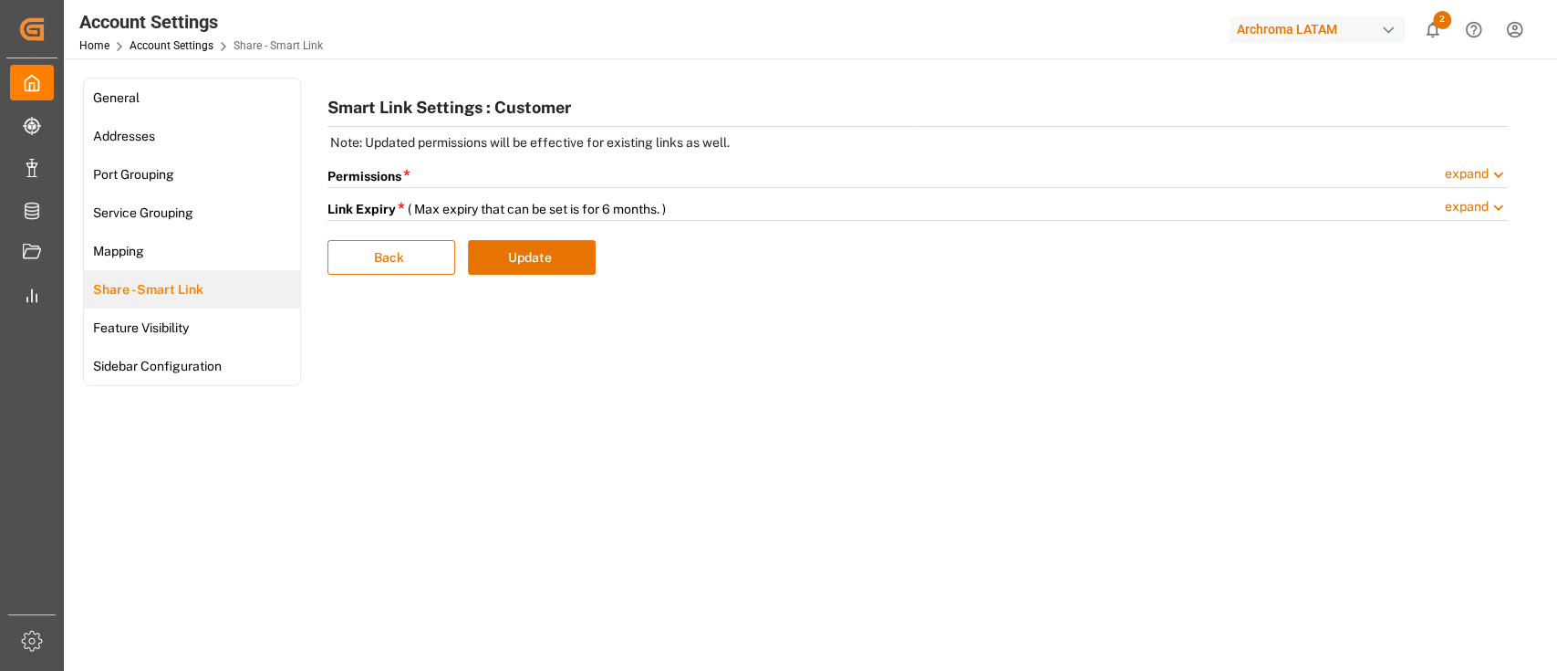
click at [1482, 167] on span "expand" at bounding box center [1476, 175] width 63 height 23
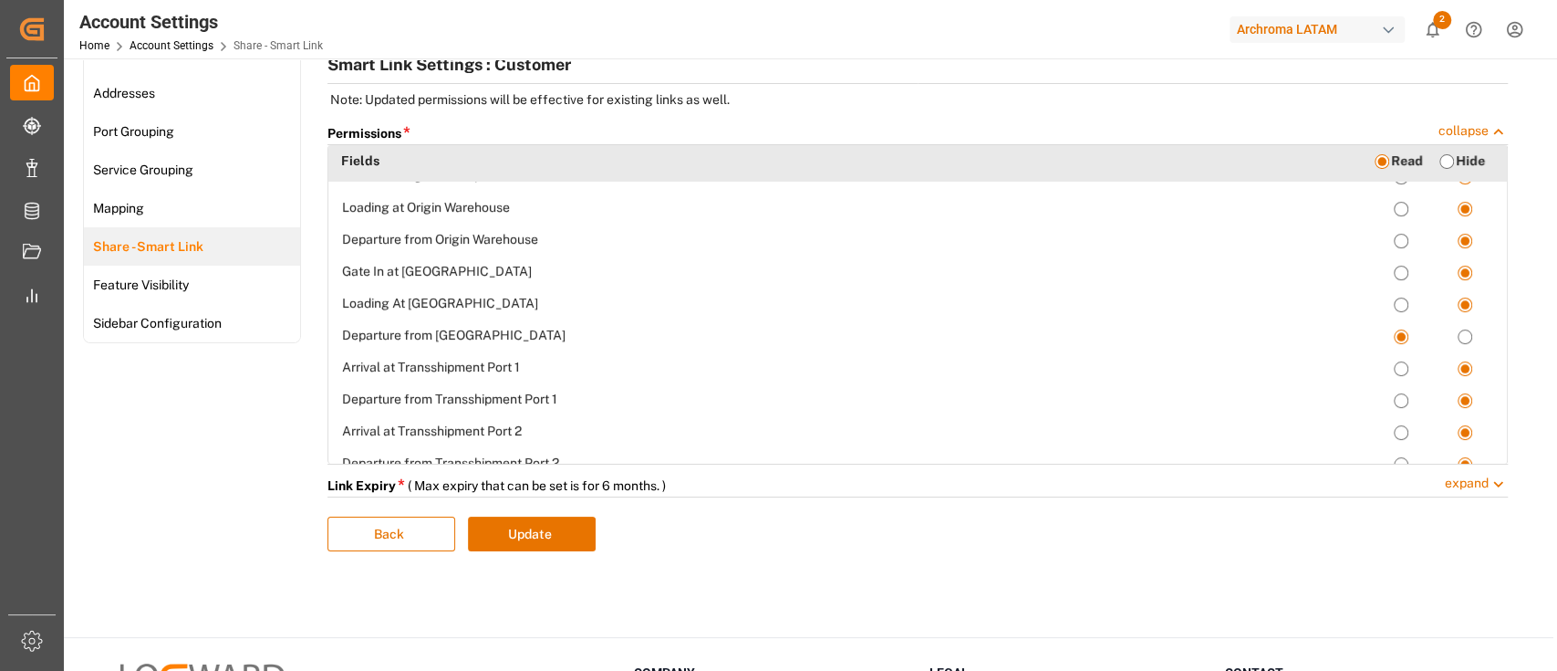
scroll to position [316, 0]
click at [574, 529] on button "Update" at bounding box center [532, 533] width 128 height 35
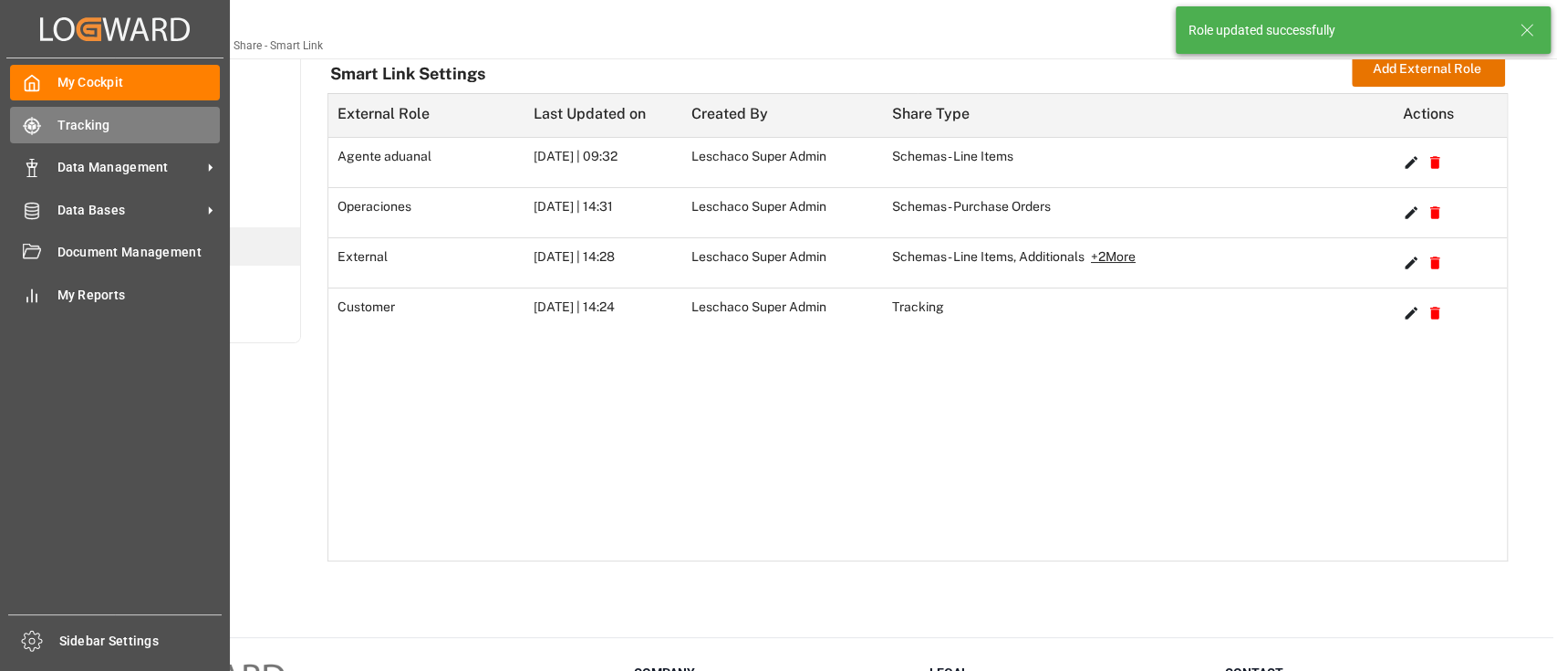
click at [95, 128] on span "Tracking" at bounding box center [138, 125] width 163 height 19
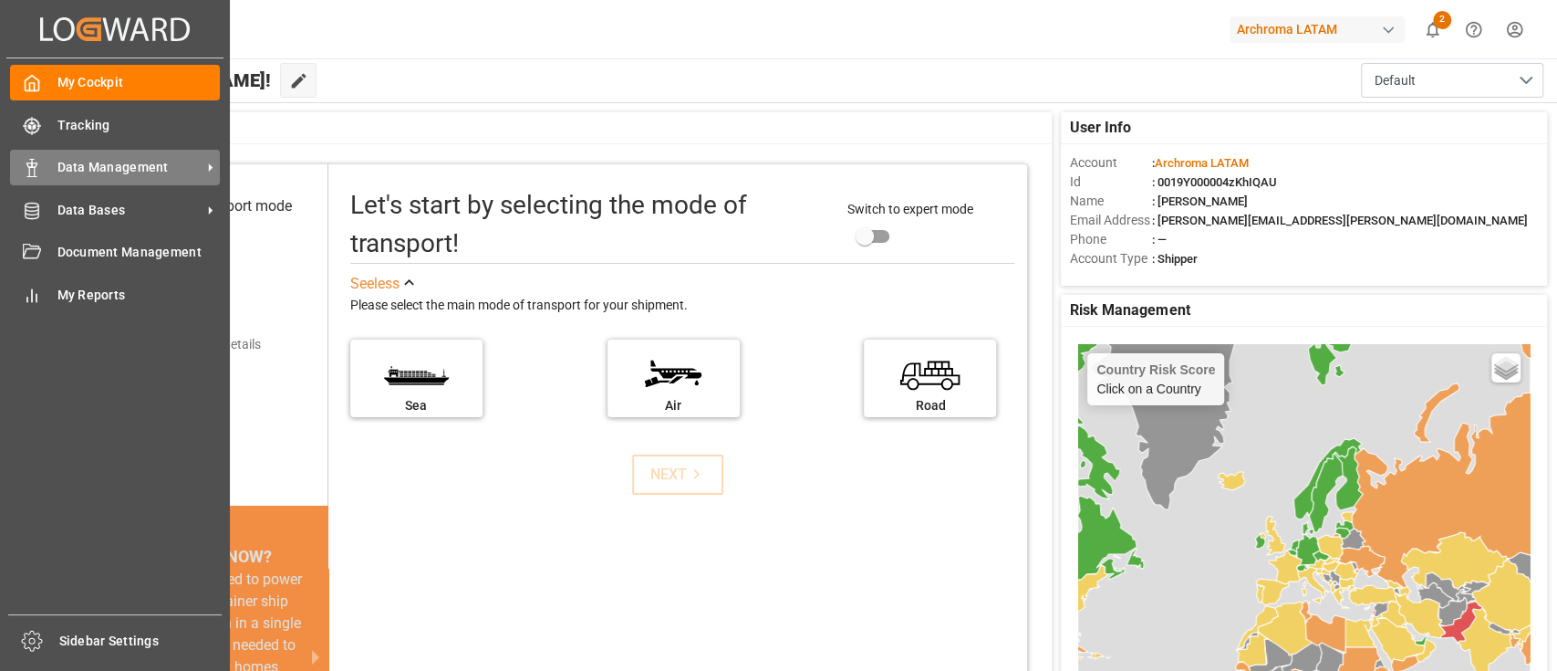
click at [38, 163] on icon at bounding box center [32, 168] width 18 height 18
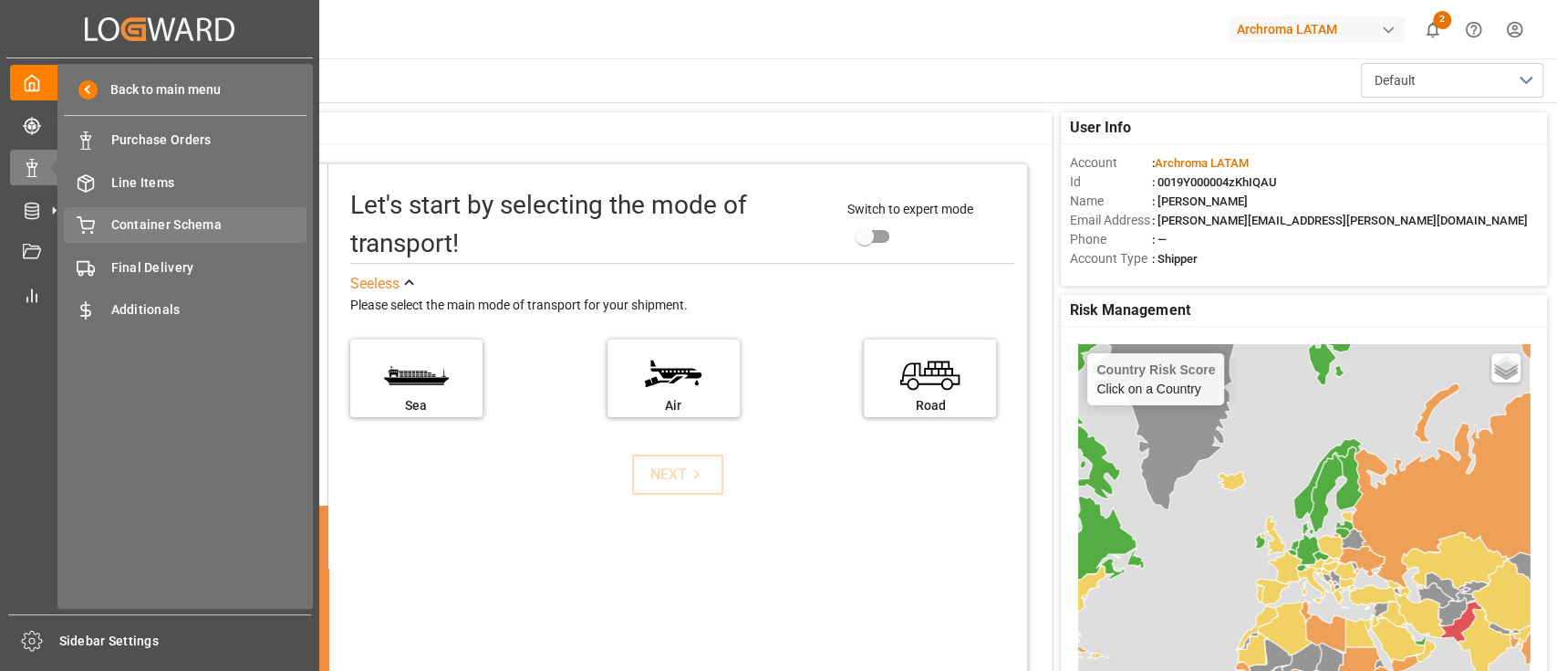
click at [225, 216] on span "Container Schema" at bounding box center [209, 224] width 196 height 19
